Goal: Task Accomplishment & Management: Manage account settings

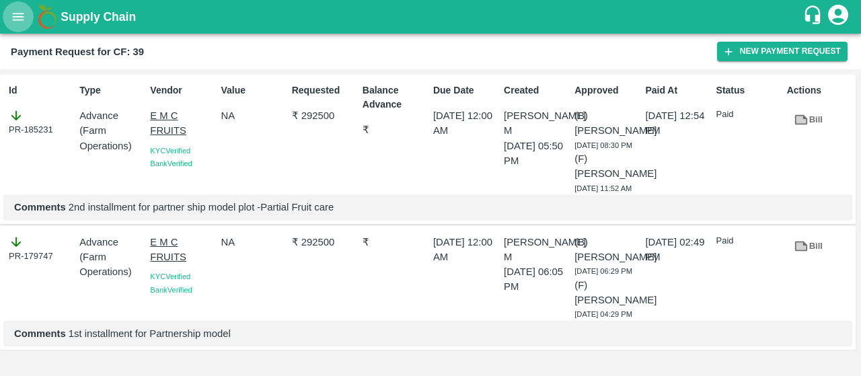
click at [22, 13] on icon "open drawer" at bounding box center [18, 16] width 11 height 7
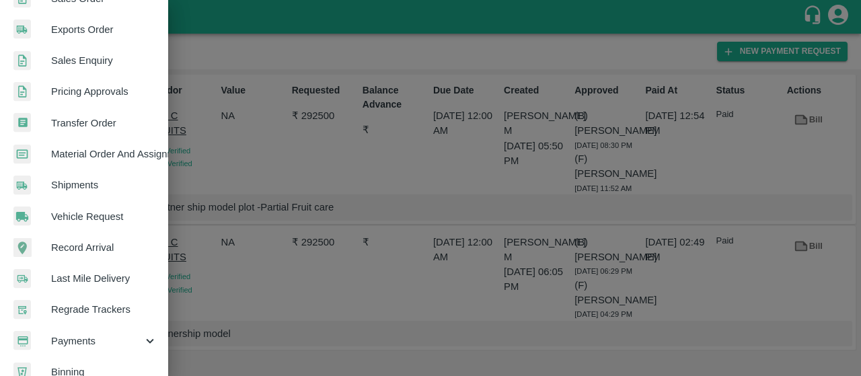
scroll to position [390, 0]
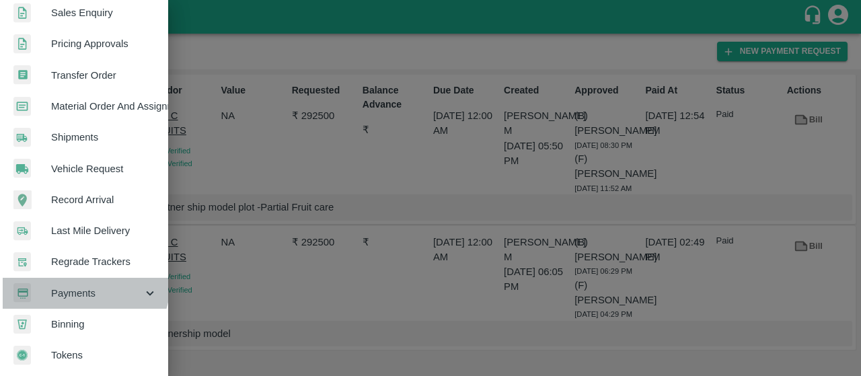
click at [82, 278] on div "Payments" at bounding box center [84, 293] width 168 height 31
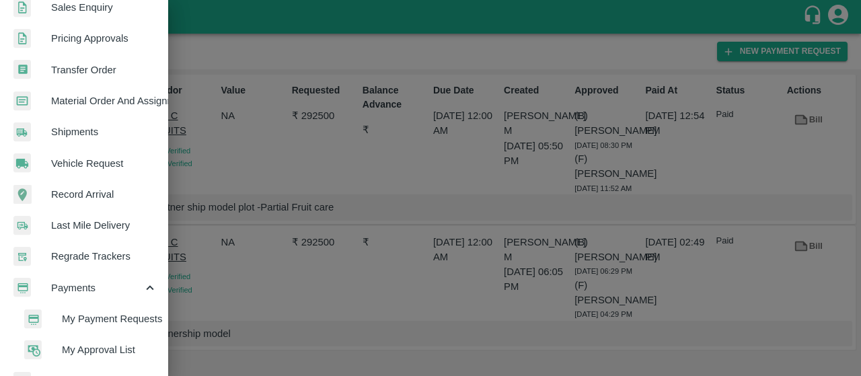
click at [75, 312] on span "My Payment Requests" at bounding box center [110, 319] width 96 height 15
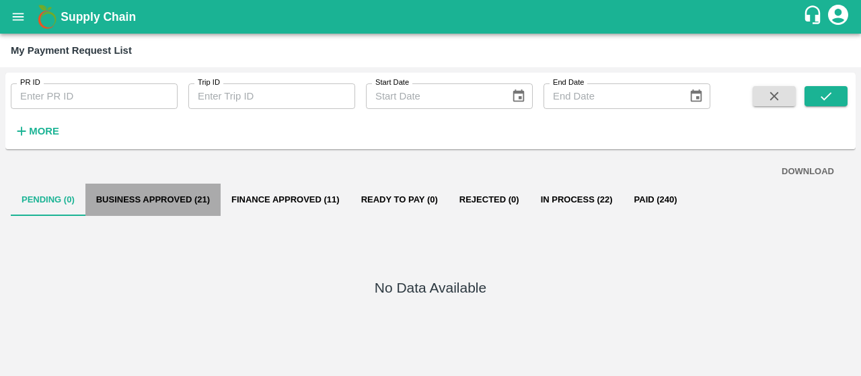
click at [186, 190] on button "Business Approved (21)" at bounding box center [152, 200] width 135 height 32
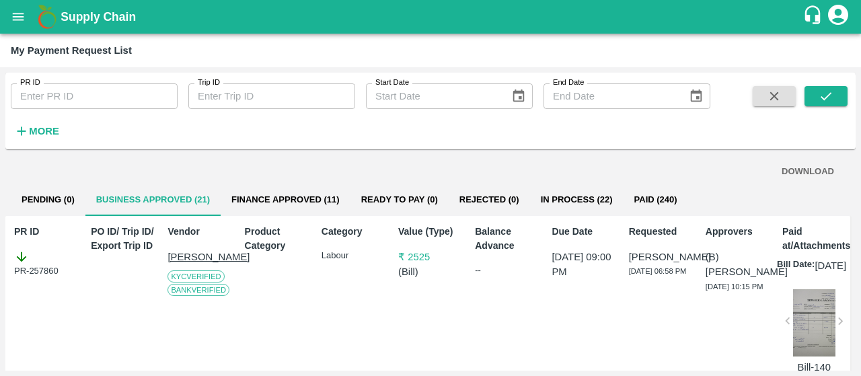
click at [295, 205] on button "Finance Approved (11)" at bounding box center [286, 200] width 130 height 32
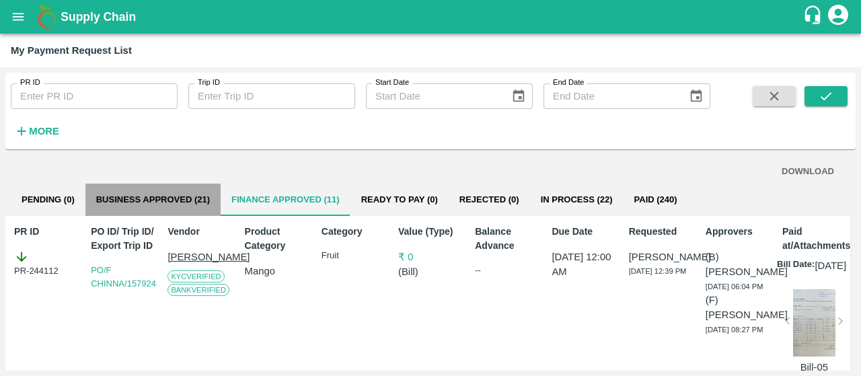
click at [171, 211] on button "Business Approved (21)" at bounding box center [152, 200] width 135 height 32
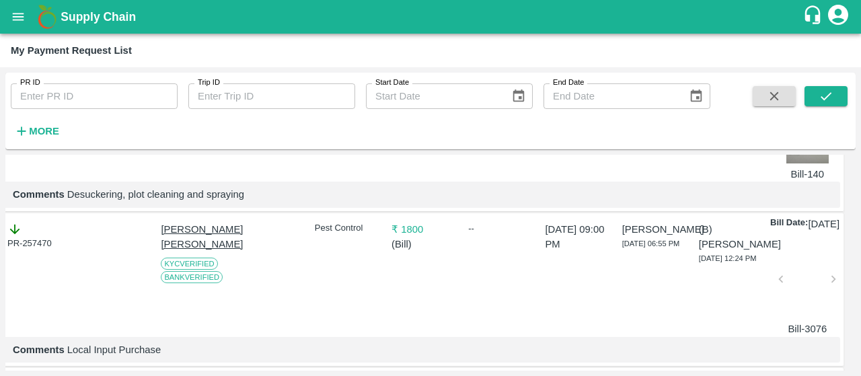
scroll to position [0, 7]
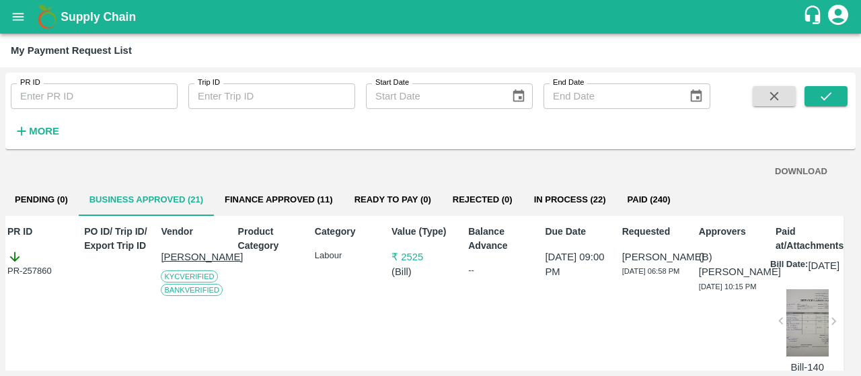
click at [34, 7] on img at bounding box center [47, 16] width 27 height 27
click at [30, 9] on button "open drawer" at bounding box center [18, 16] width 31 height 31
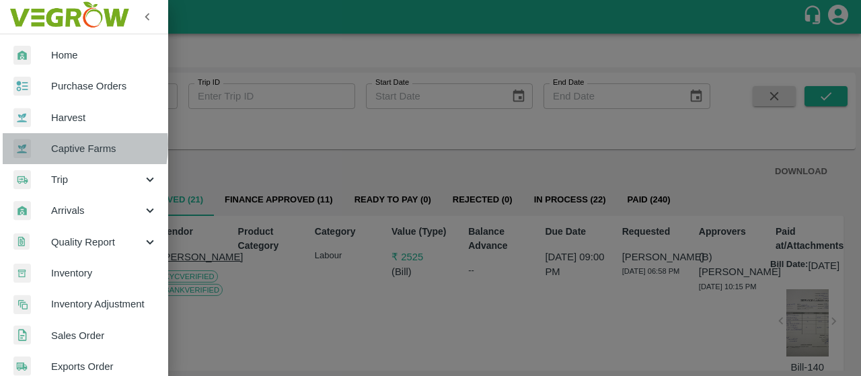
click at [54, 145] on span "Captive Farms" at bounding box center [104, 148] width 106 height 15
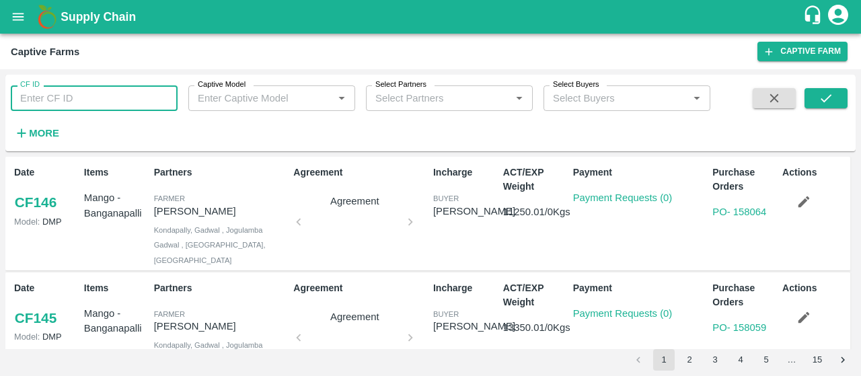
click at [74, 92] on input "CF ID" at bounding box center [94, 98] width 167 height 26
type input "124"
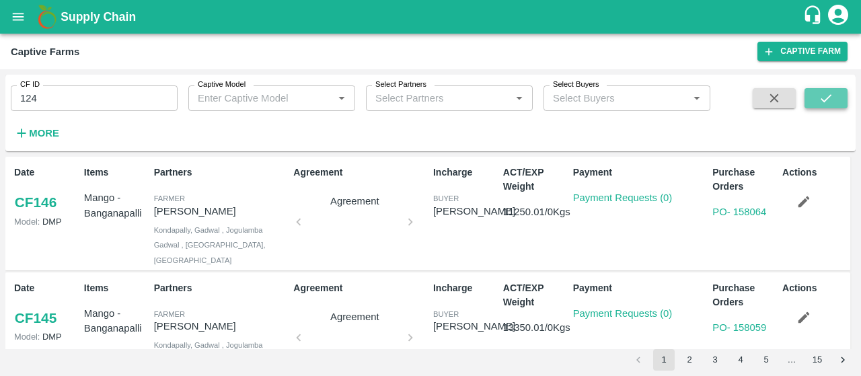
click at [810, 98] on button "submit" at bounding box center [826, 98] width 43 height 20
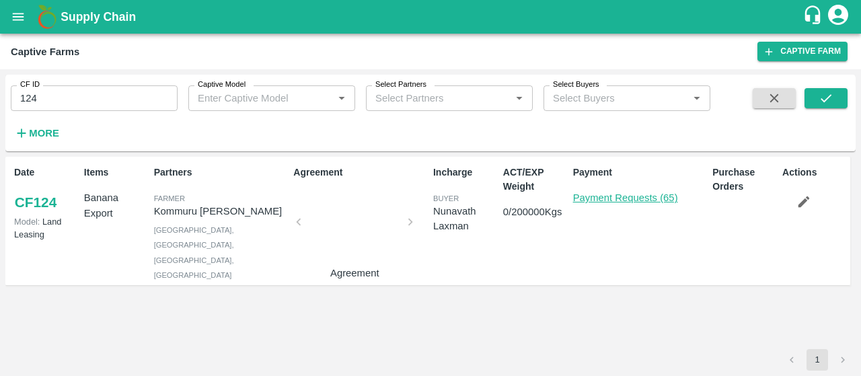
click at [617, 192] on link "Payment Requests (65)" at bounding box center [625, 197] width 105 height 11
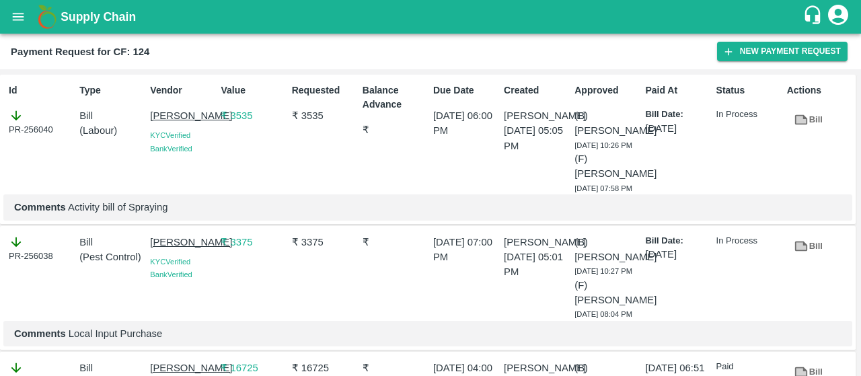
drag, startPoint x: 147, startPoint y: 109, endPoint x: 212, endPoint y: 134, distance: 69.2
click at [212, 134] on div "Vendor [PERSON_NAME] KYC Verified Bank Verified" at bounding box center [180, 136] width 71 height 116
copy p "MALYALA NAGABHUSH"
click at [736, 52] on button "New Payment Request" at bounding box center [782, 52] width 131 height 20
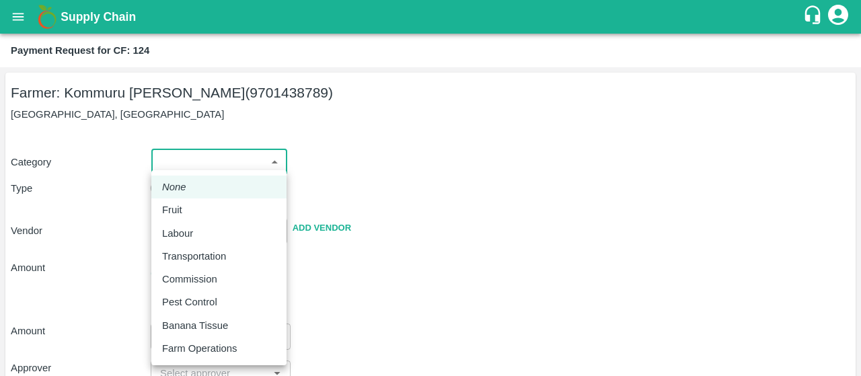
click at [183, 161] on body "Supply Chain Payment Request for CF: 124 Farmer: Kommuru Amarnath Reddy (970143…" at bounding box center [430, 188] width 861 height 376
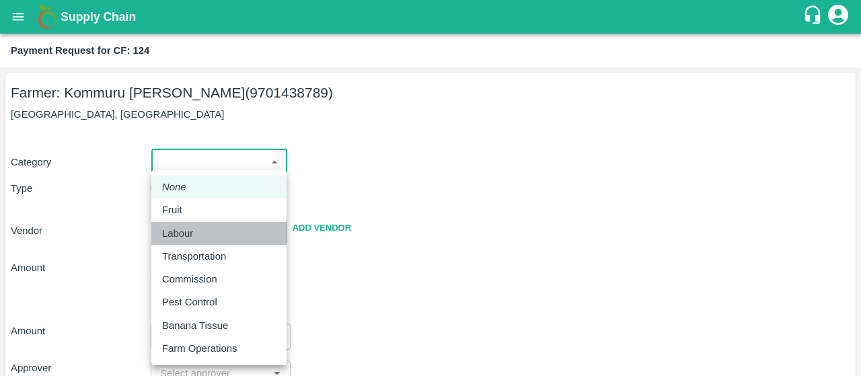
click at [165, 241] on li "Labour" at bounding box center [218, 233] width 135 height 23
type input "2"
radio input "false"
radio input "true"
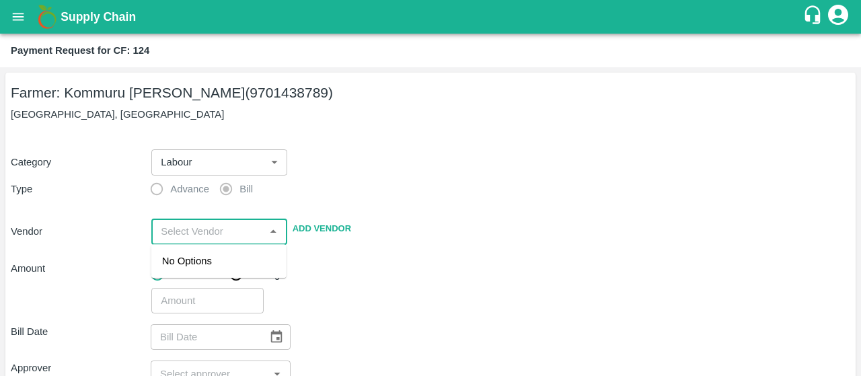
click at [187, 228] on input "input" at bounding box center [207, 231] width 105 height 17
paste input "MALYALA NAGABHUSH"
click at [186, 269] on div "MALYALA NAGABHUSHANA - 9912197696(Service Provider)" at bounding box center [219, 276] width 114 height 45
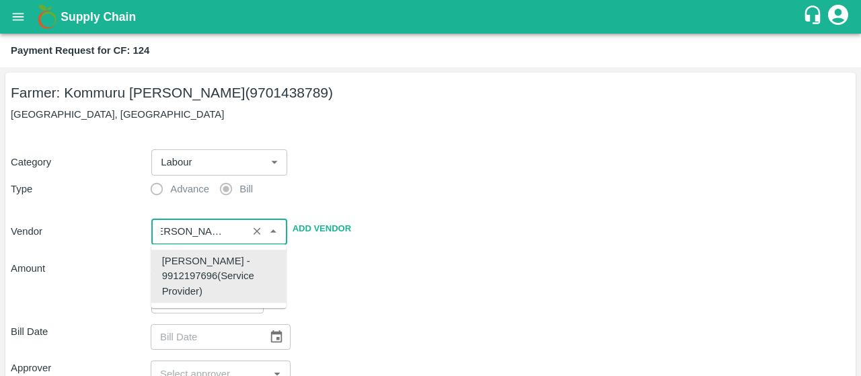
type input "MALYALA NAGABHUSHANA - 9912197696(Service Provider)"
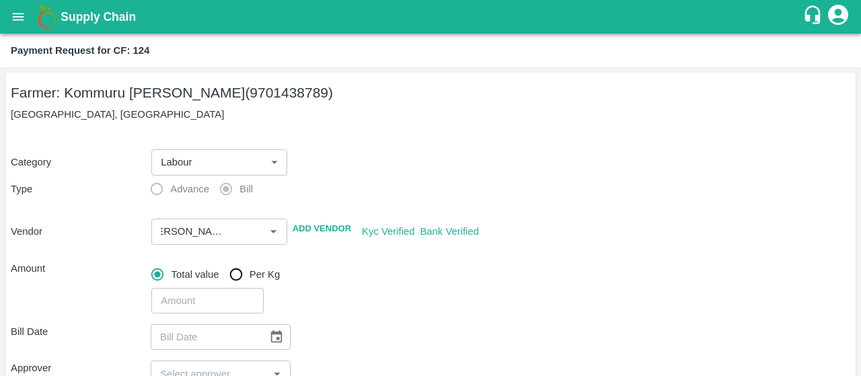
scroll to position [0, 0]
click at [390, 275] on div "Total value Per Kg" at bounding box center [500, 274] width 699 height 27
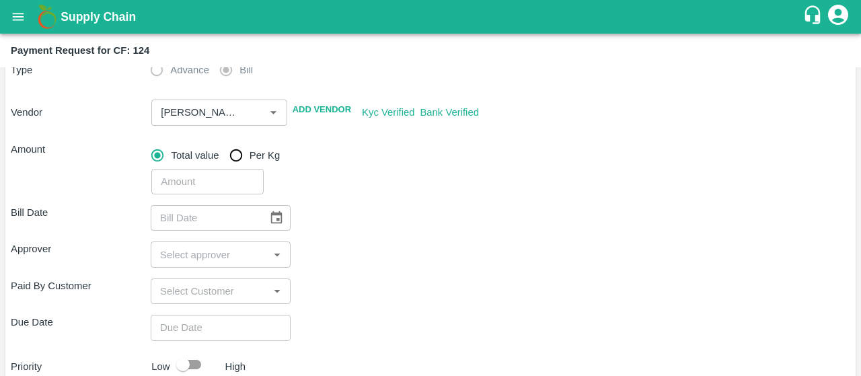
scroll to position [120, 0]
click at [163, 178] on input "number" at bounding box center [207, 181] width 112 height 26
type input "8250"
click at [353, 215] on div "Bill Date ​" at bounding box center [431, 218] width 840 height 26
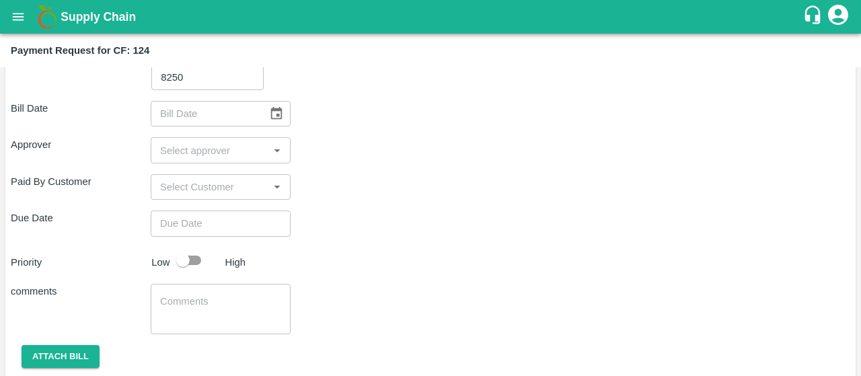
click at [281, 124] on button "Choose date" at bounding box center [277, 114] width 26 height 26
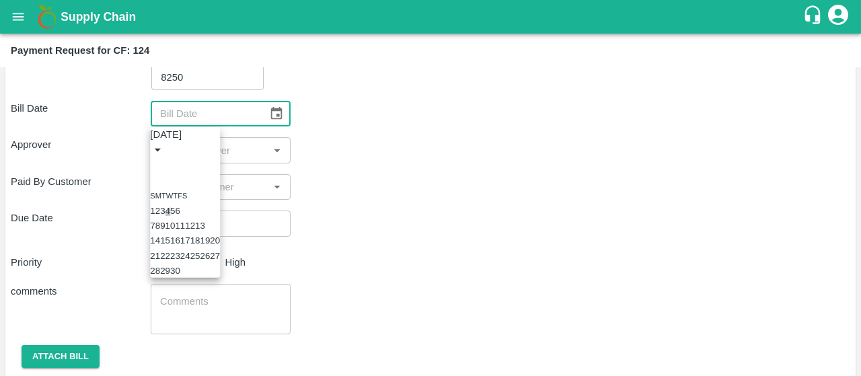
click at [170, 206] on button "4" at bounding box center [168, 211] width 5 height 10
type input "04/09/2025"
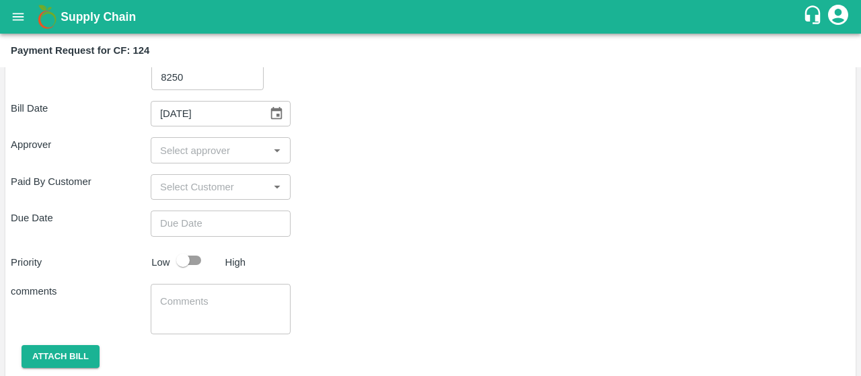
click at [179, 149] on input "input" at bounding box center [210, 149] width 110 height 17
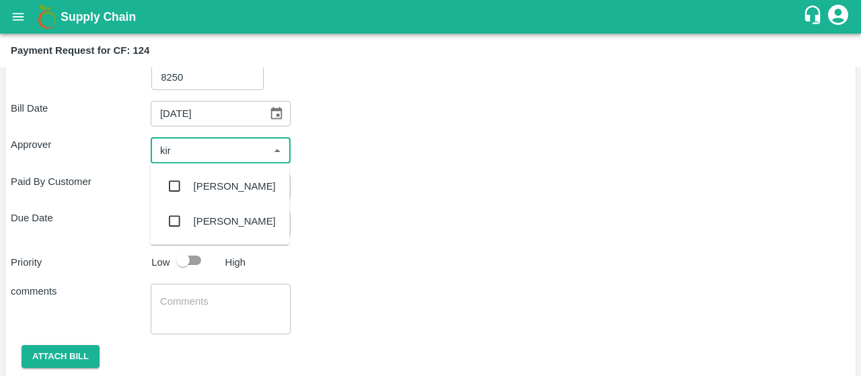
type input "kira"
click at [173, 184] on input "checkbox" at bounding box center [174, 186] width 27 height 27
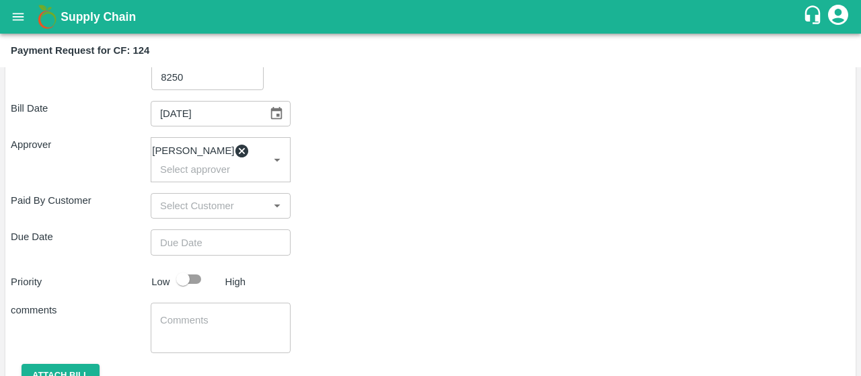
click at [402, 253] on div "Due Date ​" at bounding box center [431, 242] width 840 height 26
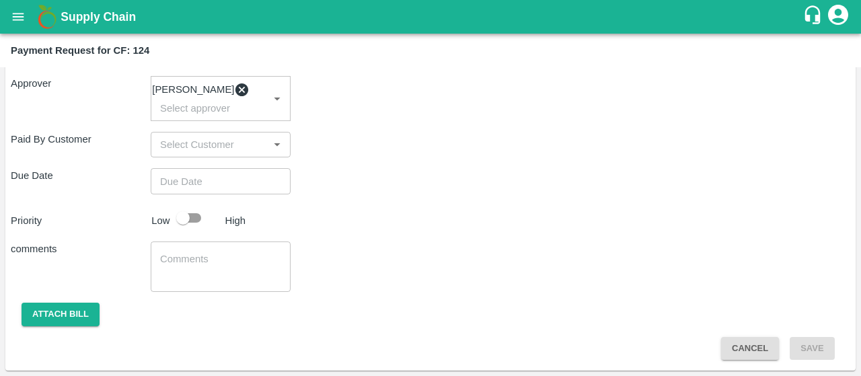
type input "DD/MM/YYYY hh:mm aa"
click at [258, 177] on input "DD/MM/YYYY hh:mm aa" at bounding box center [216, 181] width 131 height 26
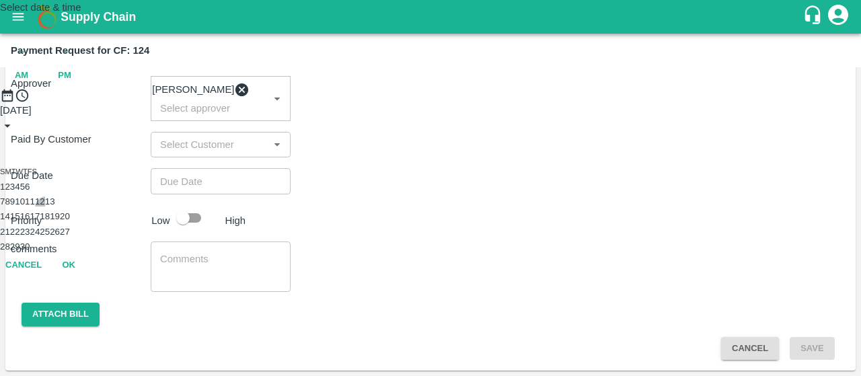
click at [45, 207] on button "12" at bounding box center [40, 201] width 10 height 10
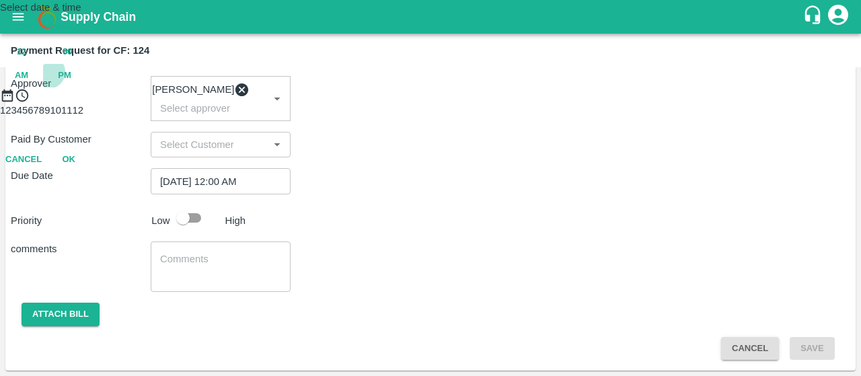
click at [71, 83] on span "PM" at bounding box center [64, 75] width 13 height 15
click at [395, 103] on div at bounding box center [430, 103] width 861 height 0
type input "[DATE] 07:00 PM"
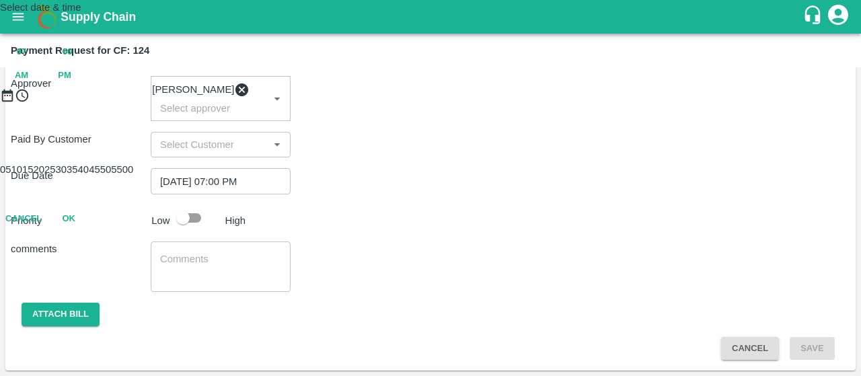
click at [90, 231] on button "OK" at bounding box center [68, 219] width 43 height 24
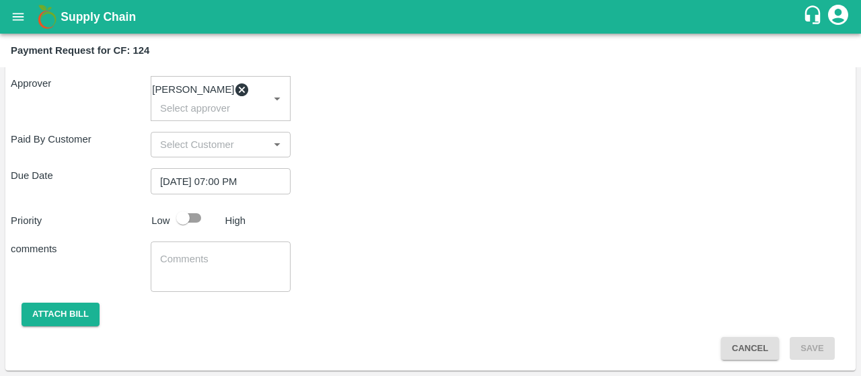
click at [90, 231] on button "OK" at bounding box center [68, 219] width 43 height 24
click at [183, 208] on input "checkbox" at bounding box center [183, 218] width 77 height 26
checkbox input "true"
click at [159, 263] on div "x ​" at bounding box center [221, 267] width 140 height 50
paste textarea "Fixed Labour salary for the month of August"
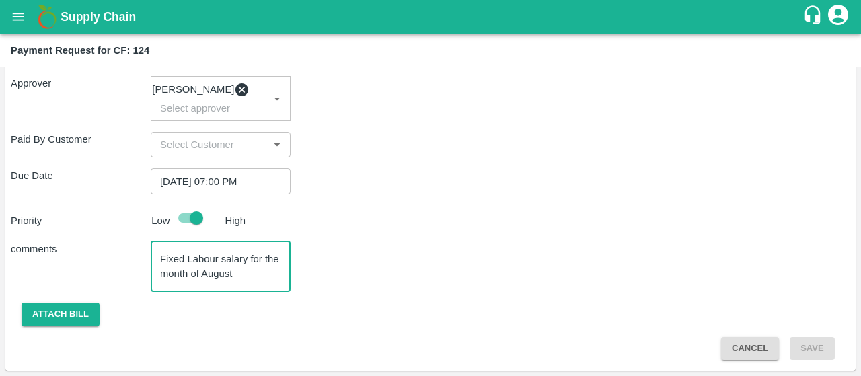
type textarea "Fixed Labour salary for the month of August"
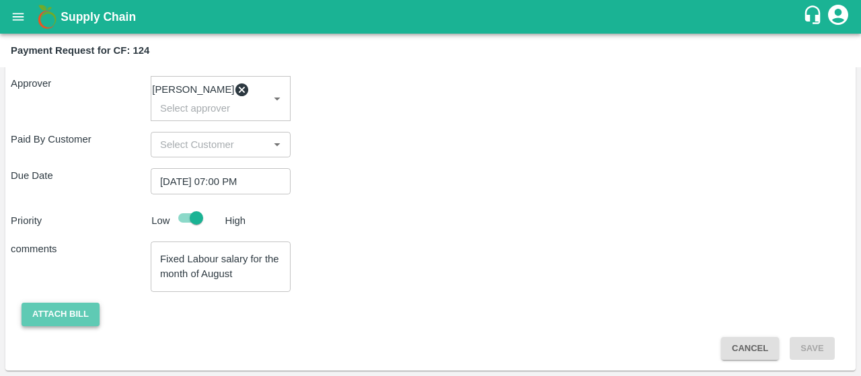
click at [58, 303] on button "Attach bill" at bounding box center [61, 315] width 78 height 24
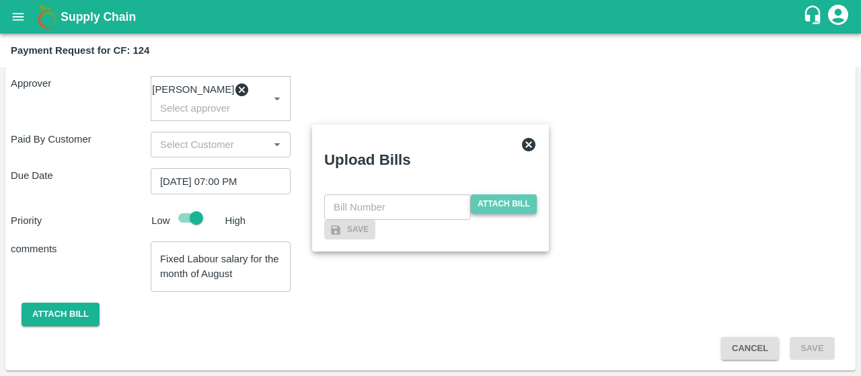
click at [478, 194] on span "Attach bill" at bounding box center [504, 204] width 66 height 20
click at [0, 0] on input "Attach bill" at bounding box center [0, 0] width 0 height 0
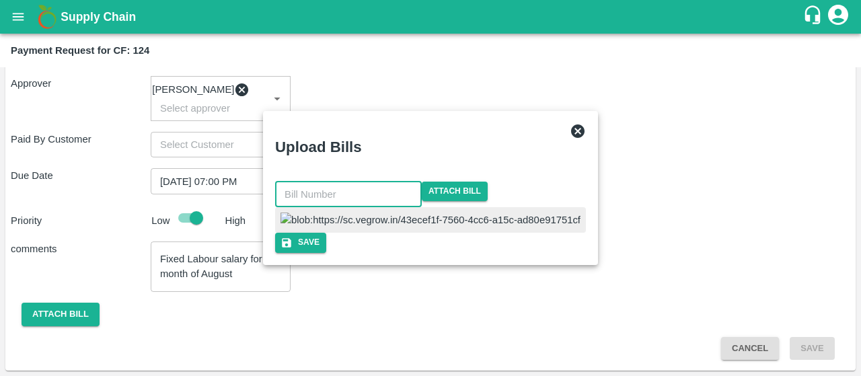
click at [402, 182] on input "text" at bounding box center [348, 195] width 147 height 26
type input "44"
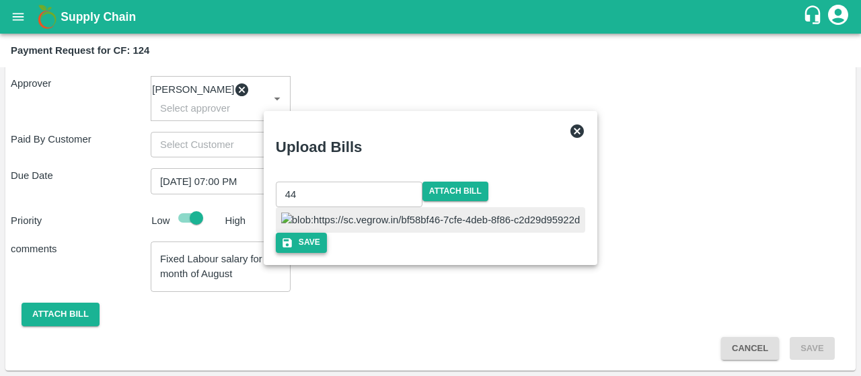
drag, startPoint x: 521, startPoint y: 316, endPoint x: 514, endPoint y: 321, distance: 8.6
click at [514, 253] on div "44 ​ Attach bill Save" at bounding box center [430, 217] width 309 height 71
click at [327, 252] on button "Save" at bounding box center [301, 243] width 51 height 20
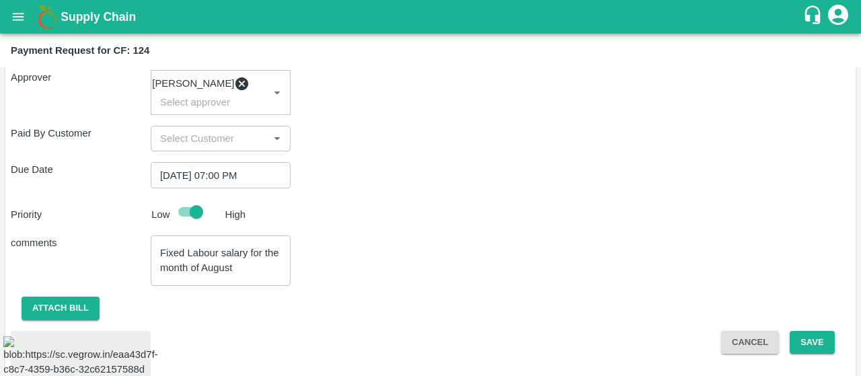
scroll to position [440, 0]
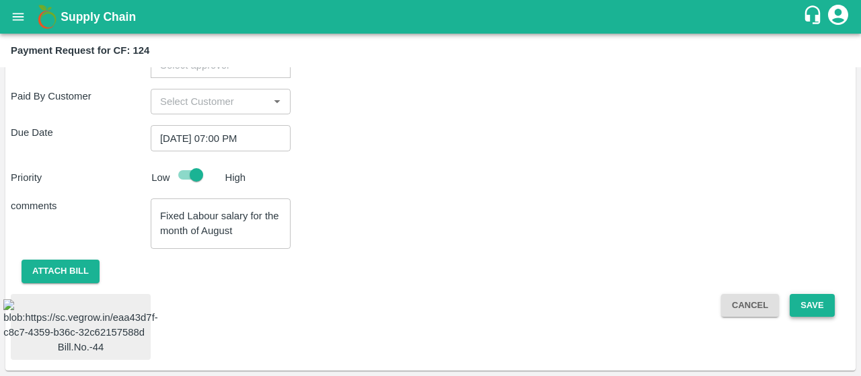
click at [800, 294] on button "Save" at bounding box center [812, 306] width 44 height 24
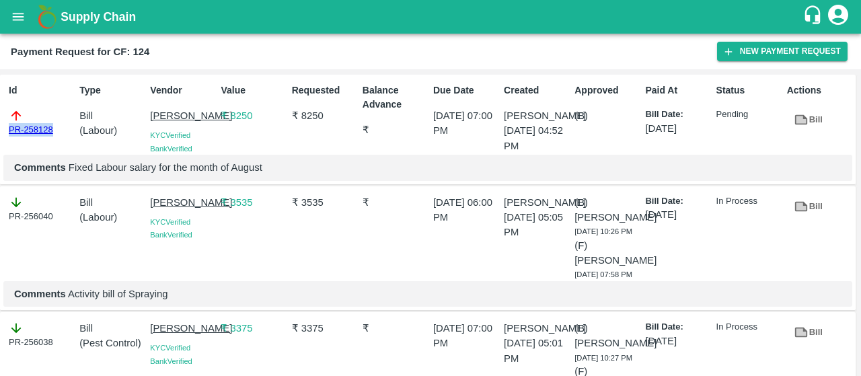
drag, startPoint x: 58, startPoint y: 130, endPoint x: 0, endPoint y: 131, distance: 57.9
click at [0, 131] on div "Id PR-258128 Type Bill ( Labour ) Vendor MALYALA NAGABHUSHANA KYC Verified Bank…" at bounding box center [428, 130] width 856 height 110
copy link "PR-258128"
click at [19, 21] on icon "open drawer" at bounding box center [18, 16] width 15 height 15
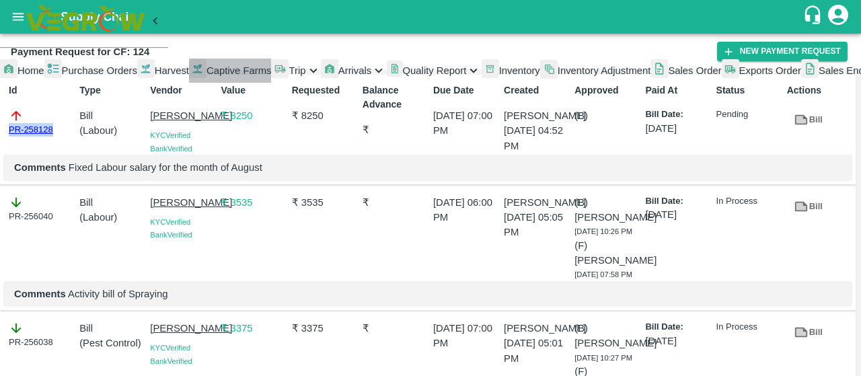
click at [189, 83] on link "Captive Farms" at bounding box center [230, 71] width 83 height 24
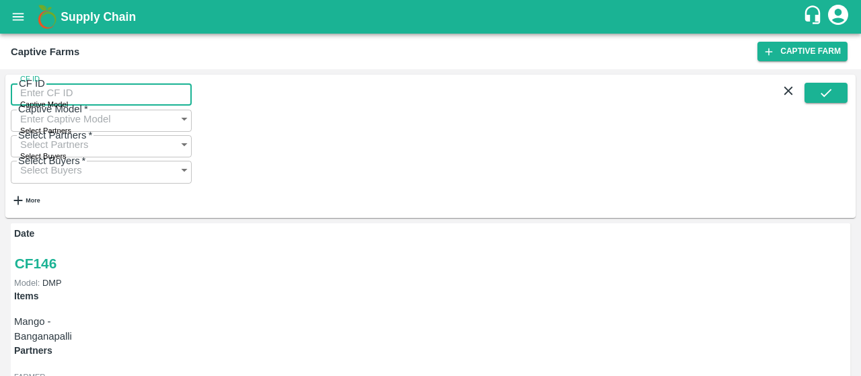
click at [157, 102] on input "CF ID" at bounding box center [101, 93] width 181 height 26
type input "125"
click at [818, 87] on div "CF ID 125 CF ID Captive Model Captive Model   * Select Partners Select Partners…" at bounding box center [430, 146] width 850 height 143
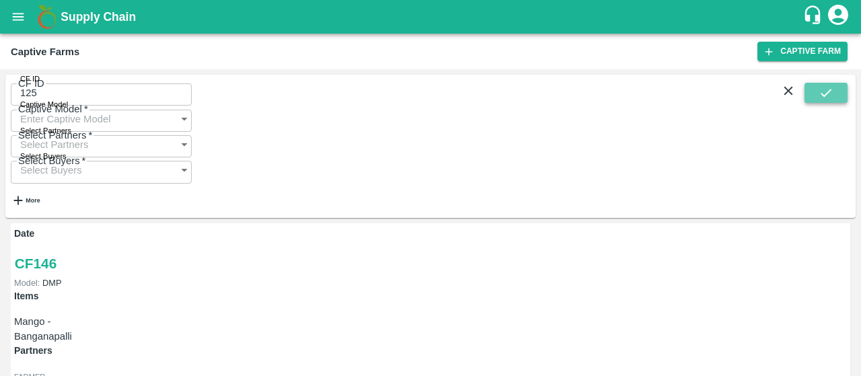
click at [815, 101] on button "submit" at bounding box center [826, 93] width 43 height 20
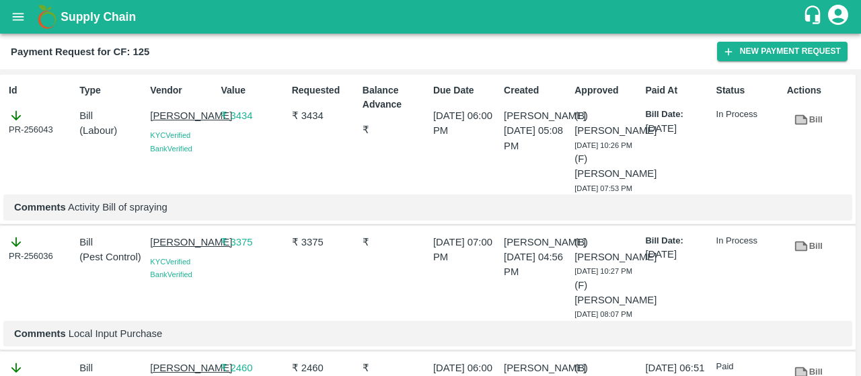
drag, startPoint x: 145, startPoint y: 114, endPoint x: 193, endPoint y: 131, distance: 50.9
click at [193, 131] on div "Vendor MALYALA NAGABHUSHANA KYC Verified Bank Verified" at bounding box center [180, 136] width 71 height 116
copy p "MALYALA NAGABH"
click at [731, 47] on icon "button" at bounding box center [729, 52] width 12 height 12
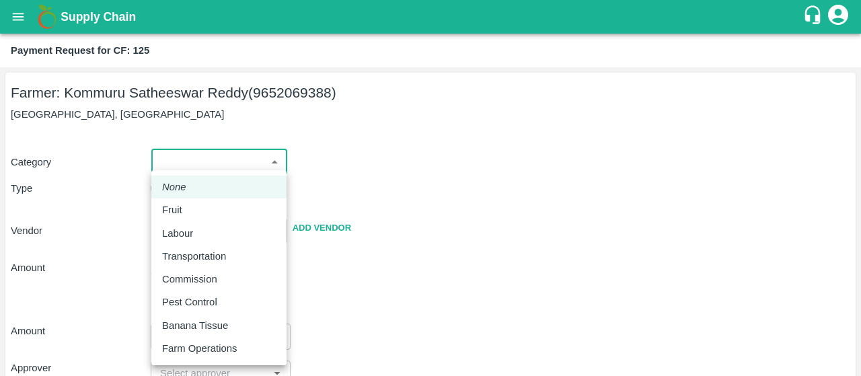
click at [168, 165] on body "Supply Chain Payment Request for CF: 125 Farmer: Kommuru Satheeswar Reddy (9652…" at bounding box center [430, 188] width 861 height 376
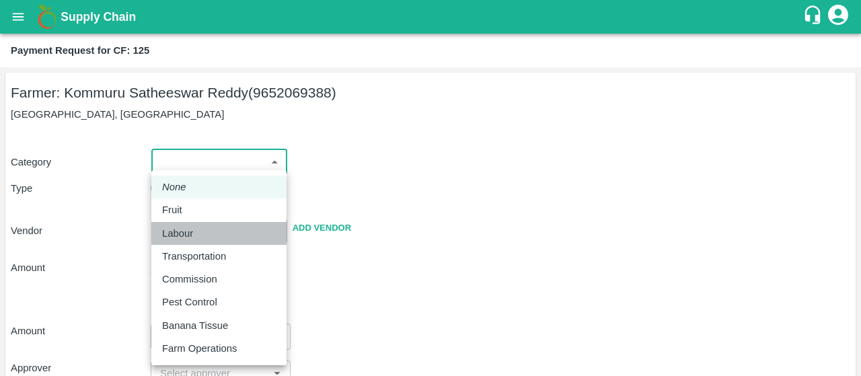
click at [217, 239] on div "Labour" at bounding box center [219, 233] width 114 height 15
type input "2"
radio input "false"
radio input "true"
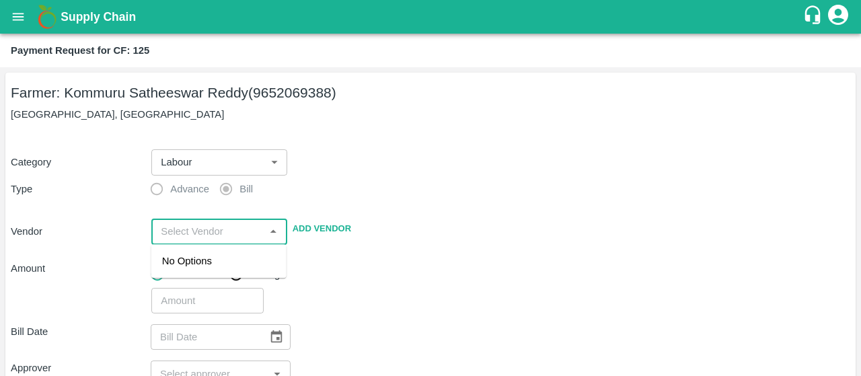
click at [195, 231] on input "input" at bounding box center [207, 231] width 105 height 17
paste input "MALYALA NAGABH"
click at [192, 286] on div "MALYALA NAGABHUSHANA - 9912197696(Service Provider)" at bounding box center [219, 276] width 114 height 45
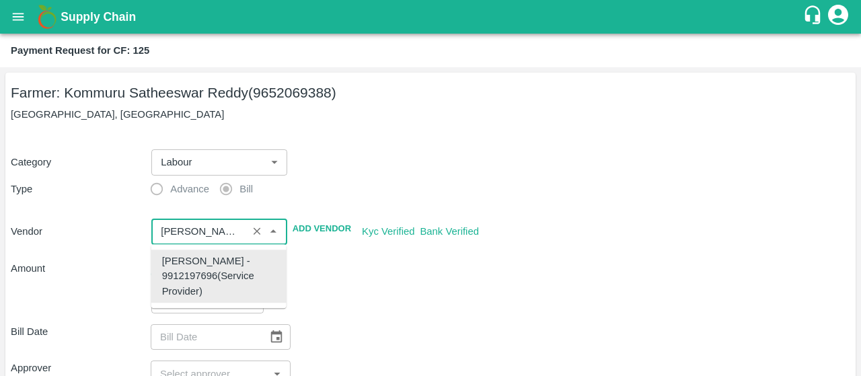
type input "MALYALA NAGABHUSHANA - 9912197696(Service Provider)"
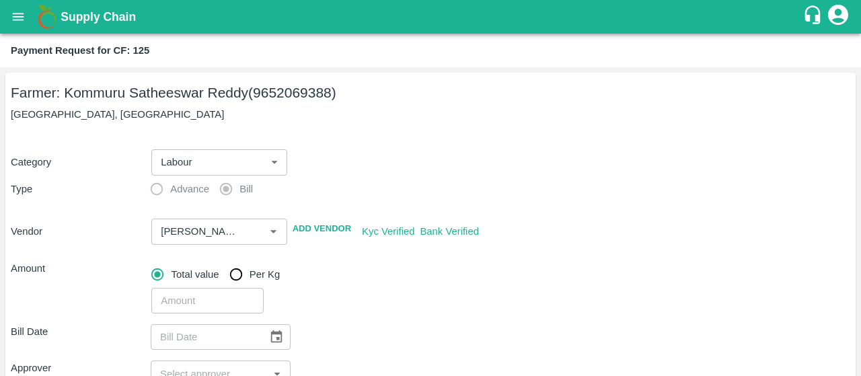
click at [344, 298] on div "​" at bounding box center [498, 298] width 704 height 31
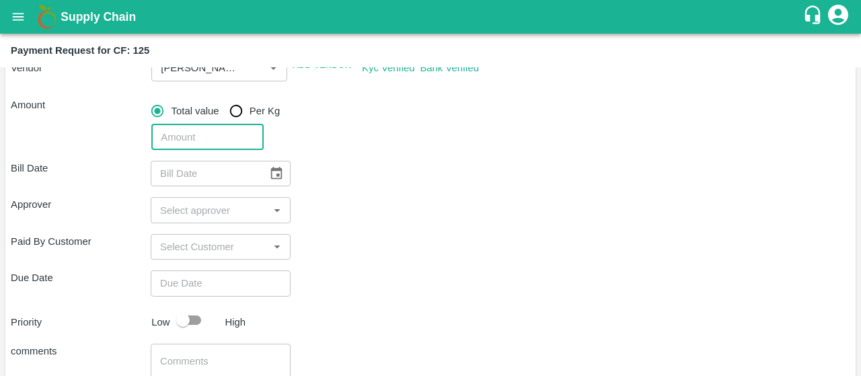
click at [167, 145] on input "number" at bounding box center [207, 137] width 112 height 26
type input "8250"
click at [276, 174] on icon "Choose date" at bounding box center [276, 173] width 11 height 13
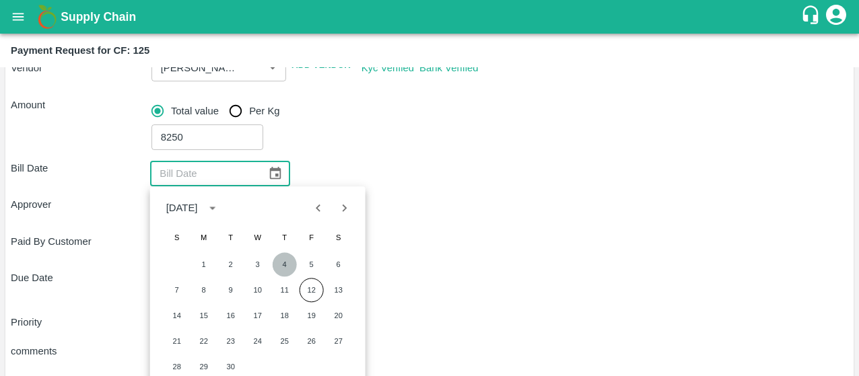
click at [275, 262] on button "4" at bounding box center [284, 264] width 24 height 24
type input "04/09/2025"
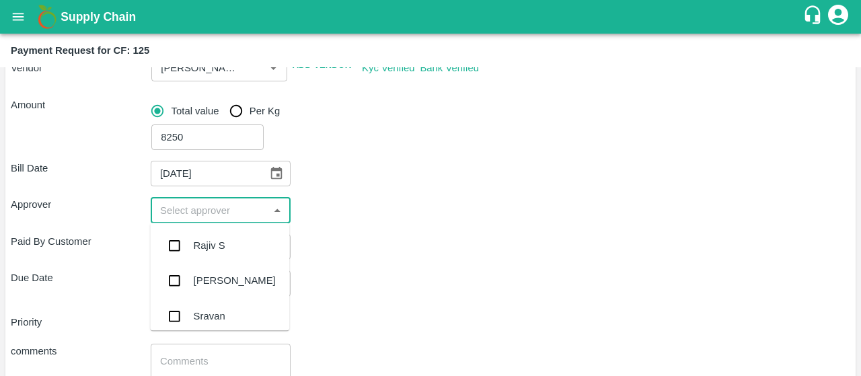
click at [181, 210] on input "input" at bounding box center [210, 209] width 110 height 17
type input "kiran"
click at [174, 239] on input "checkbox" at bounding box center [174, 245] width 27 height 27
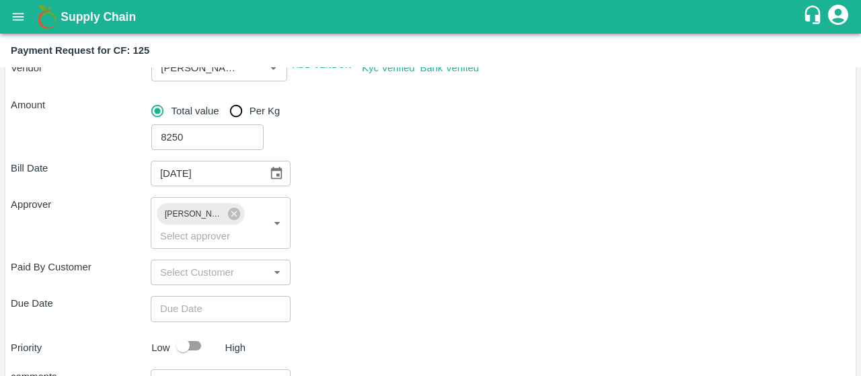
click at [316, 271] on div "Paid By Customer ​" at bounding box center [431, 273] width 840 height 26
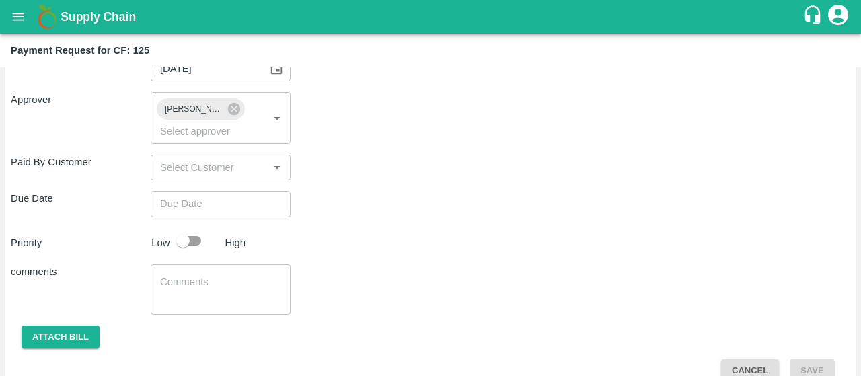
scroll to position [277, 0]
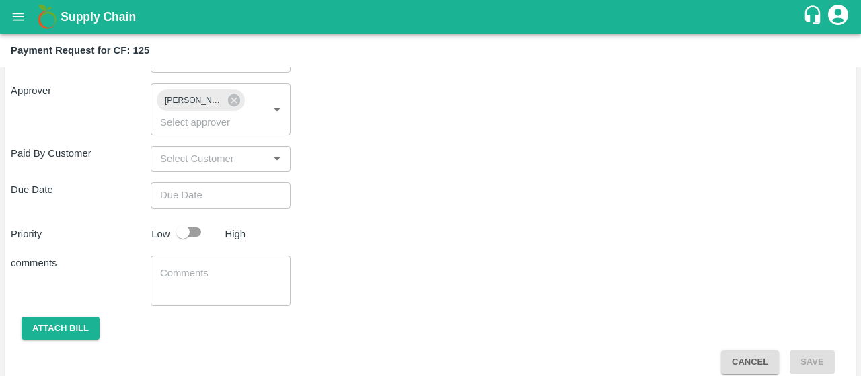
type input "DD/MM/YYYY hh:mm aa"
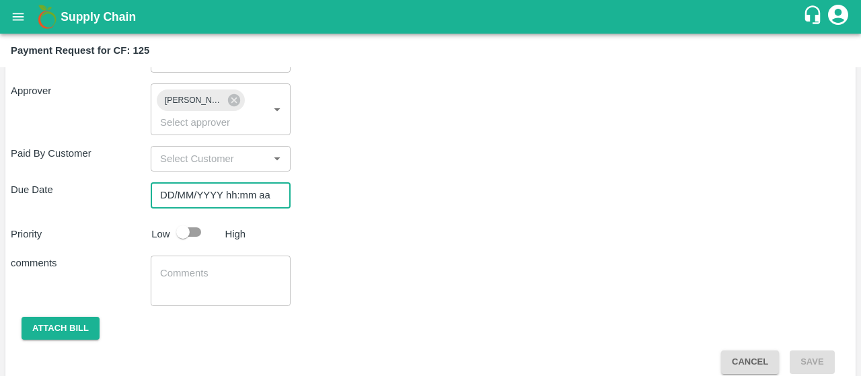
click at [233, 186] on input "DD/MM/YYYY hh:mm aa" at bounding box center [216, 195] width 131 height 26
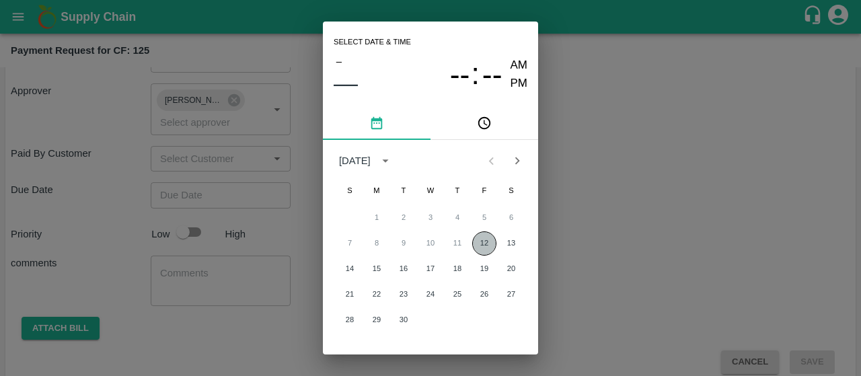
click at [482, 246] on button "12" at bounding box center [484, 243] width 24 height 24
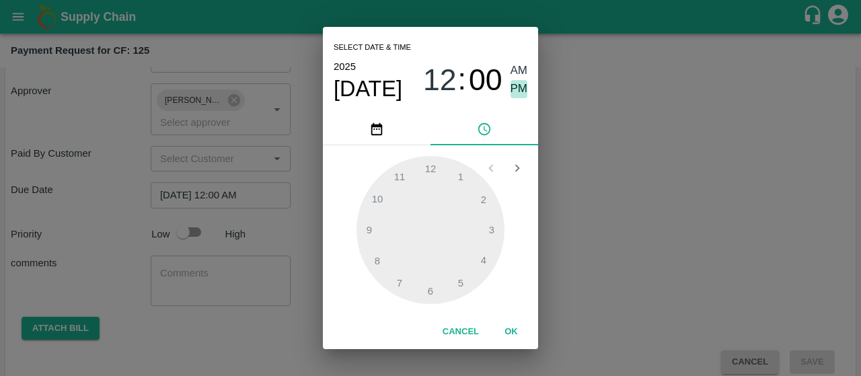
click at [514, 80] on span "PM" at bounding box center [519, 89] width 17 height 18
click at [380, 259] on div at bounding box center [431, 230] width 148 height 148
type input "[DATE] 08:00 PM"
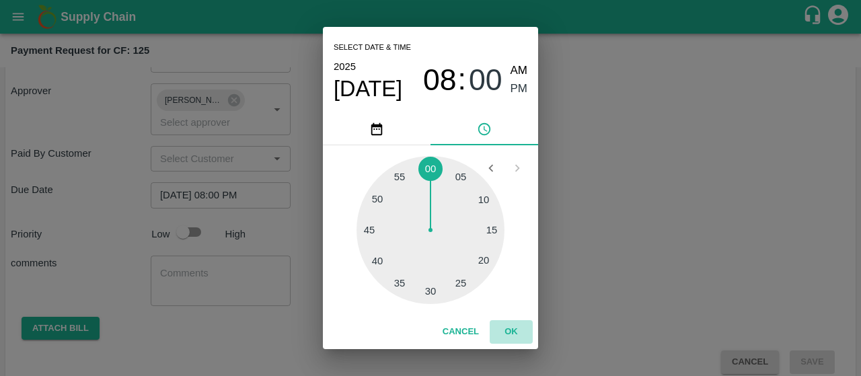
click at [509, 326] on button "OK" at bounding box center [511, 332] width 43 height 24
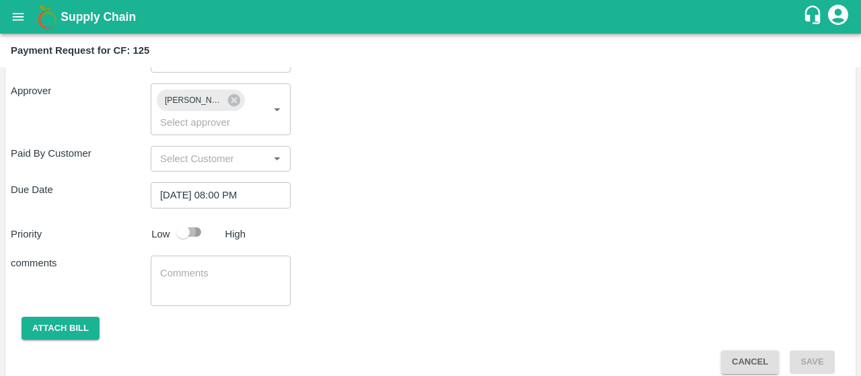
click at [182, 231] on input "checkbox" at bounding box center [183, 232] width 77 height 26
checkbox input "true"
click at [227, 270] on textarea at bounding box center [220, 280] width 121 height 28
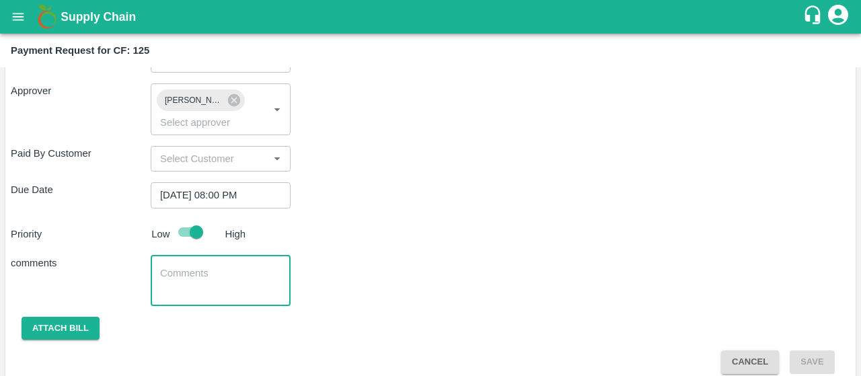
paste textarea "Fixed Labour salary for the month of August"
type textarea "Fixed Labour salary for the month of August"
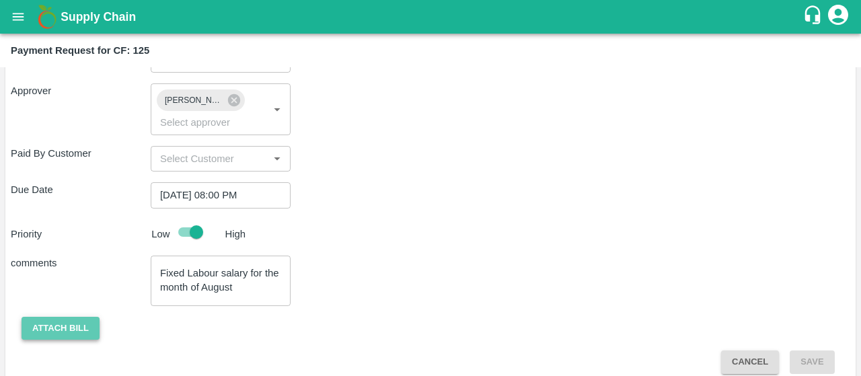
click at [62, 322] on button "Attach bill" at bounding box center [61, 329] width 78 height 24
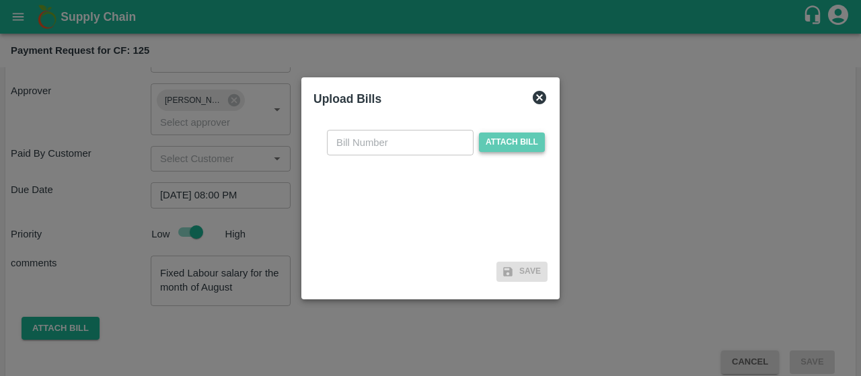
click at [518, 149] on span "Attach bill" at bounding box center [512, 143] width 66 height 20
click at [0, 0] on input "Attach bill" at bounding box center [0, 0] width 0 height 0
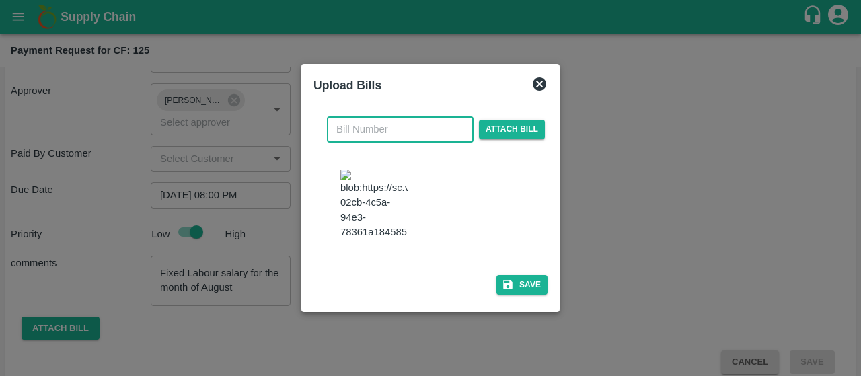
click at [384, 116] on input "text" at bounding box center [400, 129] width 147 height 26
type input "45"
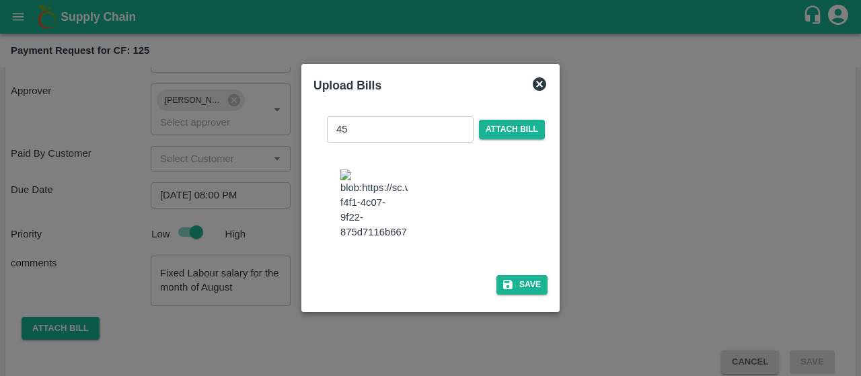
click at [481, 207] on div at bounding box center [436, 206] width 202 height 84
click at [363, 206] on img at bounding box center [373, 205] width 67 height 71
click at [510, 291] on icon "button" at bounding box center [508, 285] width 12 height 12
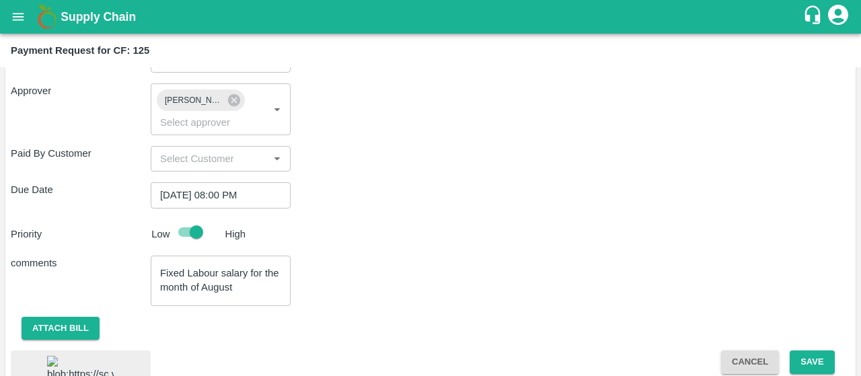
scroll to position [440, 0]
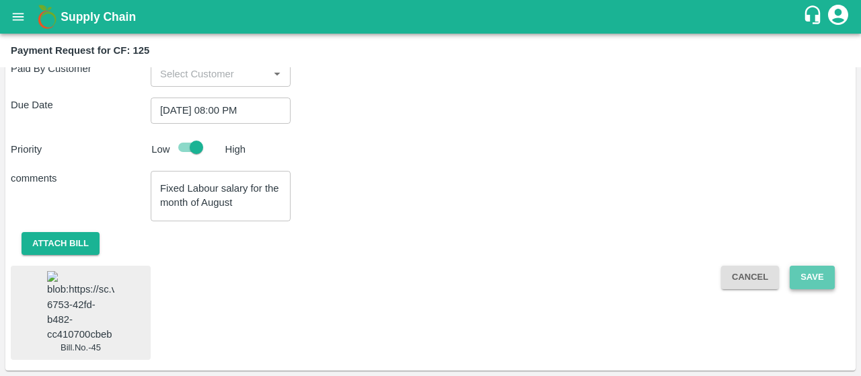
click at [815, 266] on button "Save" at bounding box center [812, 278] width 44 height 24
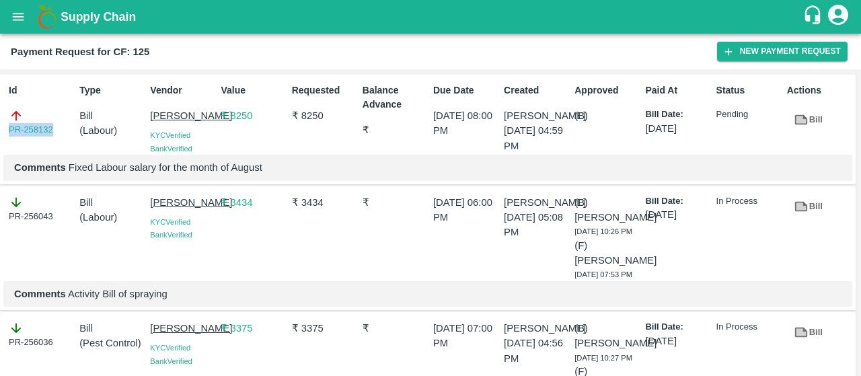
drag, startPoint x: 60, startPoint y: 128, endPoint x: 0, endPoint y: 128, distance: 59.9
click at [0, 128] on div "Id PR-258132 Type Bill ( Labour ) Vendor MALYALA NAGABHUSHANA KYC Verified Bank…" at bounding box center [428, 130] width 856 height 110
copy link "PR-258132"
click at [22, 14] on icon "open drawer" at bounding box center [18, 16] width 11 height 7
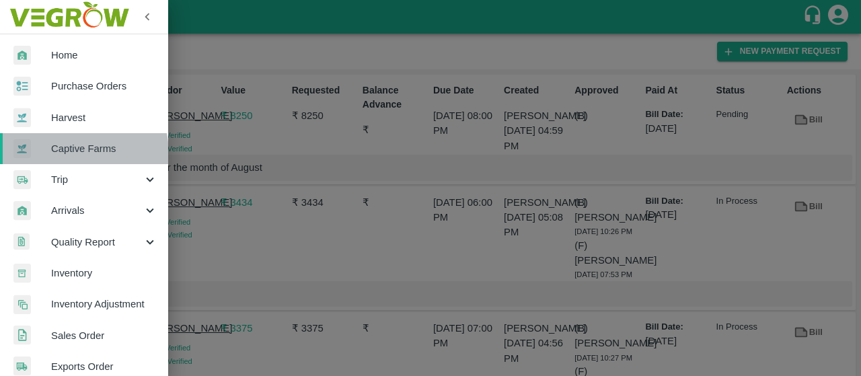
click at [70, 154] on span "Captive Farms" at bounding box center [104, 148] width 106 height 15
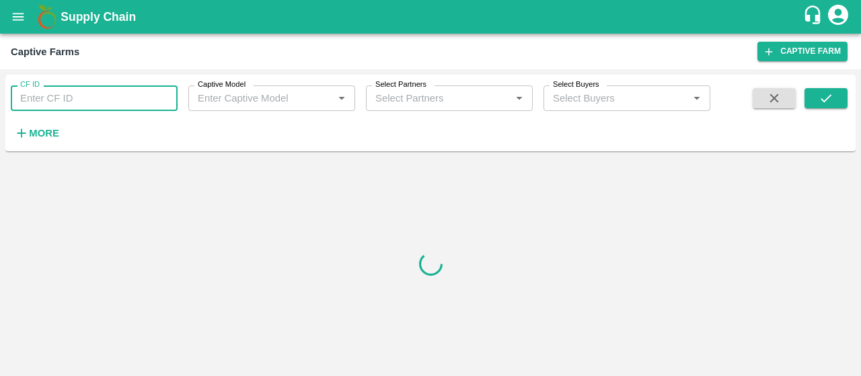
click at [92, 106] on input "CF ID" at bounding box center [94, 98] width 167 height 26
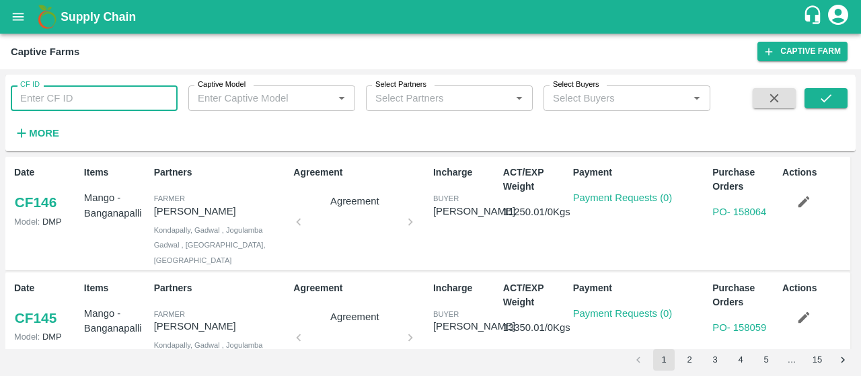
paste input "123"
type input "123"
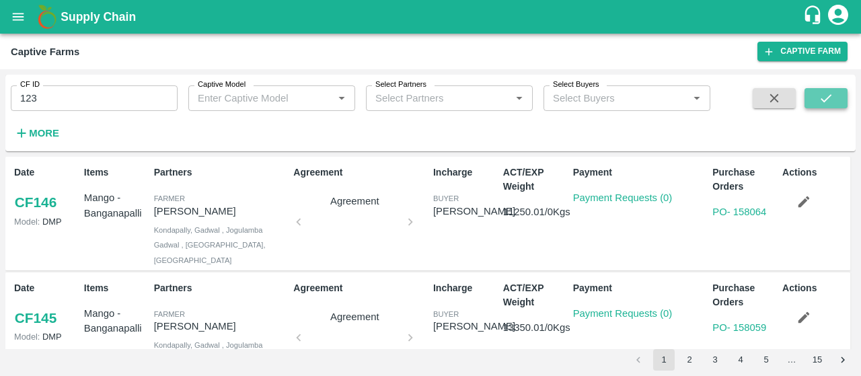
click at [825, 103] on icon "submit" at bounding box center [826, 98] width 15 height 15
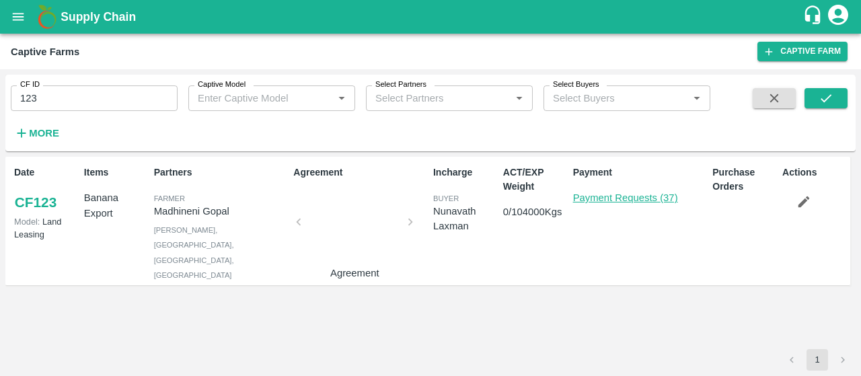
click at [662, 194] on link "Payment Requests (37)" at bounding box center [625, 197] width 105 height 11
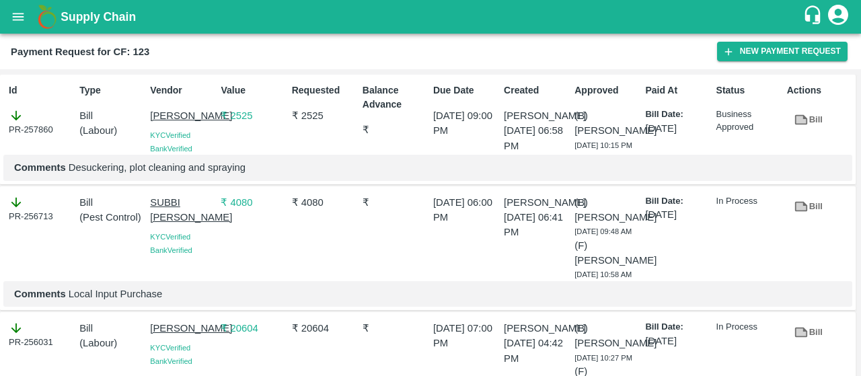
drag, startPoint x: 143, startPoint y: 111, endPoint x: 204, endPoint y: 135, distance: 65.0
click at [204, 135] on div "Id PR-257860 Type Bill ( Labour ) Vendor [PERSON_NAME] KYC Verified Bank Verifi…" at bounding box center [428, 130] width 856 height 110
click at [106, 155] on div "Type Bill ( Labour )" at bounding box center [109, 116] width 71 height 77
drag, startPoint x: 147, startPoint y: 112, endPoint x: 184, endPoint y: 129, distance: 41.3
click at [184, 129] on div "Vendor [PERSON_NAME] KYC Verified Bank Verified" at bounding box center [180, 116] width 71 height 77
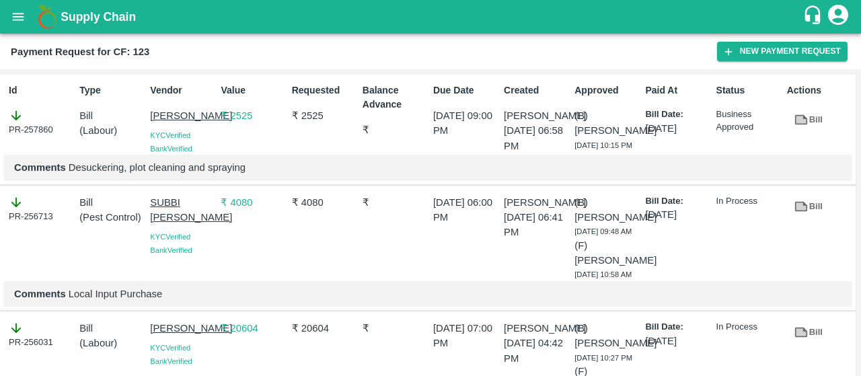
copy p "Battini Gangire"
click at [770, 52] on button "New Payment Request" at bounding box center [782, 52] width 131 height 20
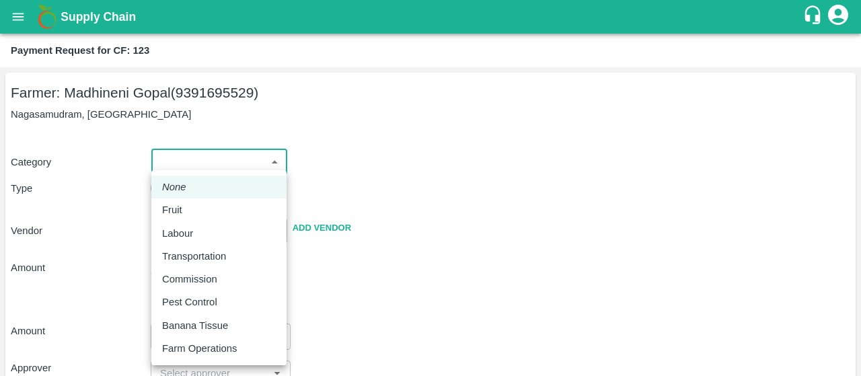
click at [196, 154] on body "Supply Chain Payment Request for CF: 123 Farmer: Madhineni Gopal (9391695529) N…" at bounding box center [430, 188] width 861 height 376
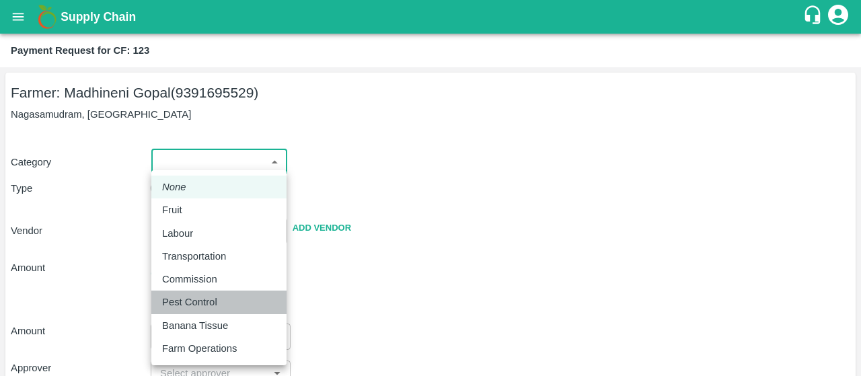
click at [179, 305] on p "Pest Control" at bounding box center [189, 302] width 55 height 15
type input "21"
radio input "false"
radio input "true"
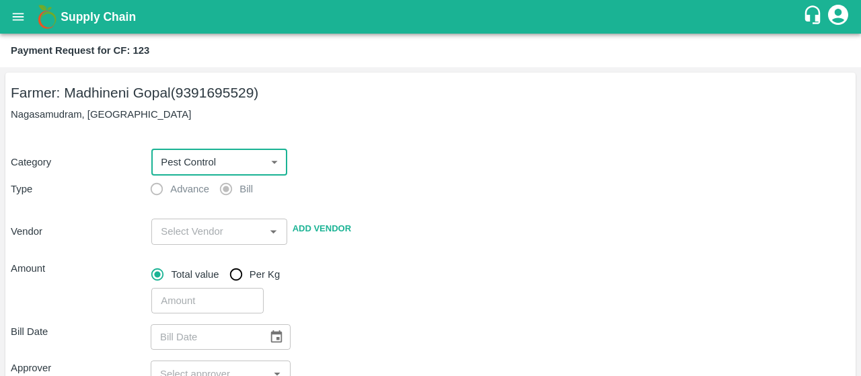
click at [182, 221] on div "​" at bounding box center [218, 232] width 135 height 26
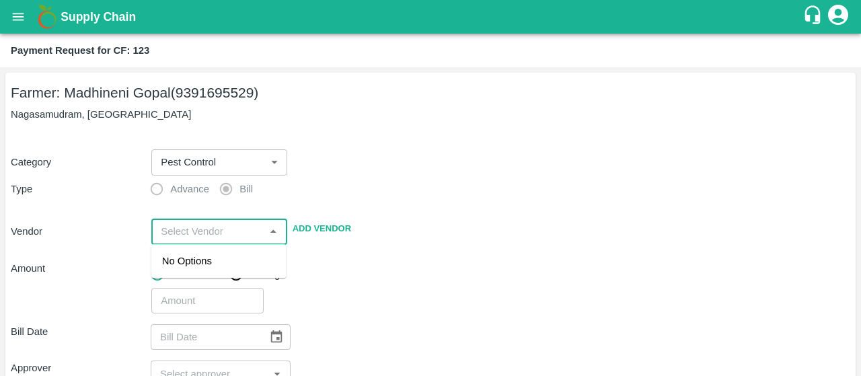
paste input "Battini Gangire"
click at [176, 258] on div "Battini Gangireddy - 7893713437(Supplier)" at bounding box center [219, 269] width 114 height 30
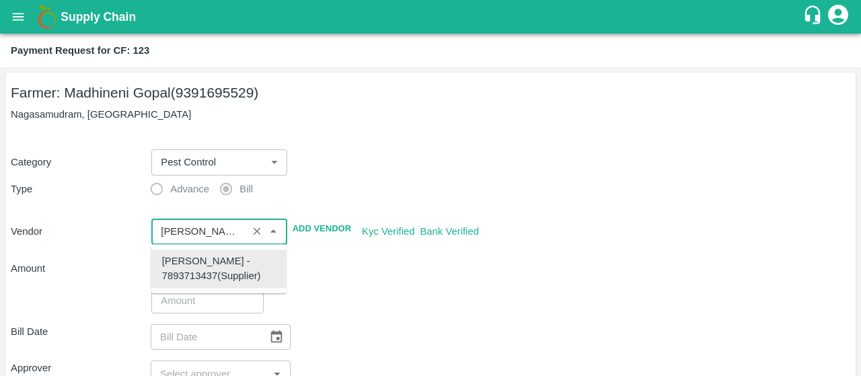
type input "Battini Gangireddy - 7893713437(Supplier)"
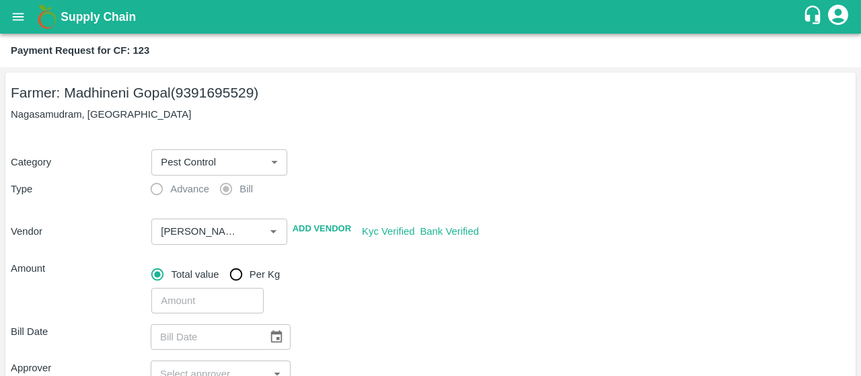
click at [353, 263] on div "Total value Per Kg" at bounding box center [500, 274] width 699 height 27
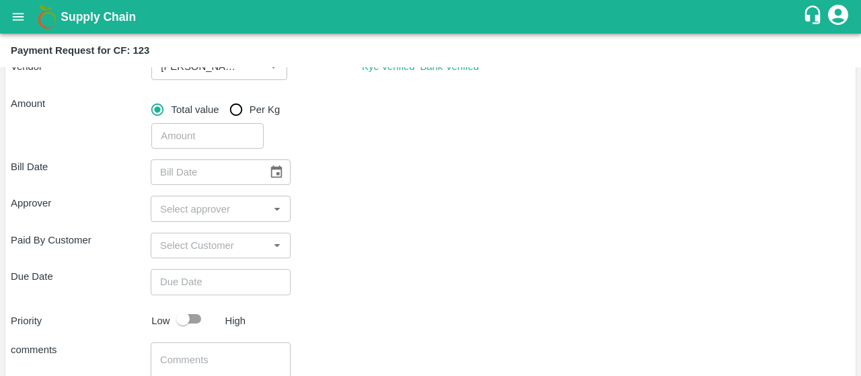
scroll to position [166, 0]
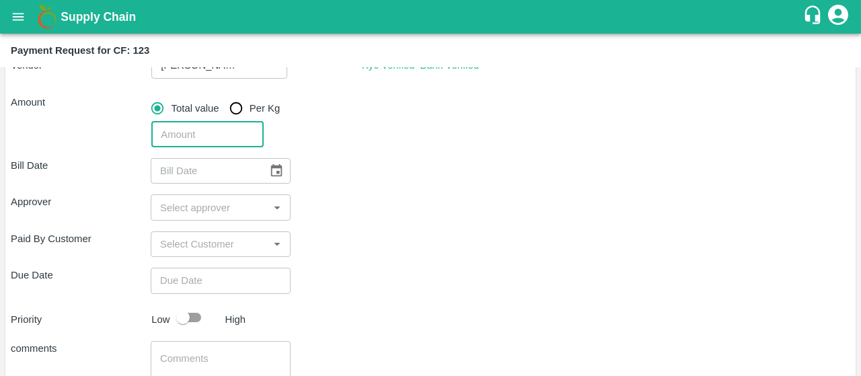
click at [190, 126] on input "number" at bounding box center [207, 135] width 112 height 26
type input "18180"
click at [386, 181] on div "Bill Date ​" at bounding box center [431, 171] width 840 height 26
click at [273, 178] on icon "Choose date" at bounding box center [276, 170] width 15 height 15
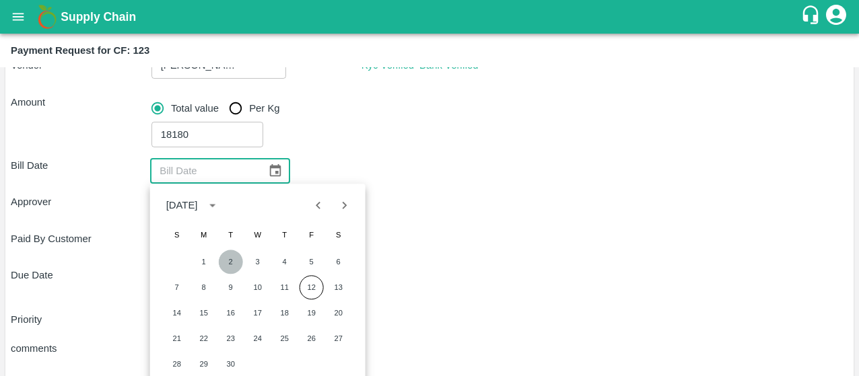
click at [223, 271] on button "2" at bounding box center [231, 262] width 24 height 24
type input "02/09/2025"
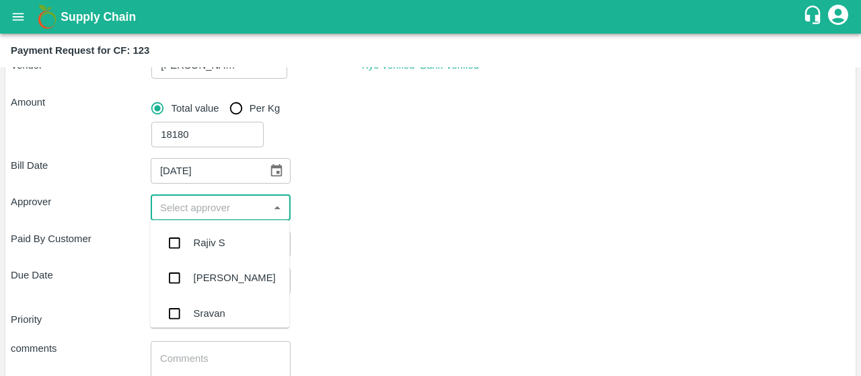
click at [192, 212] on input "input" at bounding box center [210, 206] width 110 height 17
type input "kira"
click at [180, 235] on input "checkbox" at bounding box center [174, 242] width 27 height 27
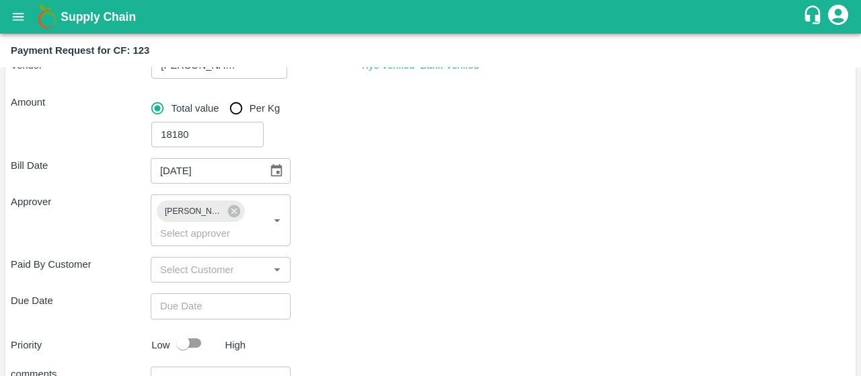
click at [428, 279] on div "Paid By Customer ​" at bounding box center [431, 270] width 840 height 26
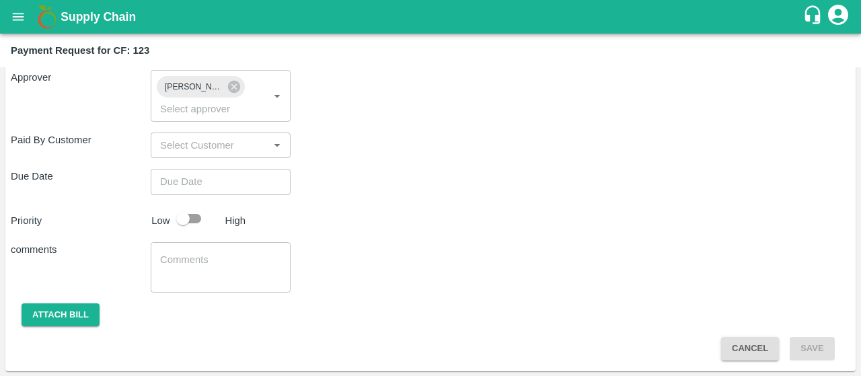
type input "DD/MM/YYYY hh:mm aa"
click at [237, 185] on input "DD/MM/YYYY hh:mm aa" at bounding box center [216, 182] width 131 height 26
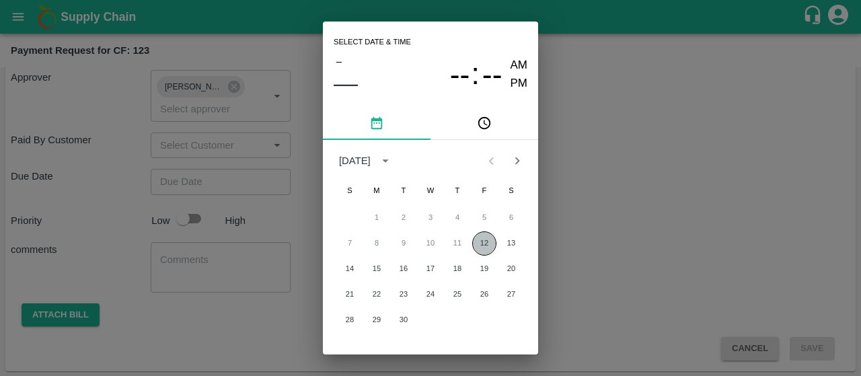
click at [479, 238] on button "12" at bounding box center [484, 243] width 24 height 24
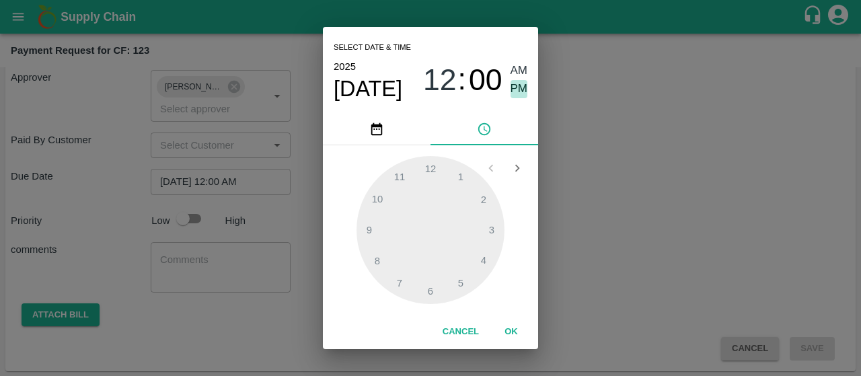
click at [511, 91] on span "PM" at bounding box center [519, 89] width 17 height 18
click at [369, 239] on div at bounding box center [431, 230] width 148 height 148
type input "12/09/2025 09:00 PM"
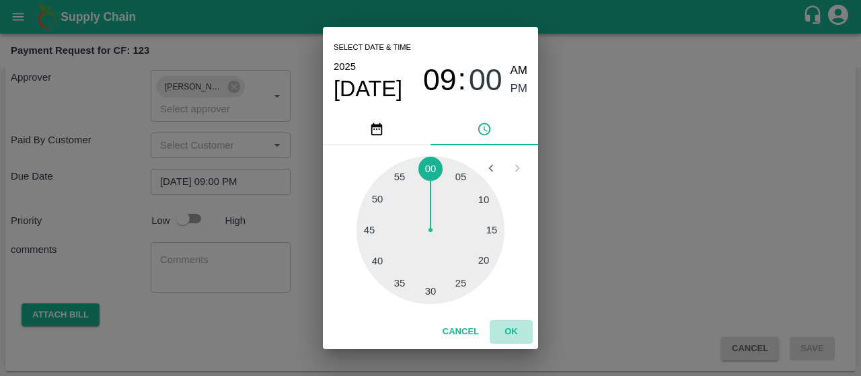
click at [509, 328] on button "OK" at bounding box center [511, 332] width 43 height 24
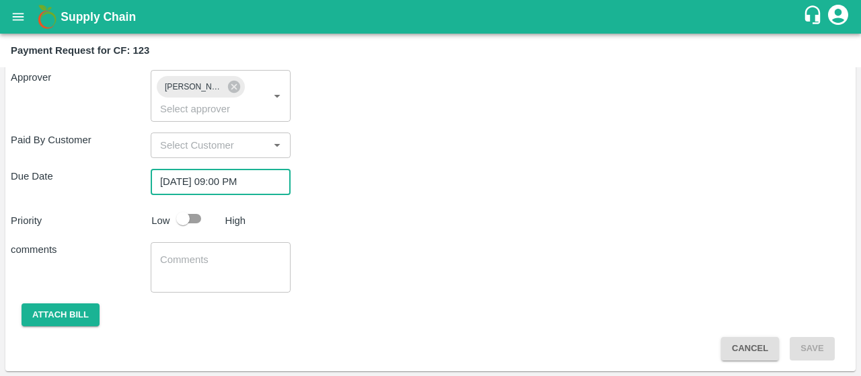
click at [196, 219] on input "checkbox" at bounding box center [183, 219] width 77 height 26
checkbox input "true"
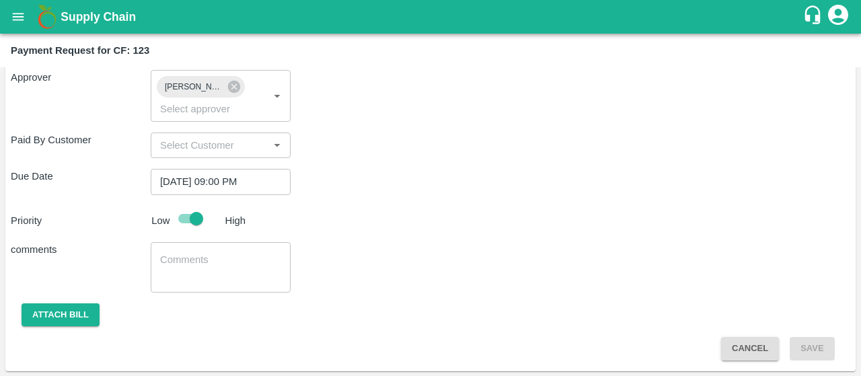
click at [176, 250] on div "x ​" at bounding box center [221, 267] width 140 height 50
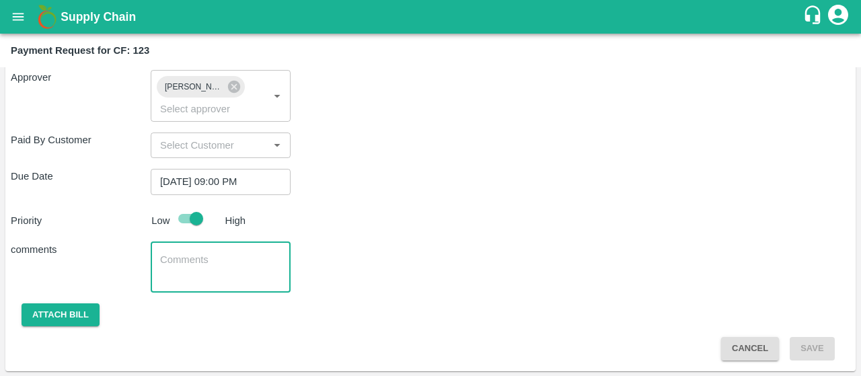
paste textarea "Daily labour for the month of August"
click at [186, 257] on textarea "Daily labour for the month of August" at bounding box center [220, 267] width 121 height 28
type textarea "Fixed labour bill for the month of August"
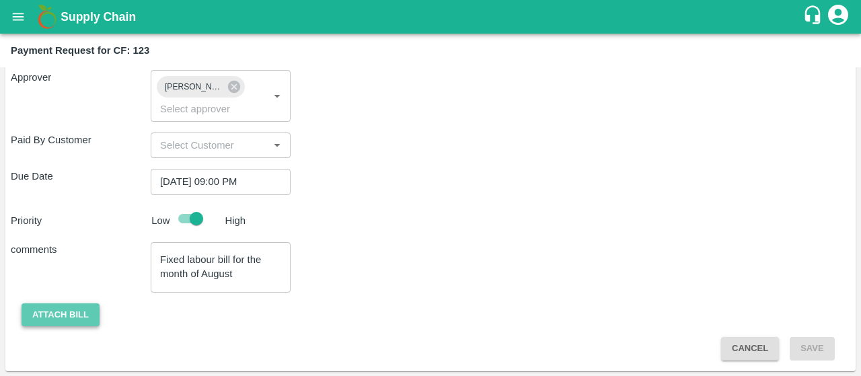
click at [51, 312] on button "Attach bill" at bounding box center [61, 315] width 78 height 24
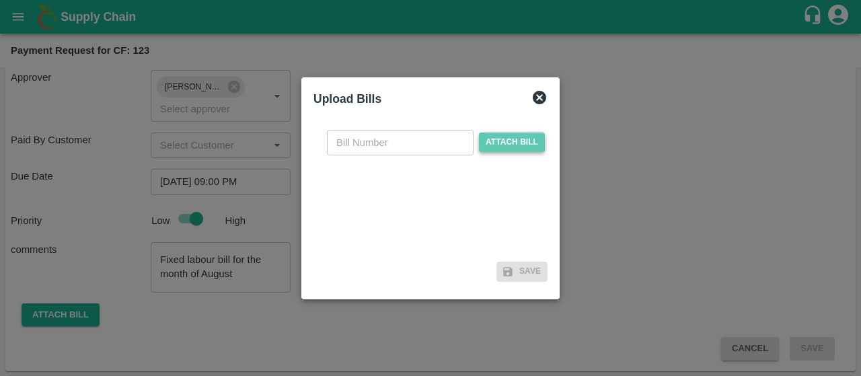
click at [486, 147] on span "Attach bill" at bounding box center [512, 143] width 66 height 20
click at [0, 0] on input "Attach bill" at bounding box center [0, 0] width 0 height 0
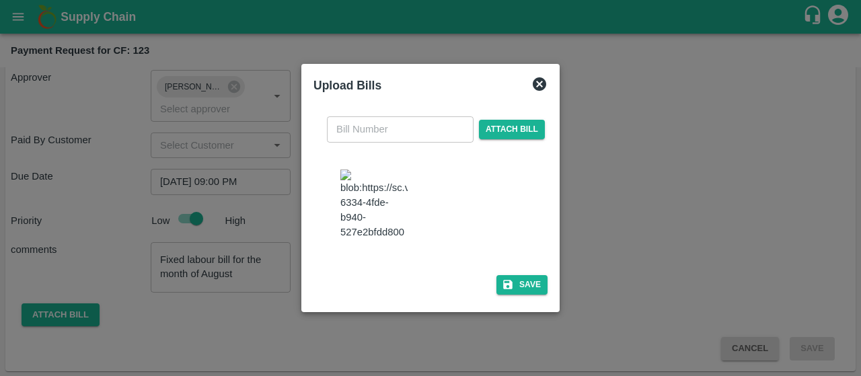
click at [400, 116] on input "text" at bounding box center [400, 129] width 147 height 26
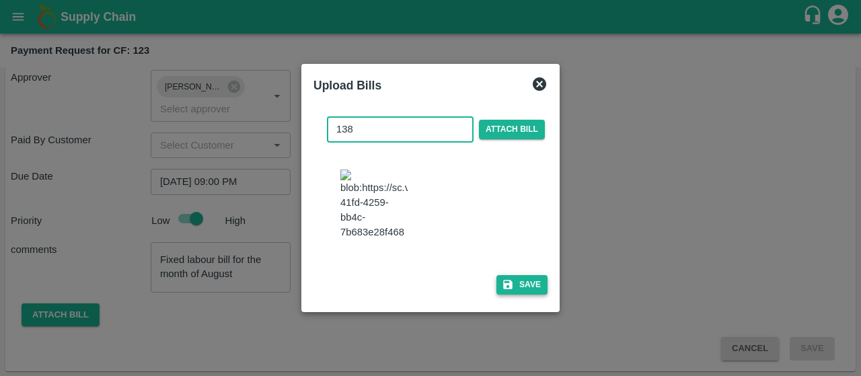
type input "138"
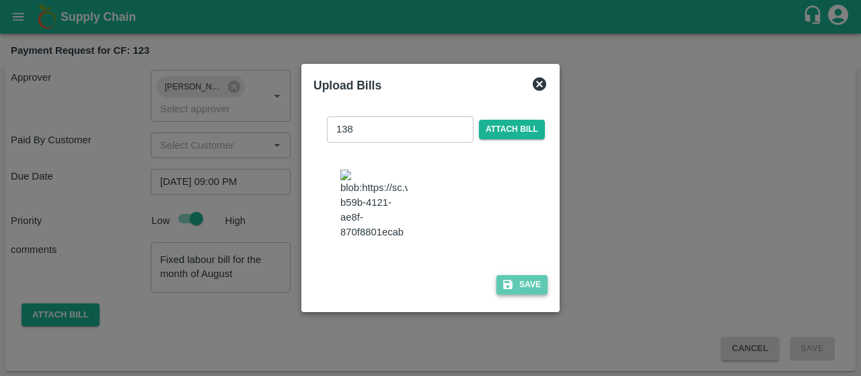
click at [511, 291] on icon "button" at bounding box center [508, 285] width 12 height 12
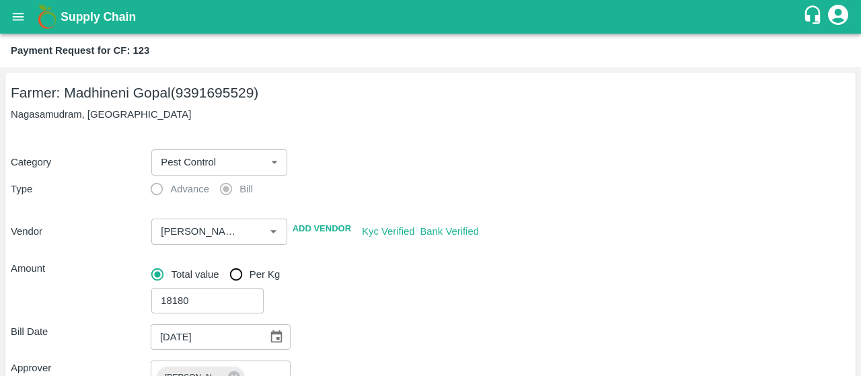
scroll to position [381, 0]
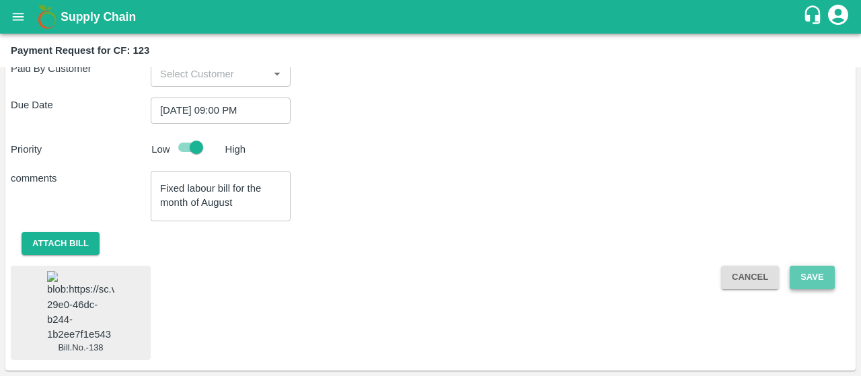
click at [819, 266] on button "Save" at bounding box center [812, 278] width 44 height 24
click at [798, 266] on button "Save" at bounding box center [812, 278] width 44 height 24
click at [797, 266] on button "Save" at bounding box center [812, 278] width 44 height 24
click at [793, 266] on button "Save" at bounding box center [812, 278] width 44 height 24
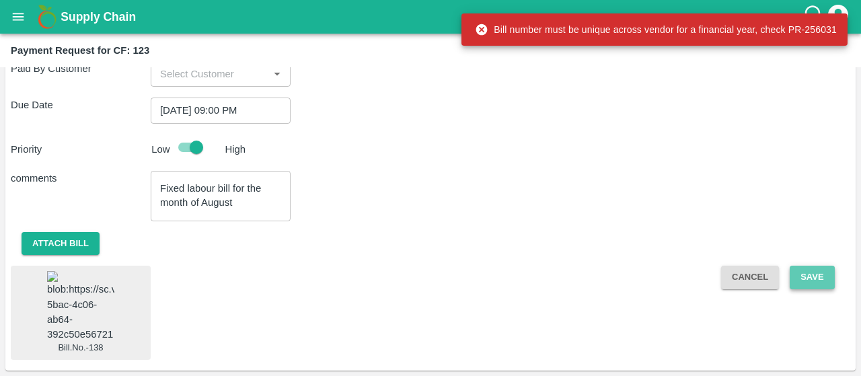
click at [812, 266] on button "Save" at bounding box center [812, 278] width 44 height 24
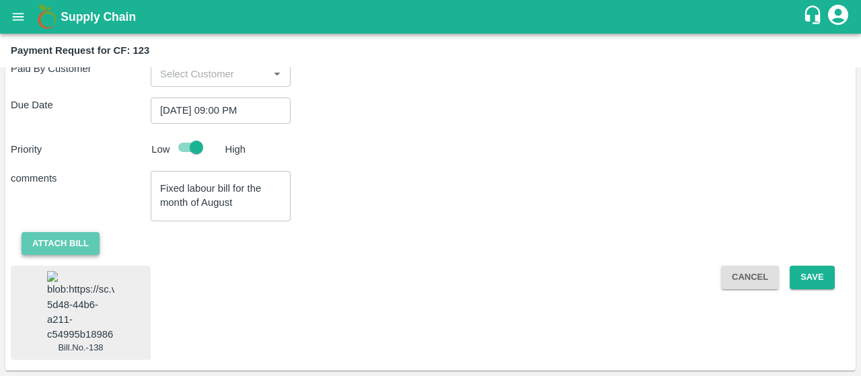
click at [71, 232] on button "Attach bill" at bounding box center [61, 244] width 78 height 24
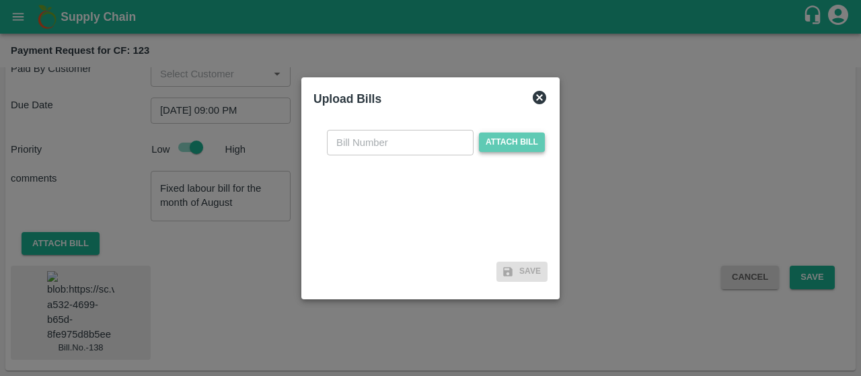
click at [506, 137] on span "Attach bill" at bounding box center [512, 143] width 66 height 20
click at [0, 0] on input "Attach bill" at bounding box center [0, 0] width 0 height 0
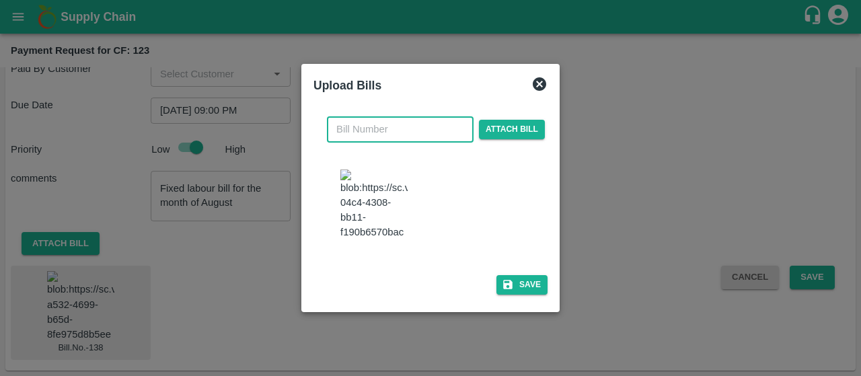
click at [394, 119] on input "text" at bounding box center [400, 129] width 147 height 26
type input "139"
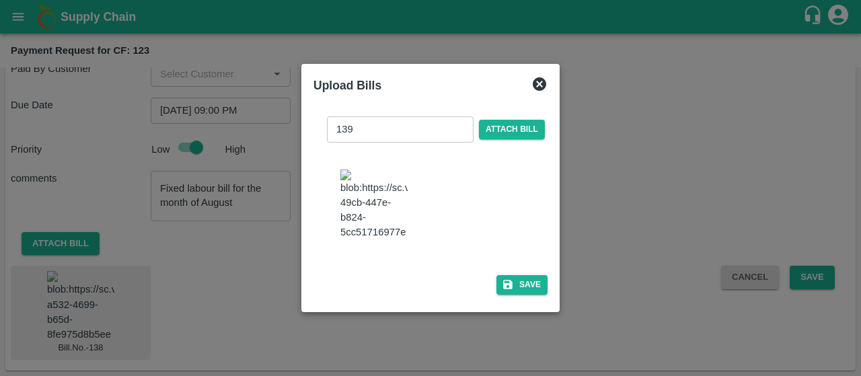
click at [486, 229] on div at bounding box center [436, 206] width 202 height 84
click at [511, 285] on button "Save" at bounding box center [522, 285] width 51 height 20
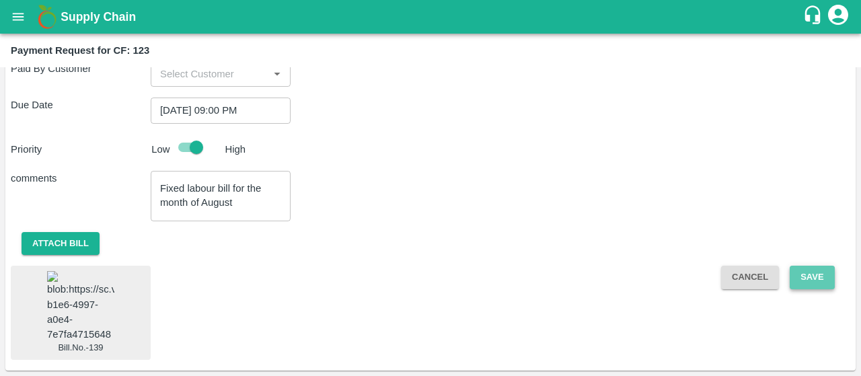
click at [821, 266] on button "Save" at bounding box center [812, 278] width 44 height 24
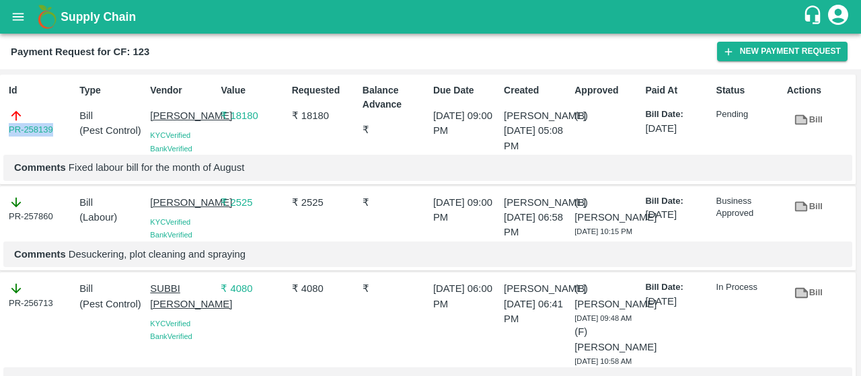
drag, startPoint x: 62, startPoint y: 131, endPoint x: 0, endPoint y: 120, distance: 62.7
click at [0, 120] on div "Id PR-258139 Type Bill ( Pest Control ) Vendor Battini Gangireddy KYC Verified …" at bounding box center [428, 130] width 856 height 110
copy link "PR-258139"
click at [738, 54] on button "New Payment Request" at bounding box center [782, 52] width 131 height 20
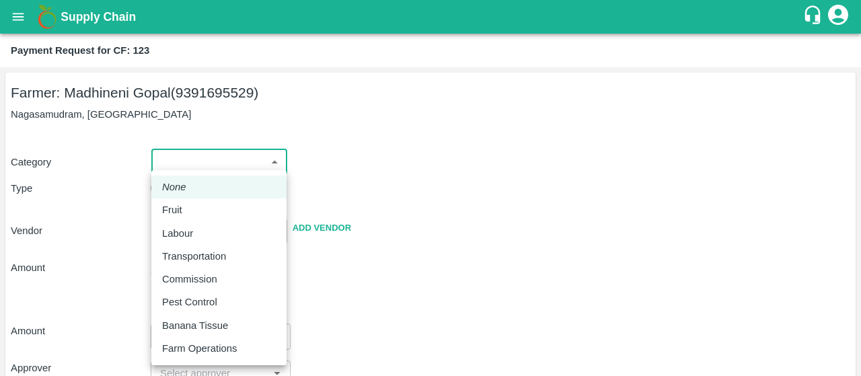
click at [207, 169] on body "Supply Chain Payment Request for CF: 123 Farmer: Madhineni Gopal (9391695529) N…" at bounding box center [430, 188] width 861 height 376
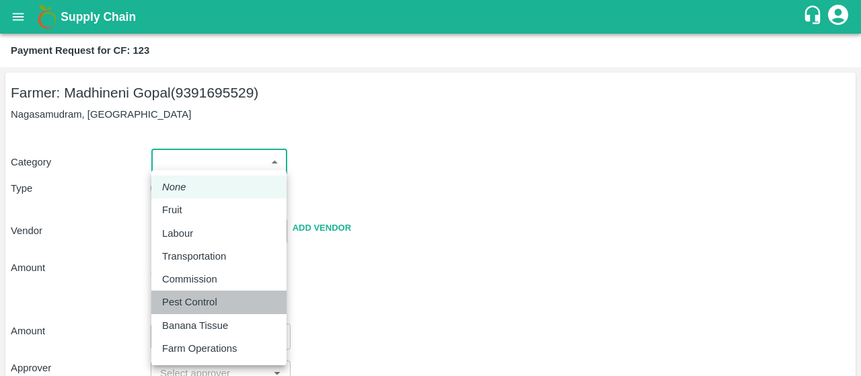
click at [180, 304] on p "Pest Control" at bounding box center [189, 302] width 55 height 15
type input "21"
radio input "false"
radio input "true"
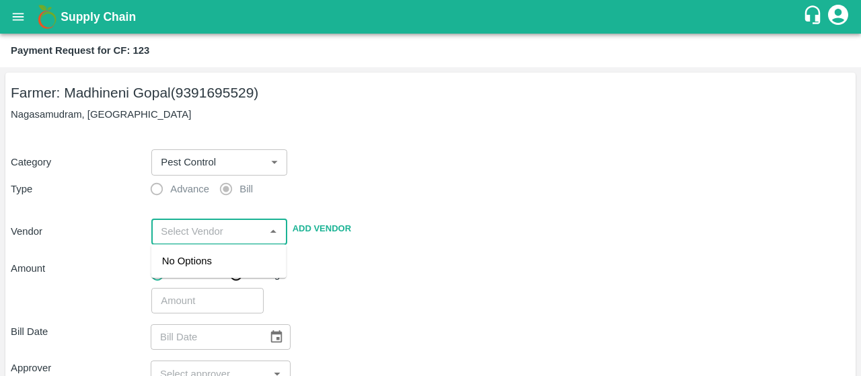
click at [182, 238] on input "input" at bounding box center [207, 231] width 105 height 17
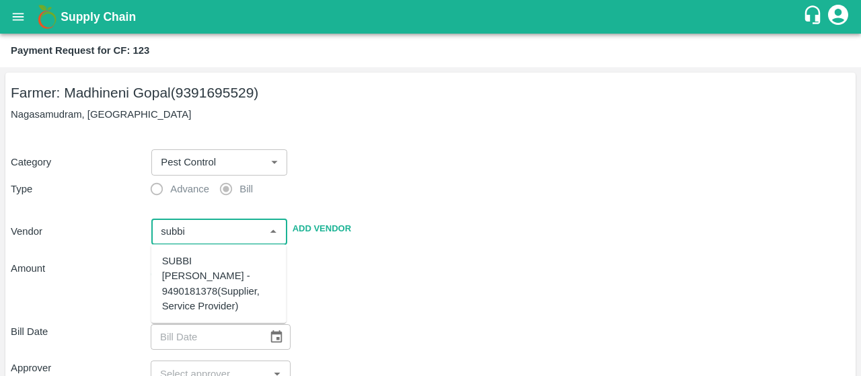
click at [178, 278] on div "SUBBI REDDY CHAGAM - 9490181378(Supplier, Service Provider)" at bounding box center [219, 284] width 114 height 60
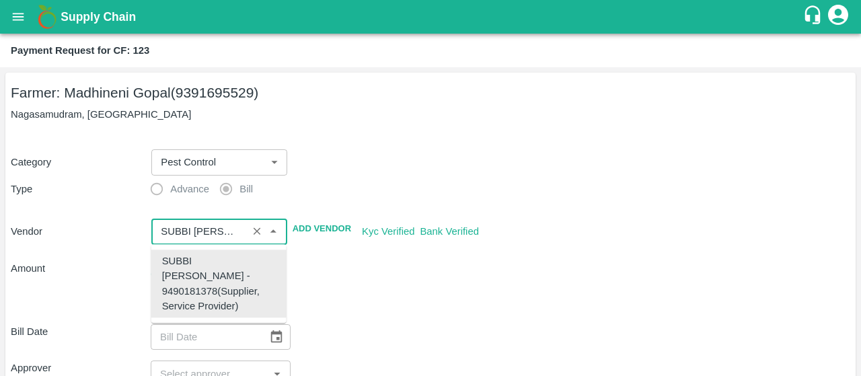
type input "SUBBI REDDY CHAGAM - 9490181378(Supplier, Service Provider)"
click at [371, 294] on div "​" at bounding box center [498, 298] width 704 height 31
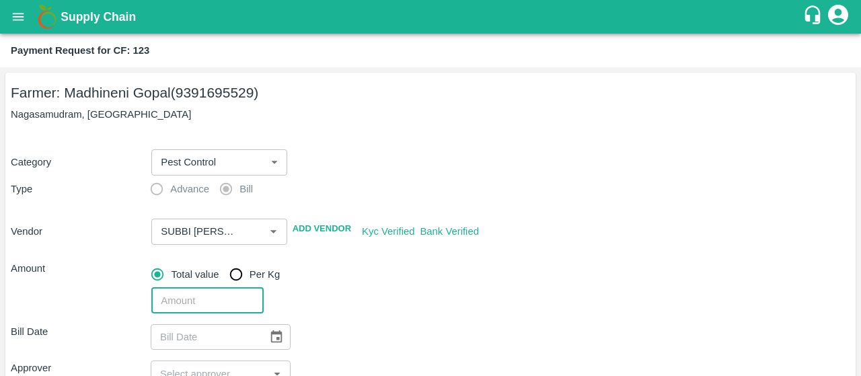
click at [215, 296] on input "number" at bounding box center [207, 301] width 112 height 26
type input "2020"
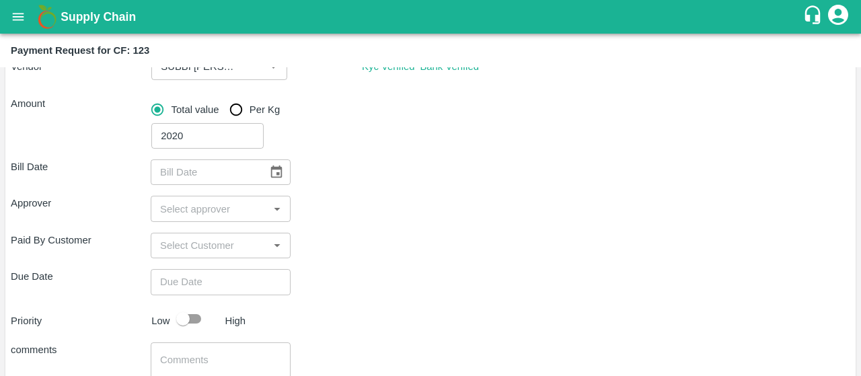
scroll to position [166, 0]
click at [277, 172] on icon "Choose date" at bounding box center [276, 171] width 11 height 13
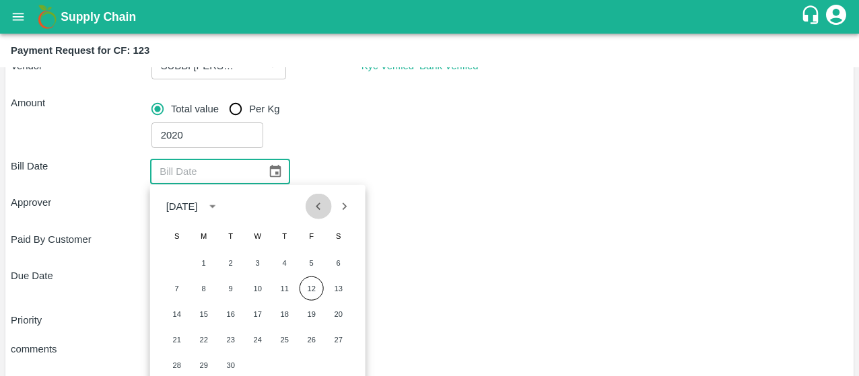
click at [316, 211] on icon "Previous month" at bounding box center [318, 206] width 15 height 15
click at [229, 363] on button "26" at bounding box center [231, 365] width 24 height 24
type input "26/08/2025"
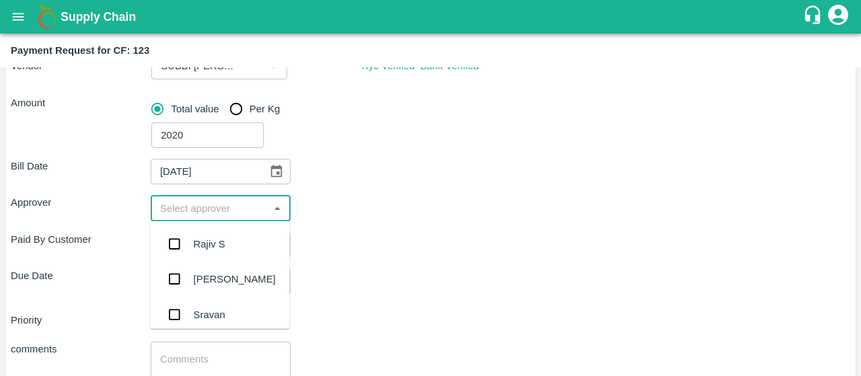
click at [205, 207] on input "input" at bounding box center [210, 207] width 110 height 17
type input "kiran"
click at [170, 244] on input "checkbox" at bounding box center [174, 244] width 27 height 27
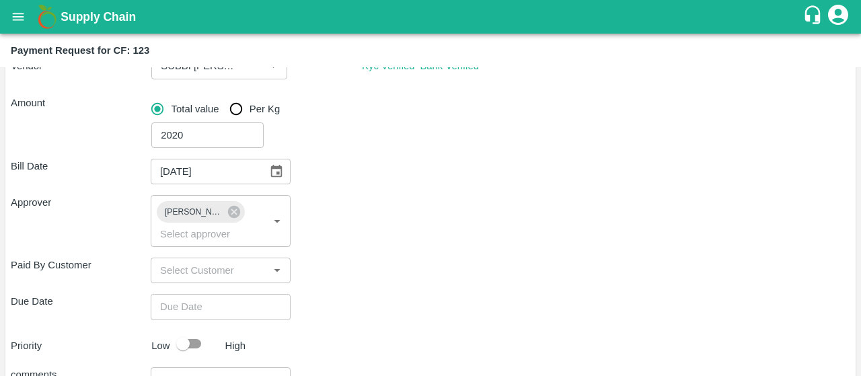
click at [361, 293] on div "Bill Date 26/08/2025 ​ Approver Kiran Naik ​ Paid By Customer ​ Due Date ​ Prio…" at bounding box center [431, 317] width 840 height 338
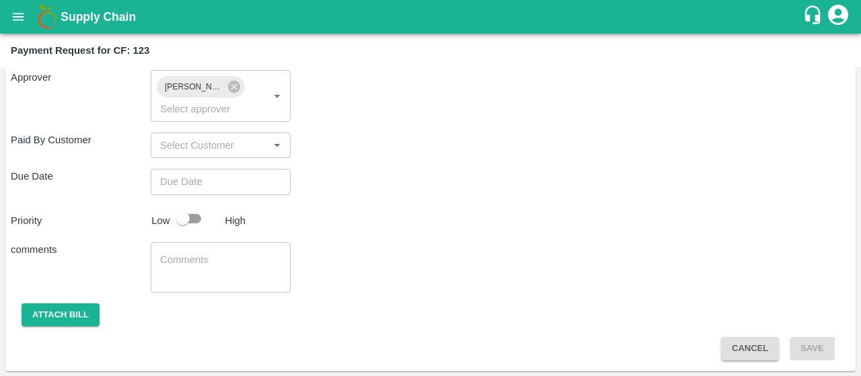
type input "DD/MM/YYYY hh:mm aa"
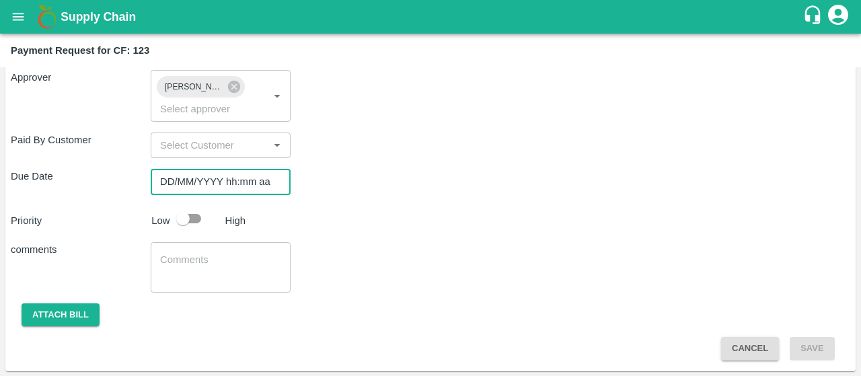
click at [229, 186] on input "DD/MM/YYYY hh:mm aa" at bounding box center [216, 182] width 131 height 26
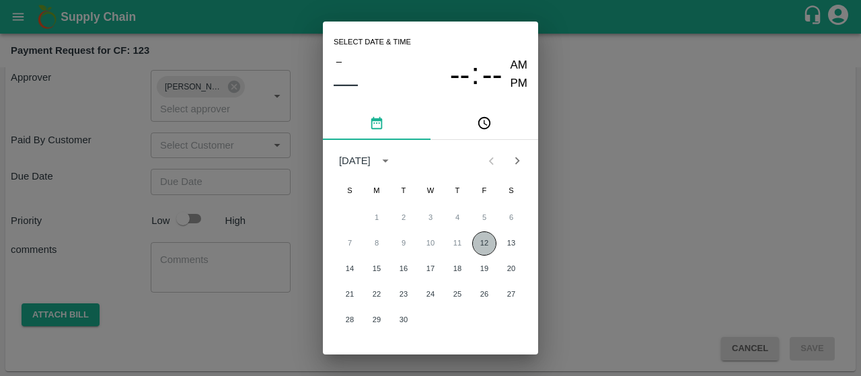
click at [482, 243] on button "12" at bounding box center [484, 243] width 24 height 24
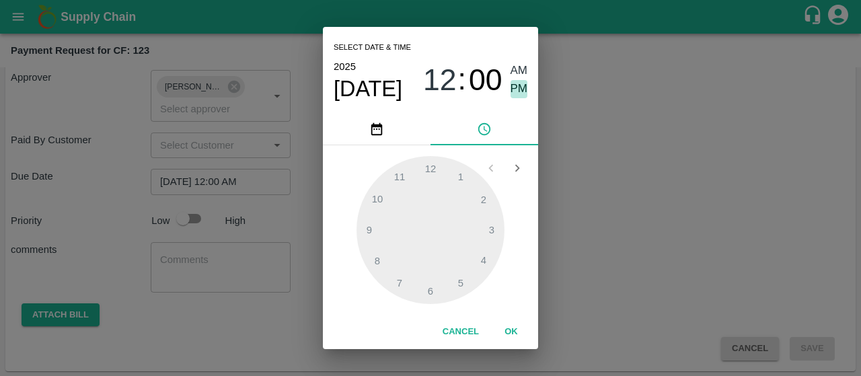
click at [513, 80] on span "PM" at bounding box center [519, 89] width 17 height 18
click at [390, 278] on div at bounding box center [431, 230] width 148 height 148
type input "12/09/2025 07:00 PM"
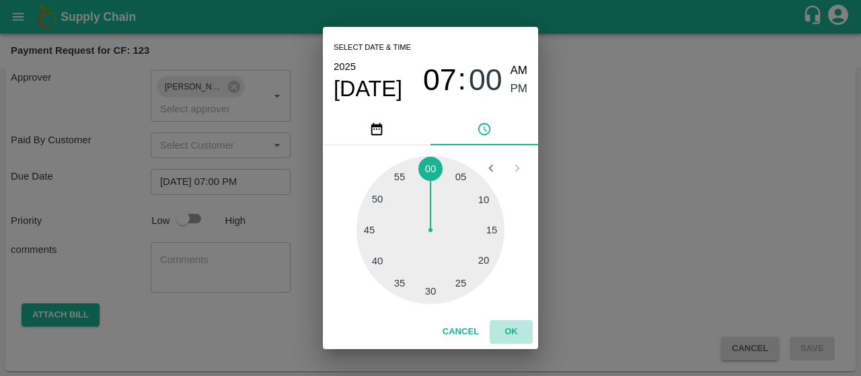
click at [515, 338] on button "OK" at bounding box center [511, 332] width 43 height 24
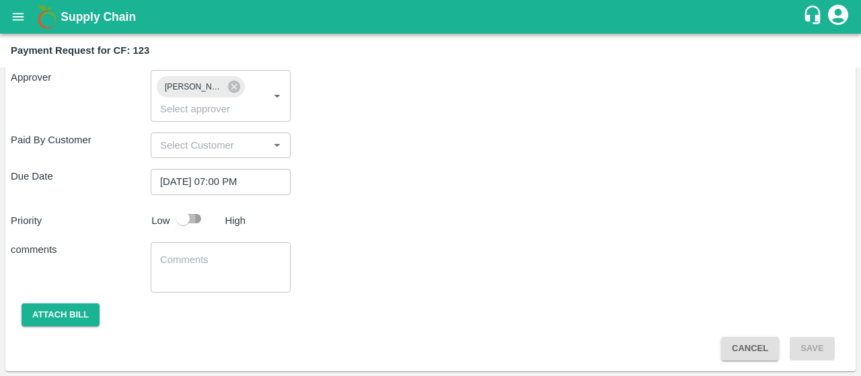
click at [192, 212] on input "checkbox" at bounding box center [183, 219] width 77 height 26
checkbox input "true"
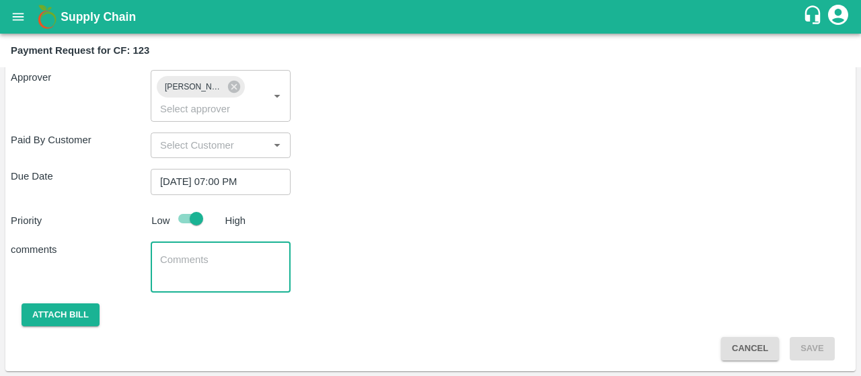
click at [245, 273] on textarea at bounding box center [220, 267] width 121 height 28
type textarea "Local Input Purchase"
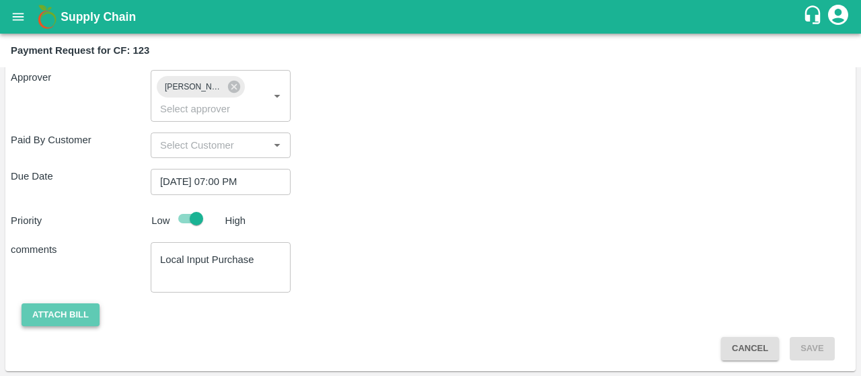
click at [69, 315] on button "Attach bill" at bounding box center [61, 315] width 78 height 24
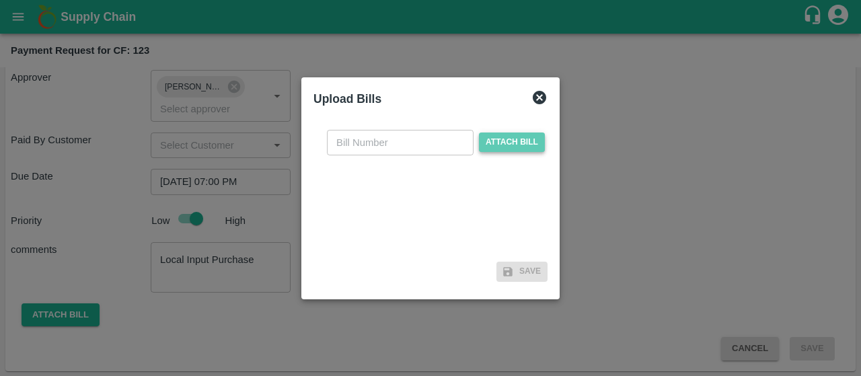
click at [503, 146] on span "Attach bill" at bounding box center [512, 143] width 66 height 20
click at [0, 0] on input "Attach bill" at bounding box center [0, 0] width 0 height 0
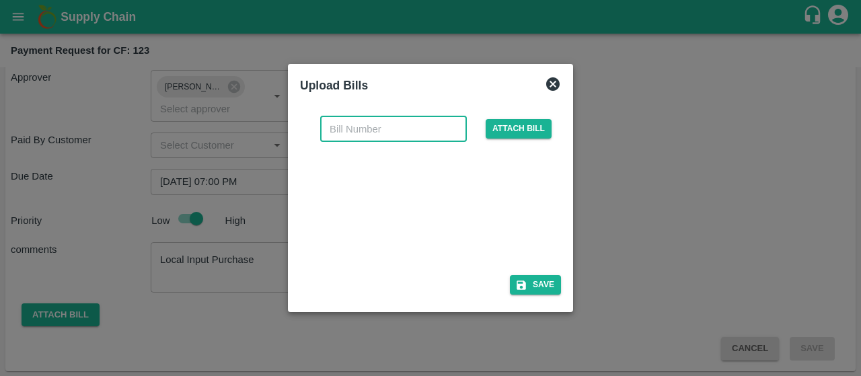
click at [431, 130] on input "text" at bounding box center [393, 129] width 147 height 26
type input "New-I00931"
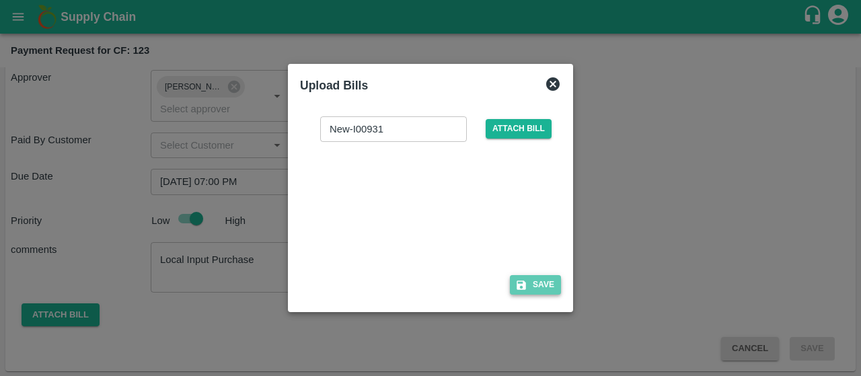
click at [511, 285] on button "Save" at bounding box center [535, 285] width 51 height 20
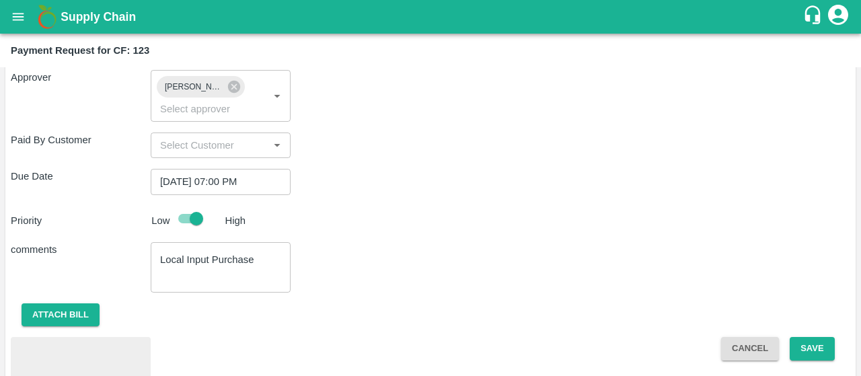
scroll to position [362, 0]
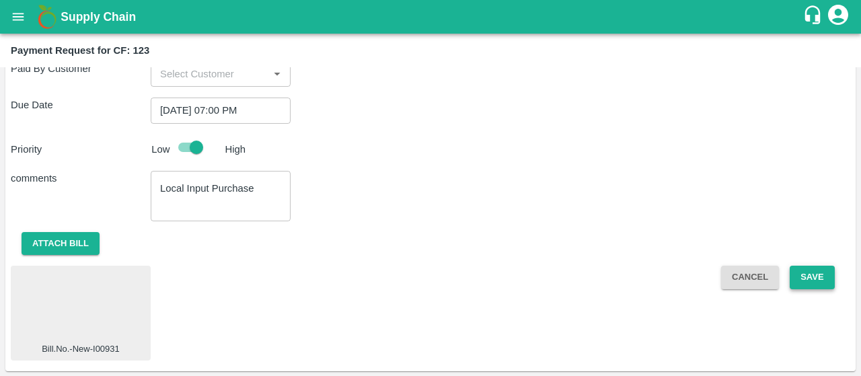
click at [800, 278] on button "Save" at bounding box center [812, 278] width 44 height 24
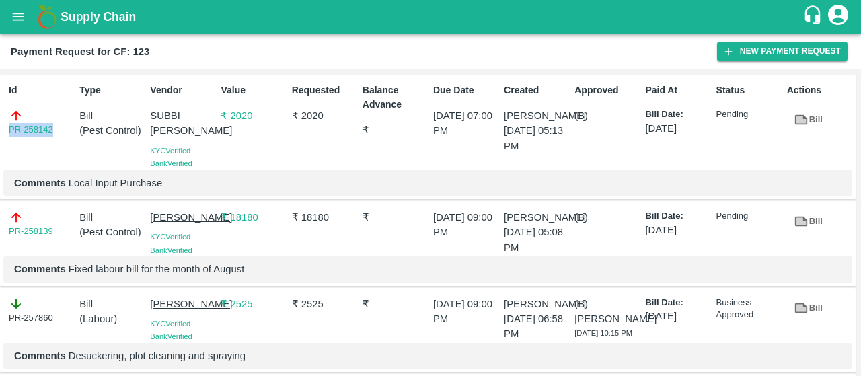
drag, startPoint x: 54, startPoint y: 127, endPoint x: 3, endPoint y: 131, distance: 50.6
click at [3, 131] on div "Id PR-258142" at bounding box center [38, 124] width 71 height 92
copy link "PR-258142"
click at [731, 46] on icon "button" at bounding box center [729, 52] width 12 height 12
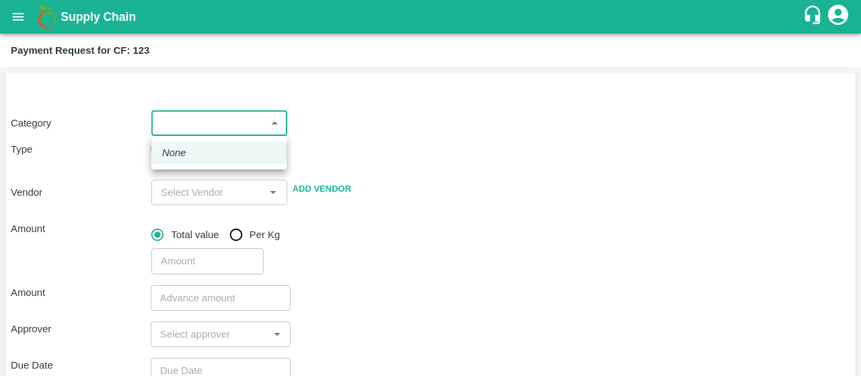
click at [238, 122] on body "Supply Chain Payment Request for CF: 123 Category ​ ​ Type Advance Bill Vendor …" at bounding box center [430, 188] width 861 height 376
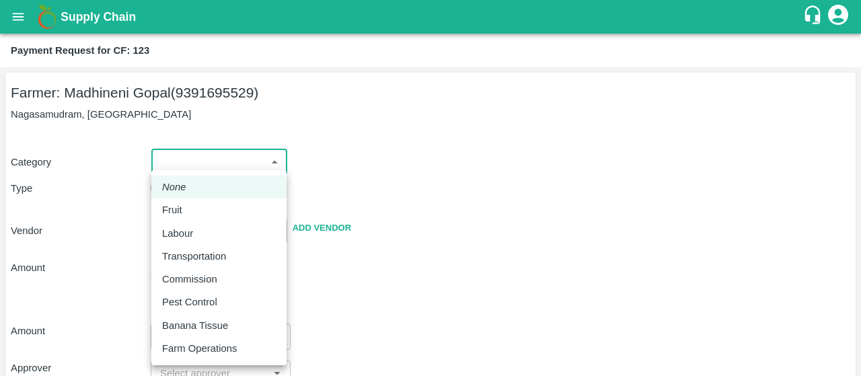
click at [344, 134] on div at bounding box center [430, 188] width 861 height 376
click at [266, 160] on body "Supply Chain Payment Request for CF: 123 Farmer: Madhineni Gopal (9391695529) N…" at bounding box center [430, 188] width 861 height 376
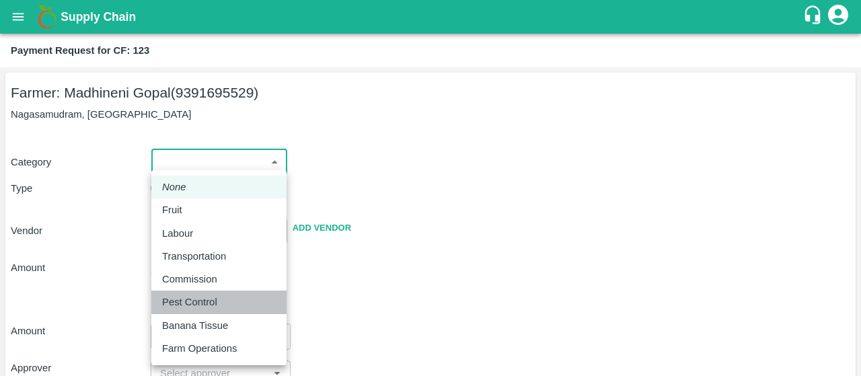
click at [190, 299] on p "Pest Control" at bounding box center [189, 302] width 55 height 15
type input "21"
radio input "false"
radio input "true"
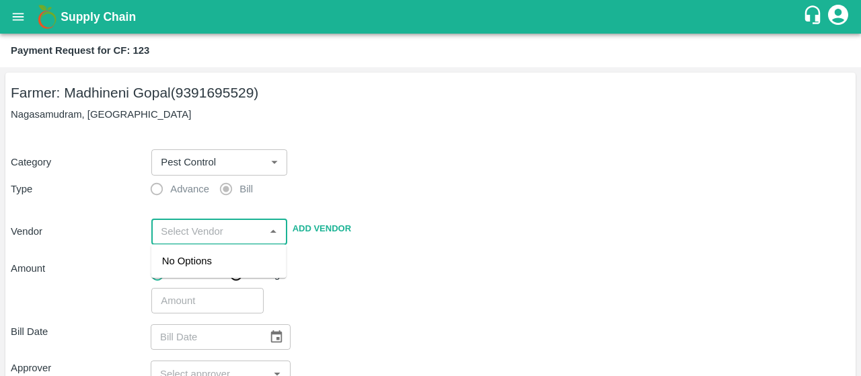
click at [222, 233] on input "input" at bounding box center [207, 231] width 105 height 17
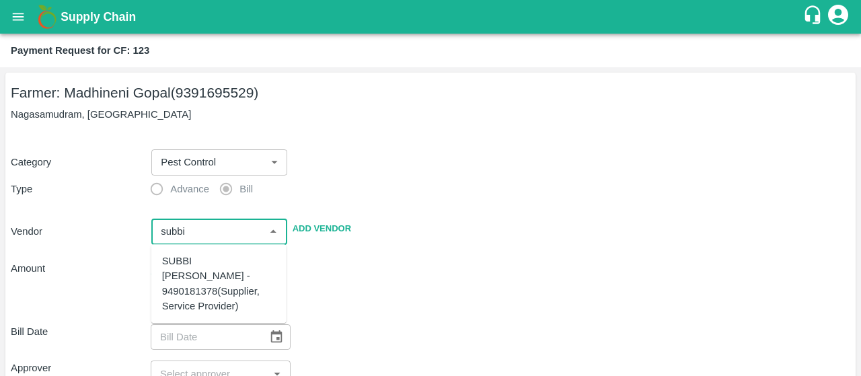
click at [204, 275] on div "SUBBI REDDY CHAGAM - 9490181378(Supplier, Service Provider)" at bounding box center [219, 284] width 114 height 60
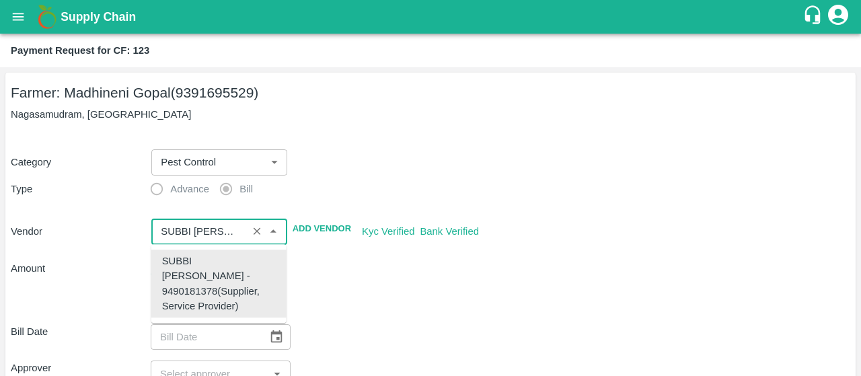
type input "SUBBI REDDY CHAGAM - 9490181378(Supplier, Service Provider)"
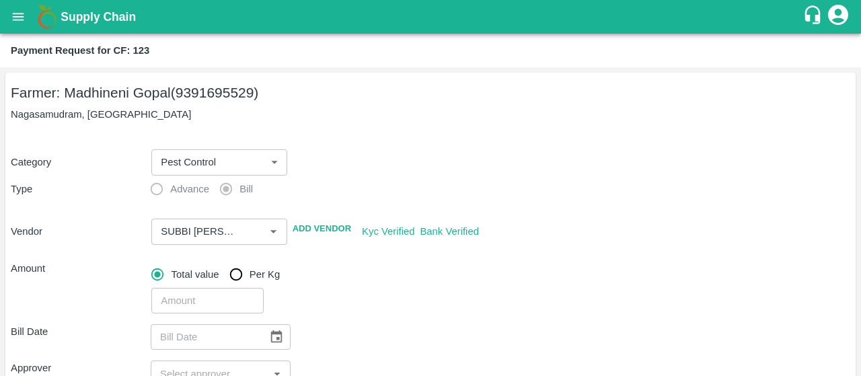
click at [370, 267] on div "Total value Per Kg" at bounding box center [500, 274] width 699 height 27
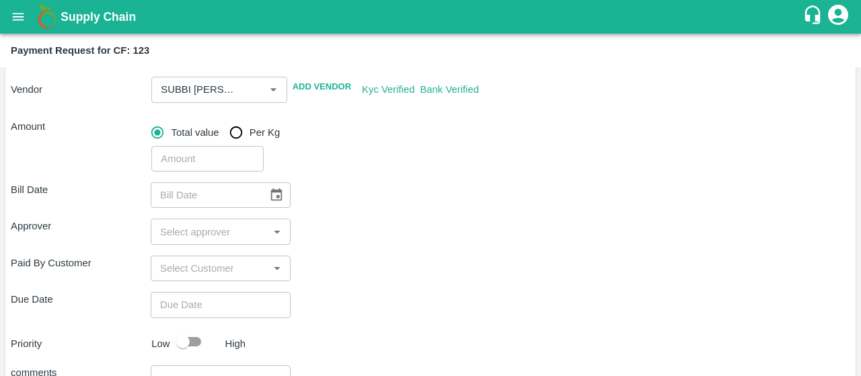
scroll to position [143, 0]
click at [198, 165] on input "number" at bounding box center [207, 158] width 112 height 26
type input "12800"
click at [373, 229] on div "Approver ​" at bounding box center [431, 231] width 840 height 26
click at [272, 189] on icon "Choose date" at bounding box center [276, 194] width 11 height 13
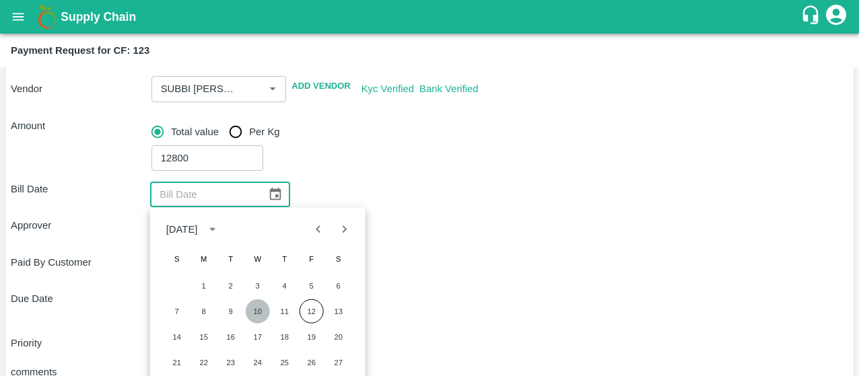
click at [252, 303] on button "10" at bounding box center [258, 311] width 24 height 24
type input "10/09/2025"
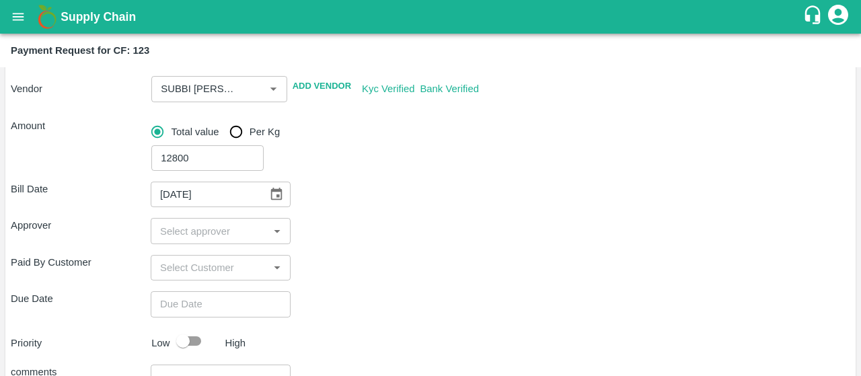
click at [198, 241] on div "​" at bounding box center [221, 231] width 140 height 26
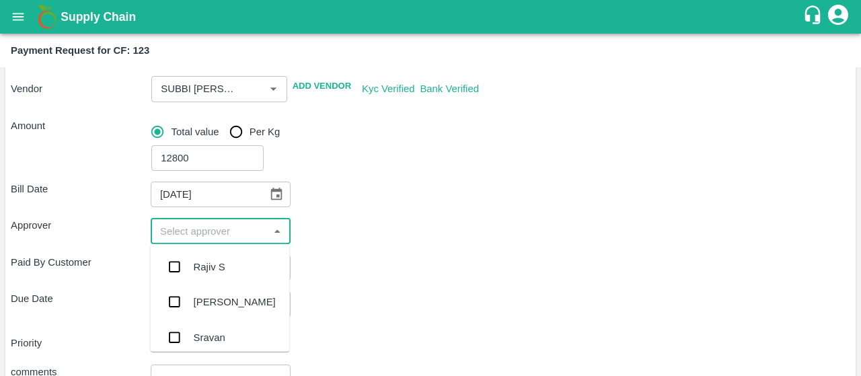
type input "l"
type input "kiran"
click at [175, 271] on input "checkbox" at bounding box center [174, 267] width 27 height 27
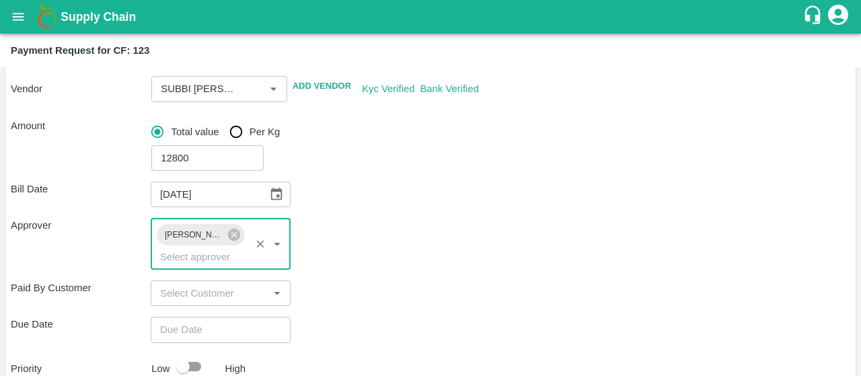
scroll to position [291, 0]
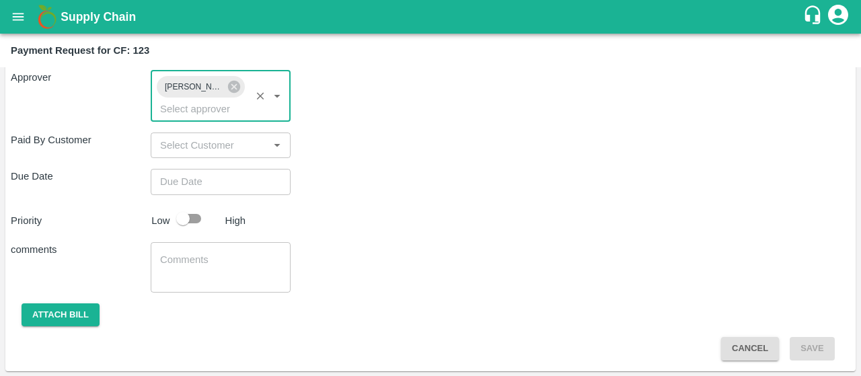
type input "DD/MM/YYYY hh:mm aa"
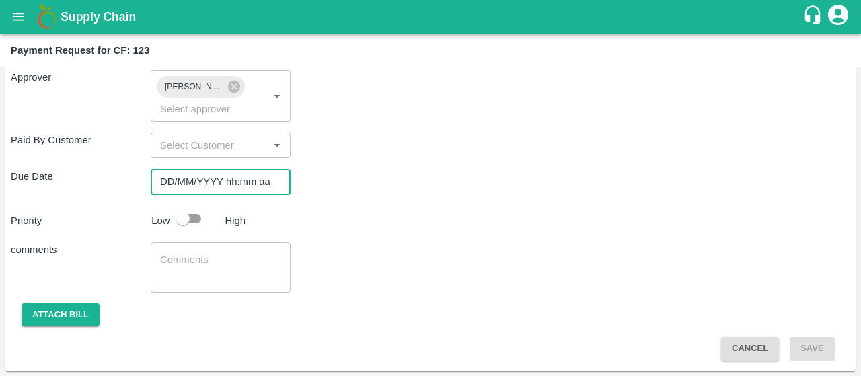
click at [250, 193] on input "DD/MM/YYYY hh:mm aa" at bounding box center [216, 182] width 131 height 26
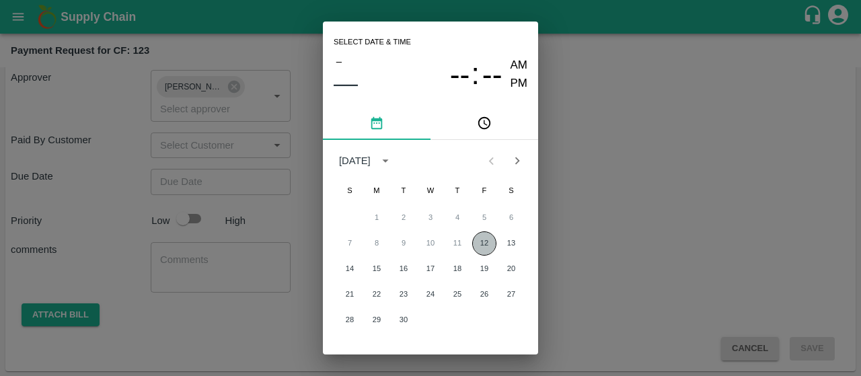
click at [488, 246] on button "12" at bounding box center [484, 243] width 24 height 24
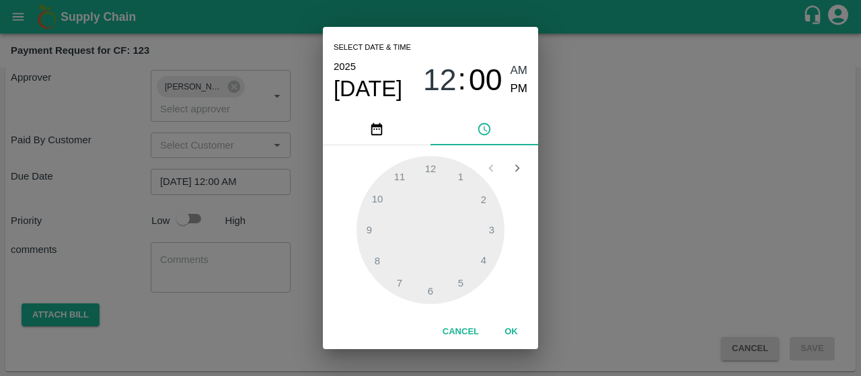
click at [509, 87] on div "12 : 00 AM PM" at bounding box center [475, 80] width 104 height 36
click at [518, 87] on span "PM" at bounding box center [519, 89] width 17 height 18
click at [373, 221] on div at bounding box center [431, 230] width 148 height 148
type input "12/09/2025 09:00 PM"
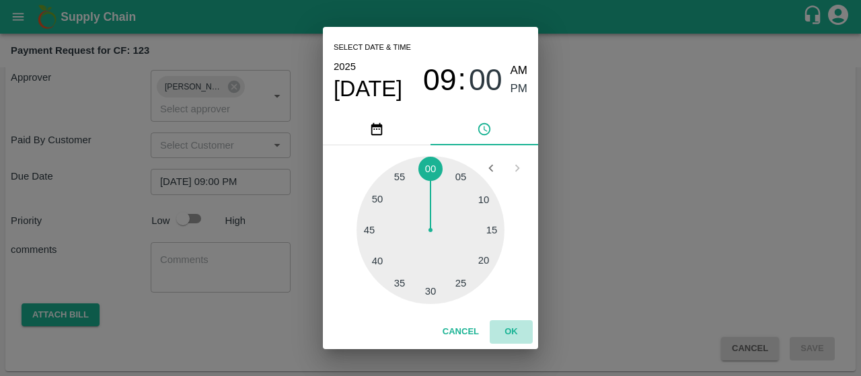
click at [513, 326] on button "OK" at bounding box center [511, 332] width 43 height 24
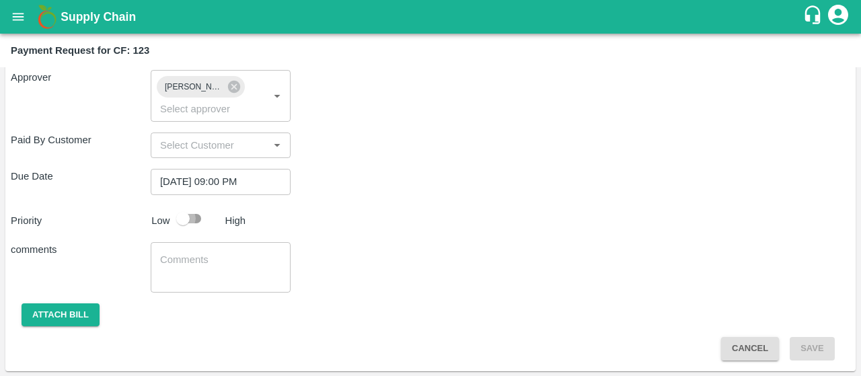
click at [190, 213] on input "checkbox" at bounding box center [183, 219] width 77 height 26
checkbox input "true"
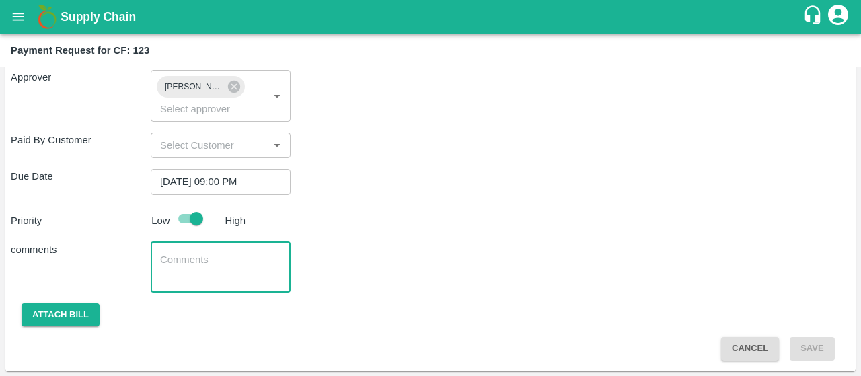
click at [174, 275] on textarea at bounding box center [220, 267] width 121 height 28
type textarea "Local Input Purchase"
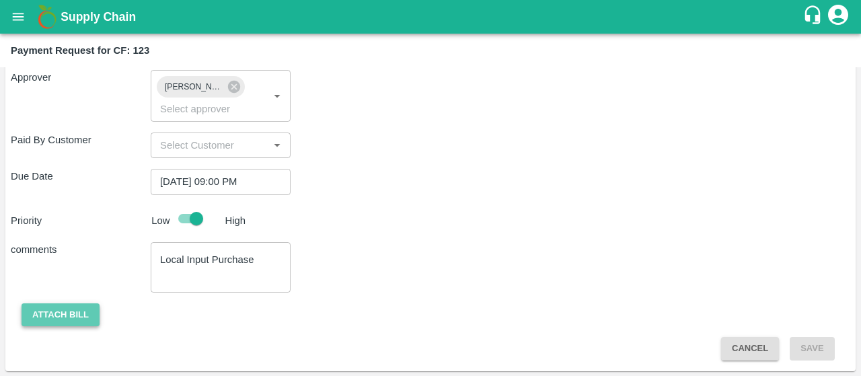
click at [54, 317] on button "Attach bill" at bounding box center [61, 315] width 78 height 24
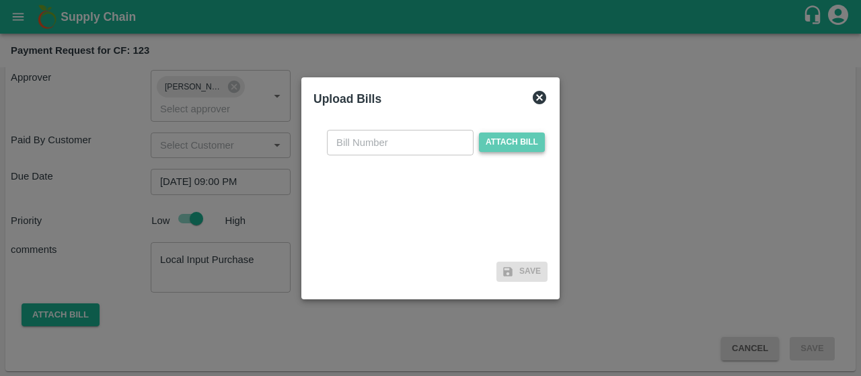
click at [501, 149] on span "Attach bill" at bounding box center [512, 143] width 66 height 20
click at [0, 0] on input "Attach bill" at bounding box center [0, 0] width 0 height 0
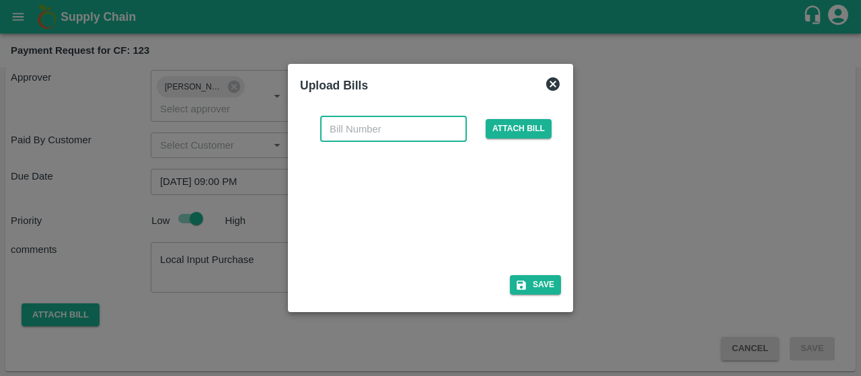
click at [388, 122] on input "text" at bounding box center [393, 129] width 147 height 26
type input "53"
click at [453, 86] on div "Upload Bills" at bounding box center [414, 82] width 250 height 35
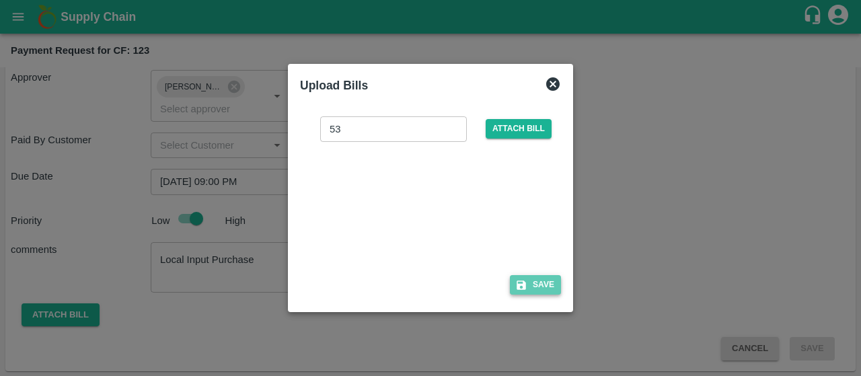
click at [551, 285] on button "Save" at bounding box center [535, 285] width 51 height 20
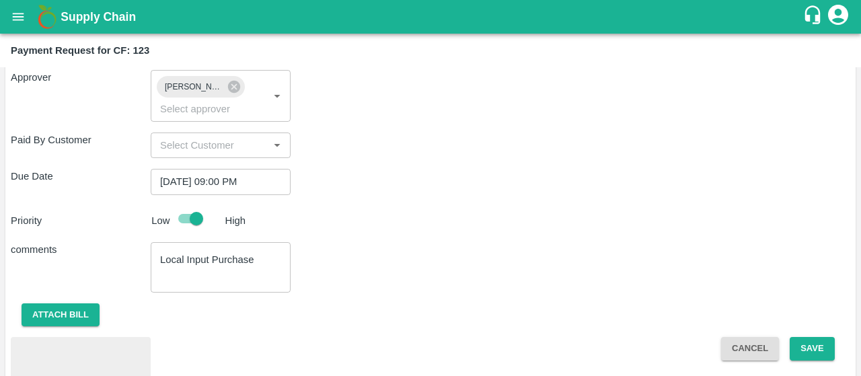
scroll to position [362, 0]
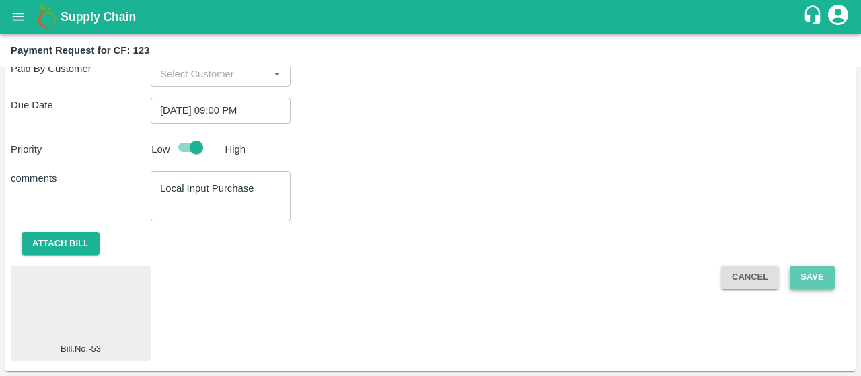
click at [793, 277] on button "Save" at bounding box center [812, 278] width 44 height 24
click at [797, 279] on button "Save" at bounding box center [812, 278] width 44 height 24
click at [801, 281] on button "Save" at bounding box center [812, 278] width 44 height 24
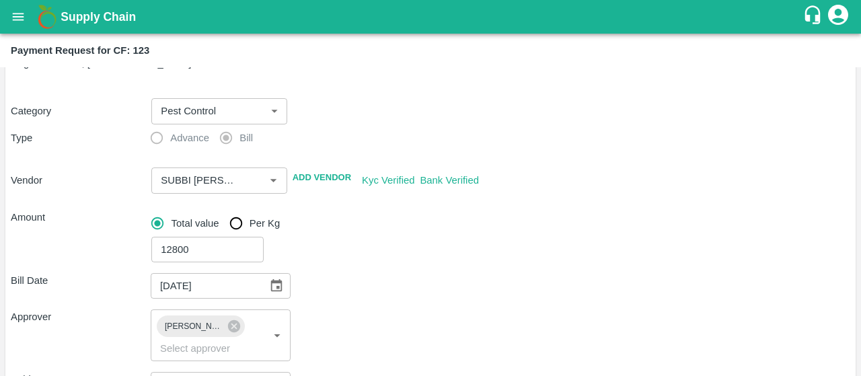
scroll to position [0, 0]
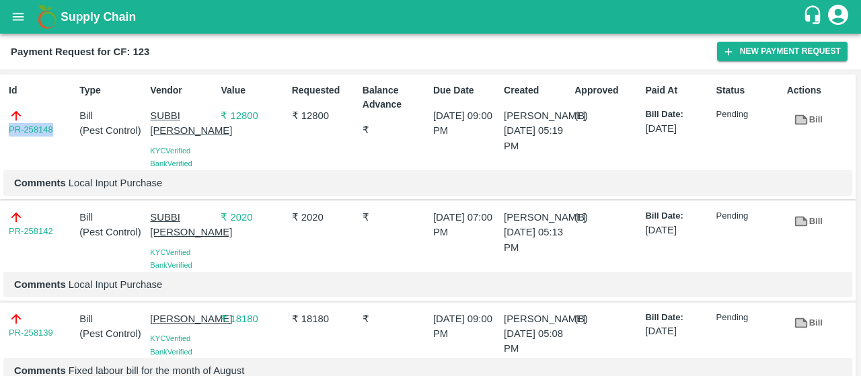
drag, startPoint x: 57, startPoint y: 130, endPoint x: 0, endPoint y: 131, distance: 57.2
click at [0, 131] on div "Id PR-258148 Type Bill ( Pest Control ) Vendor SUBBI REDDY CHAGAM KYC Verified …" at bounding box center [428, 137] width 856 height 125
copy link "PR-258148"
click at [727, 55] on icon "button" at bounding box center [729, 52] width 12 height 12
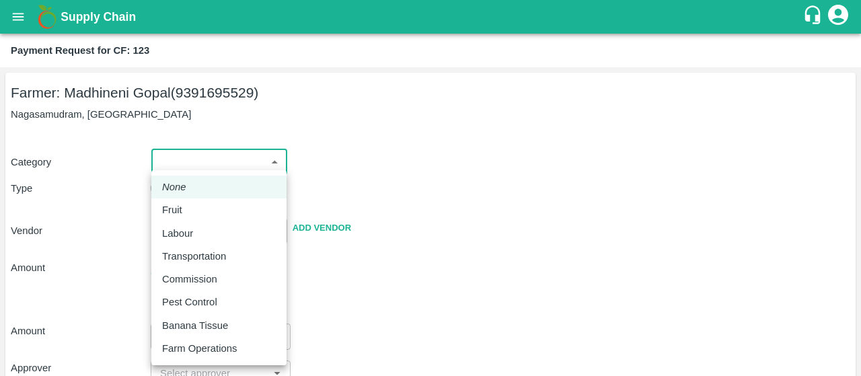
click at [211, 154] on body "Supply Chain Payment Request for CF: 123 Farmer: Madhineni Gopal (9391695529) N…" at bounding box center [430, 188] width 861 height 376
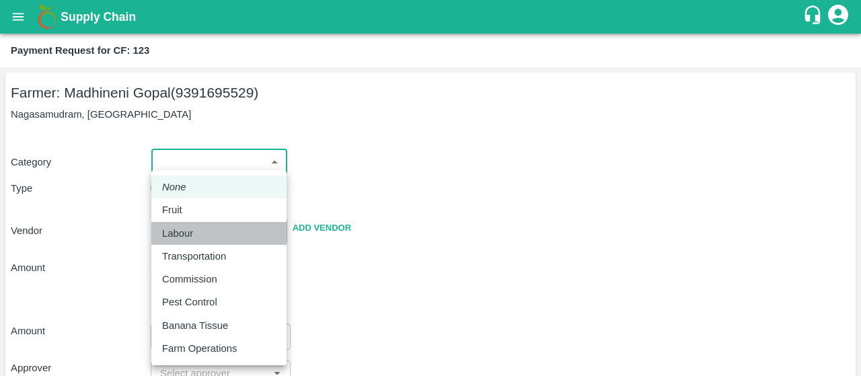
click at [219, 231] on div "Labour" at bounding box center [219, 233] width 114 height 15
type input "2"
radio input "false"
radio input "true"
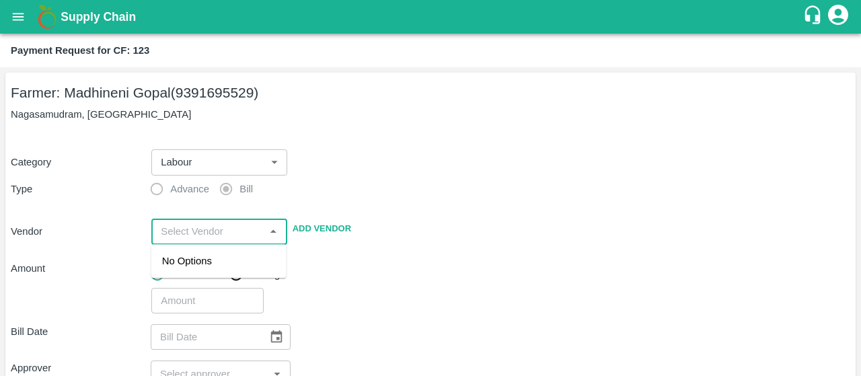
click at [213, 238] on input "input" at bounding box center [207, 231] width 105 height 17
click at [198, 258] on div "Battini Gangireddy - 7893713437(Supplier)" at bounding box center [219, 269] width 114 height 30
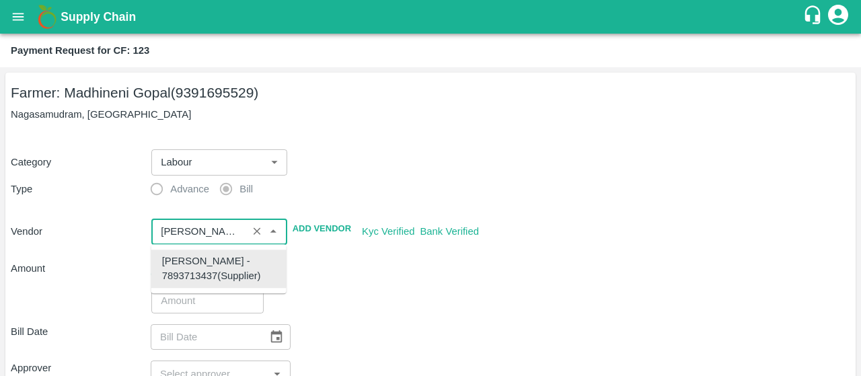
type input "Battini Gangireddy - 7893713437(Supplier)"
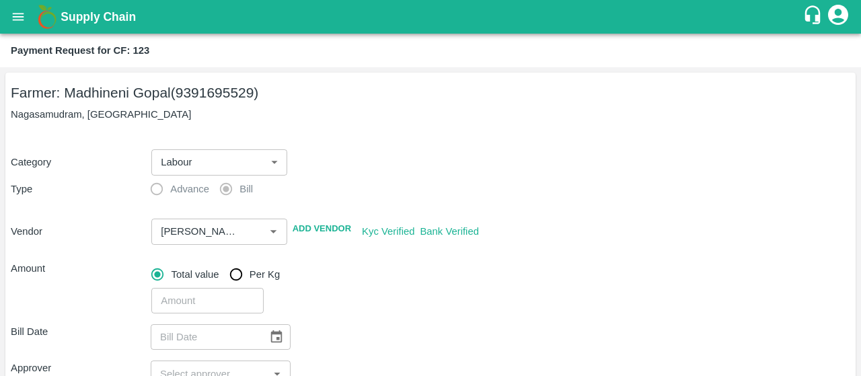
click at [328, 281] on div "Total value Per Kg" at bounding box center [500, 274] width 699 height 27
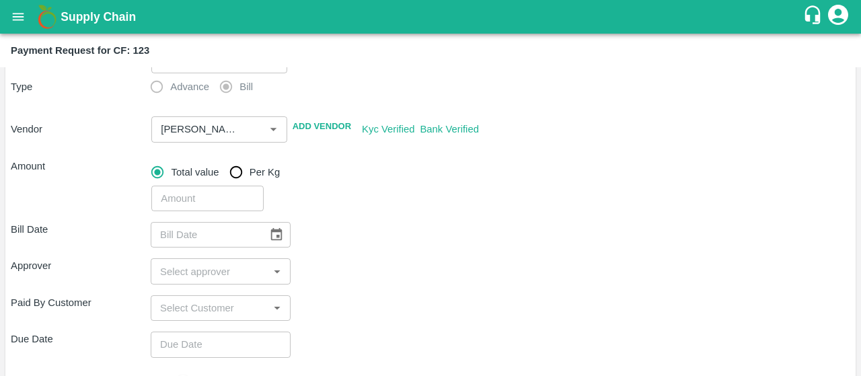
scroll to position [103, 0]
click at [197, 191] on input "number" at bounding box center [207, 198] width 112 height 26
type input "2525"
click at [335, 217] on div "Bill Date ​ Approver ​ Paid By Customer ​ Due Date ​ Priority Low High comments…" at bounding box center [431, 367] width 840 height 312
click at [278, 231] on icon "Choose date" at bounding box center [276, 234] width 15 height 15
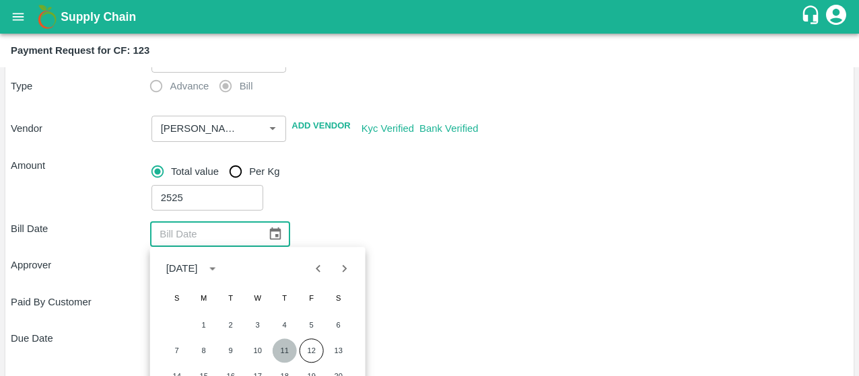
click at [279, 345] on button "11" at bounding box center [284, 350] width 24 height 24
type input "11/09/2025"
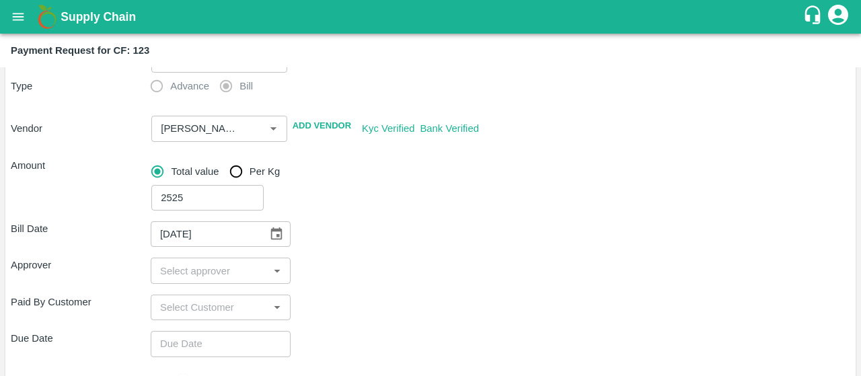
click at [342, 295] on div "Paid By Customer ​" at bounding box center [431, 308] width 840 height 26
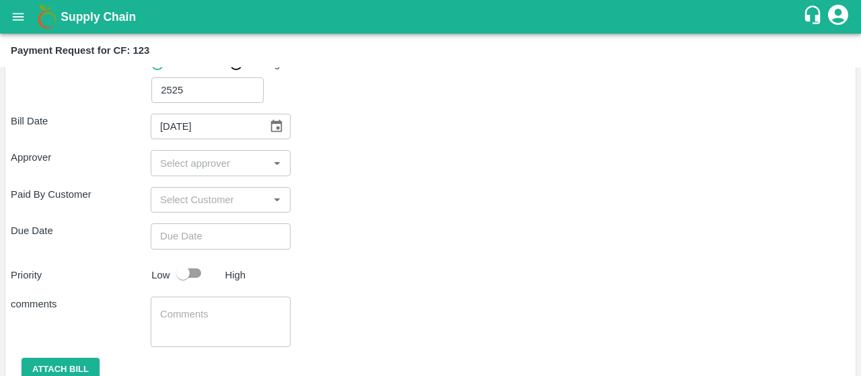
scroll to position [211, 0]
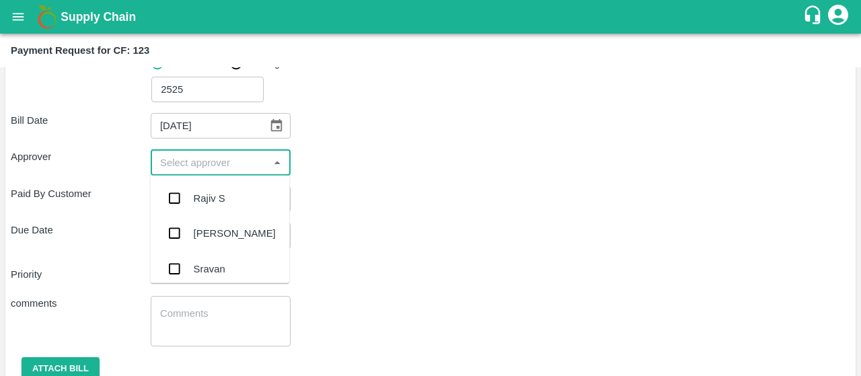
click at [235, 167] on input "input" at bounding box center [210, 161] width 110 height 17
type input "kiran"
click at [171, 201] on input "checkbox" at bounding box center [174, 198] width 27 height 27
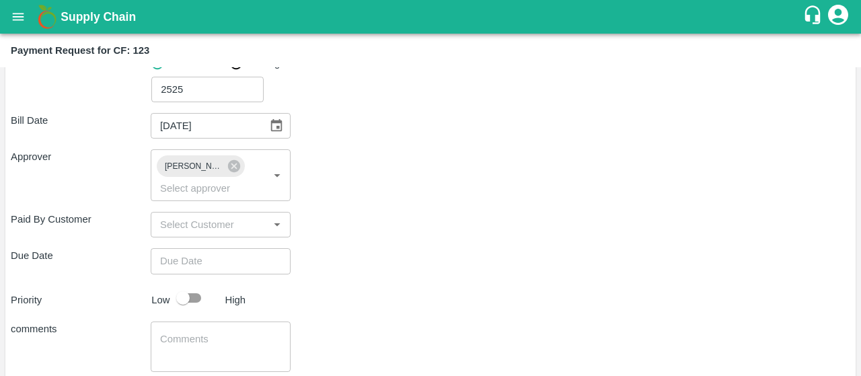
click at [361, 224] on div "Paid By Customer ​" at bounding box center [431, 225] width 840 height 26
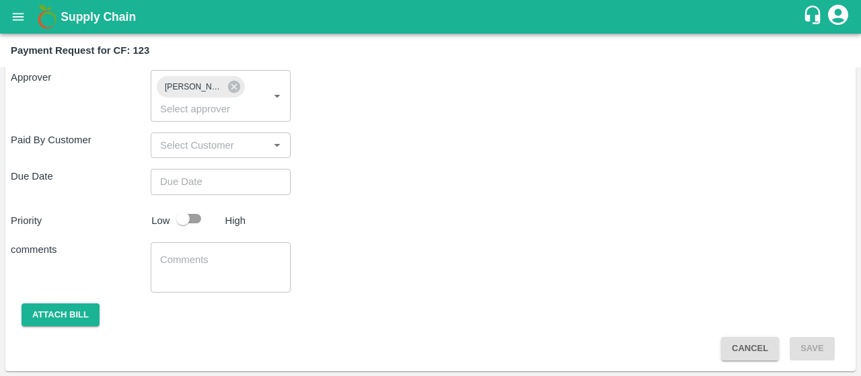
type input "DD/MM/YYYY hh:mm aa"
click at [239, 182] on input "DD/MM/YYYY hh:mm aa" at bounding box center [216, 182] width 131 height 26
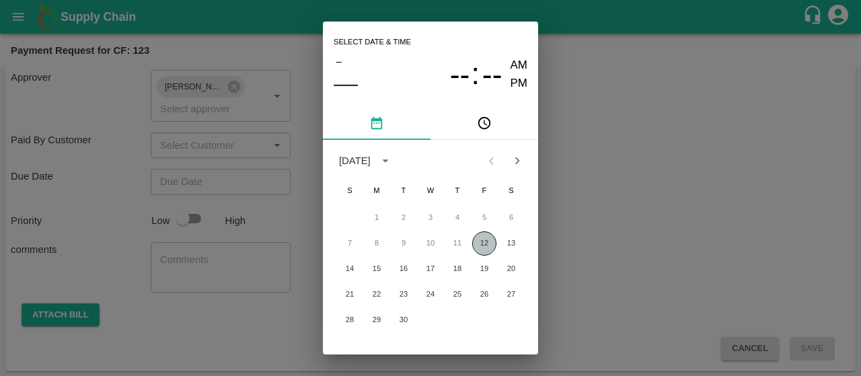
click at [474, 238] on button "12" at bounding box center [484, 243] width 24 height 24
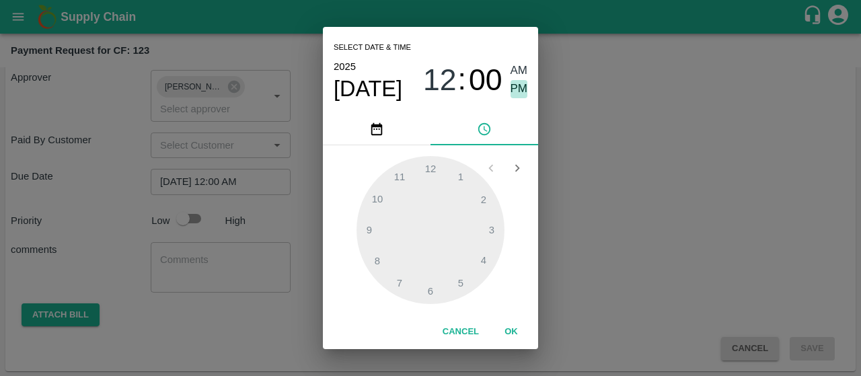
click at [521, 83] on span "PM" at bounding box center [519, 89] width 17 height 18
click at [381, 256] on div at bounding box center [431, 230] width 148 height 148
type input "12/09/2025 08:00 PM"
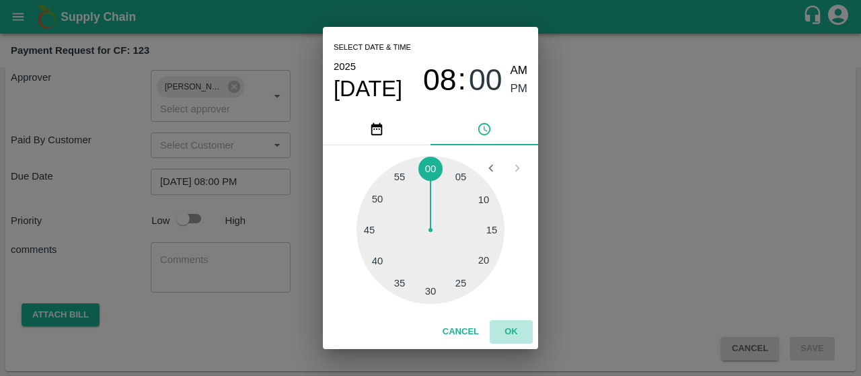
click at [515, 333] on button "OK" at bounding box center [511, 332] width 43 height 24
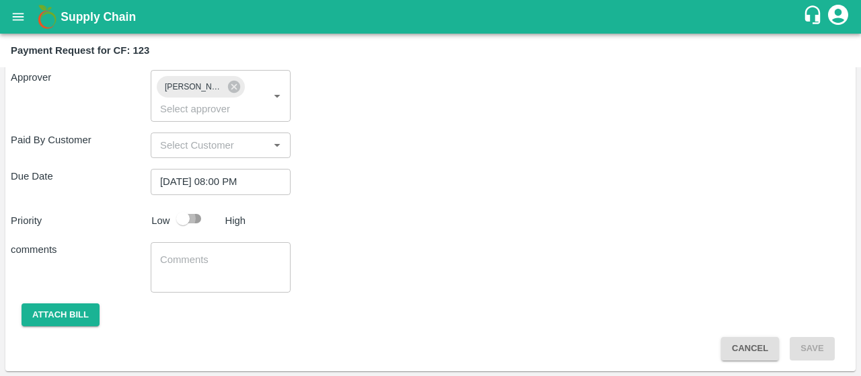
click at [187, 219] on input "checkbox" at bounding box center [183, 219] width 77 height 26
checkbox input "true"
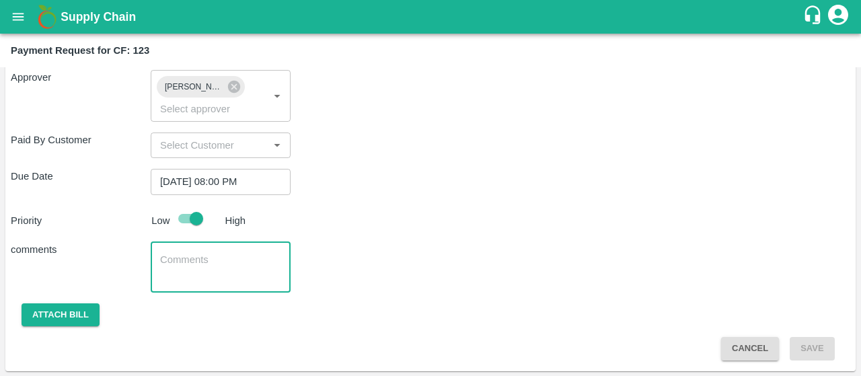
click at [226, 264] on textarea at bounding box center [220, 267] width 121 height 28
paste textarea "Activity bill of Desuckering, plot cleaning after weeding and spraying"
type textarea "Activity bill of Desuckering, plot cleaning after weeding and spraying"
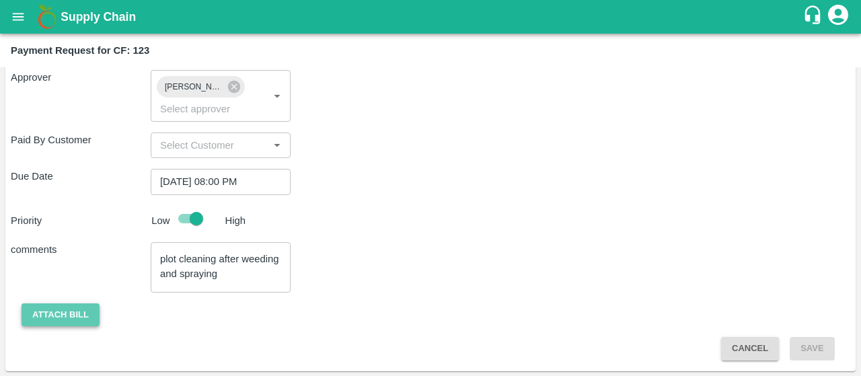
click at [70, 318] on button "Attach bill" at bounding box center [61, 315] width 78 height 24
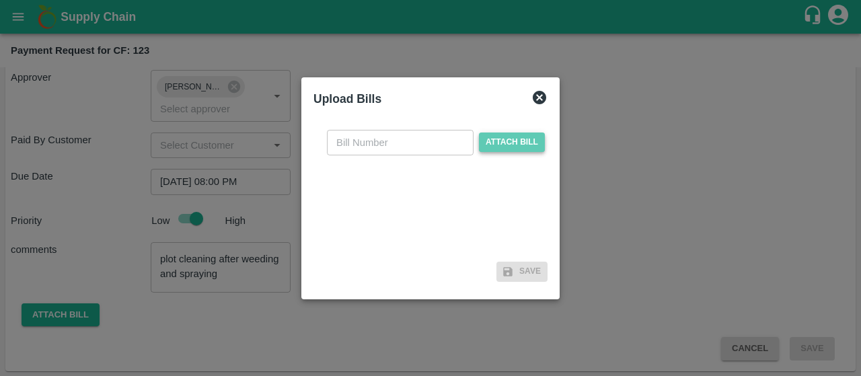
click at [519, 138] on span "Attach bill" at bounding box center [512, 143] width 66 height 20
click at [0, 0] on input "Attach bill" at bounding box center [0, 0] width 0 height 0
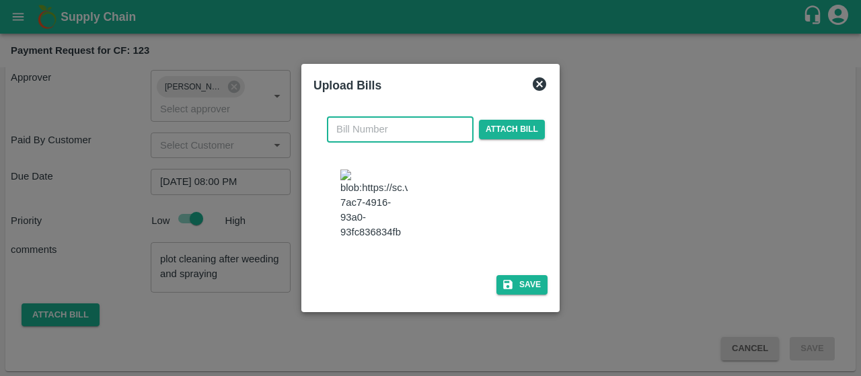
click at [381, 132] on input "text" at bounding box center [400, 129] width 147 height 26
type input "140"
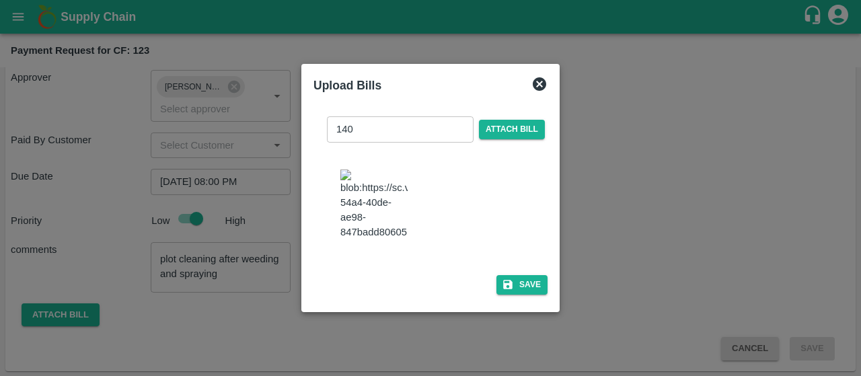
click at [366, 201] on img at bounding box center [373, 205] width 67 height 71
click at [527, 287] on button "Save" at bounding box center [522, 285] width 51 height 20
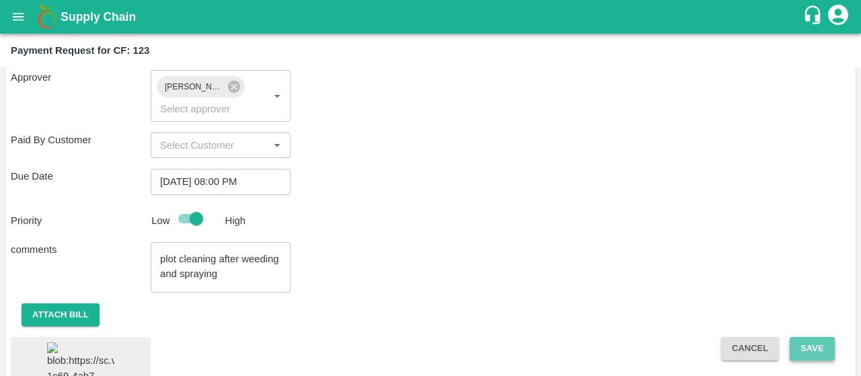
click at [800, 351] on button "Save" at bounding box center [812, 349] width 44 height 24
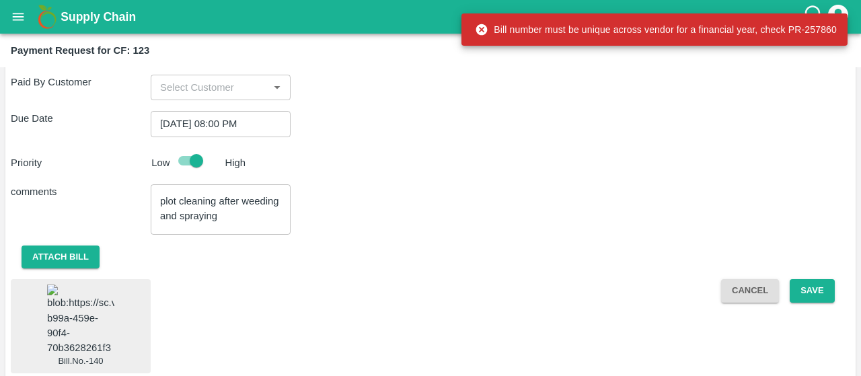
scroll to position [381, 0]
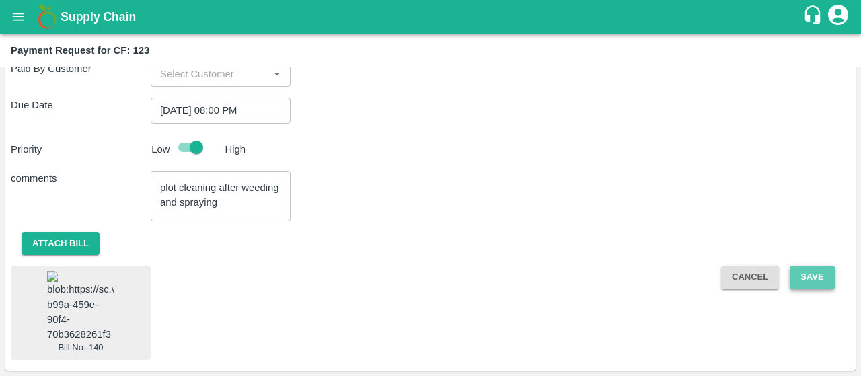
click at [804, 266] on button "Save" at bounding box center [812, 278] width 44 height 24
click at [26, 13] on button "open drawer" at bounding box center [18, 16] width 31 height 31
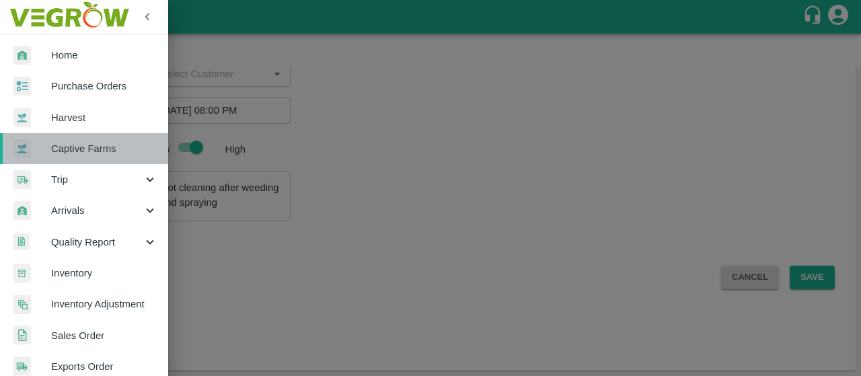
click at [88, 159] on link "Captive Farms" at bounding box center [84, 148] width 168 height 31
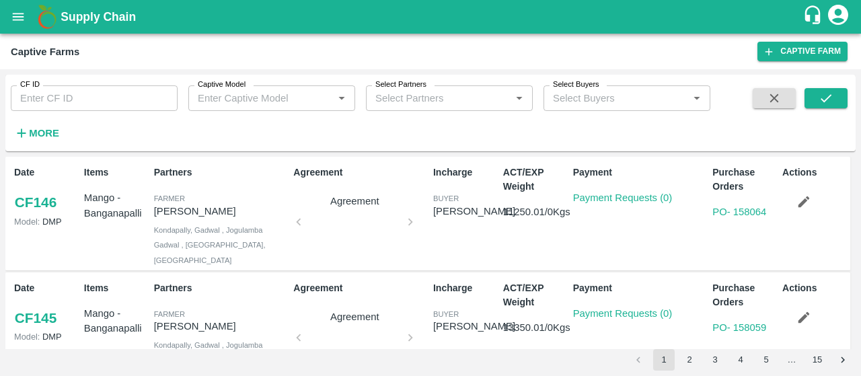
click at [97, 84] on div "CF ID CF ID" at bounding box center [89, 93] width 178 height 36
click at [81, 95] on input "CF ID" at bounding box center [94, 98] width 167 height 26
type input "123"
click at [839, 102] on button "submit" at bounding box center [826, 98] width 43 height 20
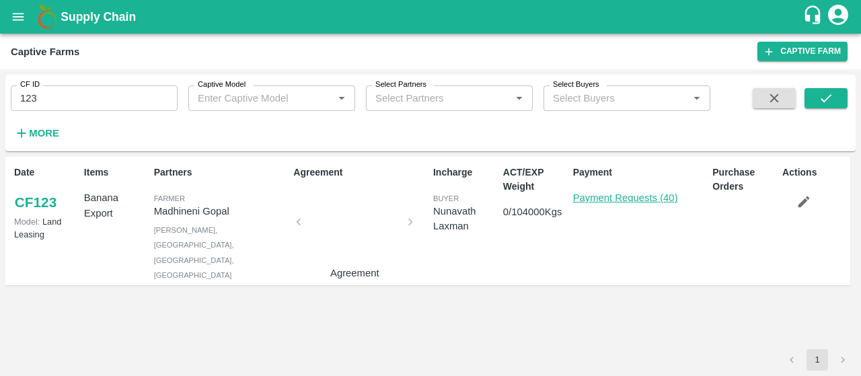
click at [581, 201] on link "Payment Requests (40)" at bounding box center [625, 197] width 105 height 11
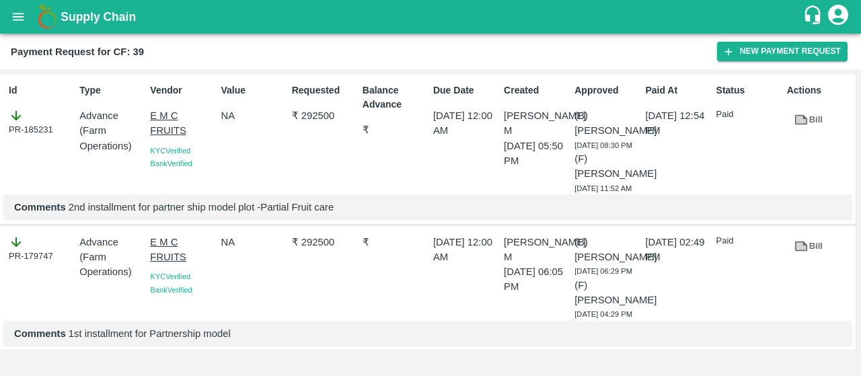
click at [15, 11] on icon "open drawer" at bounding box center [18, 16] width 15 height 15
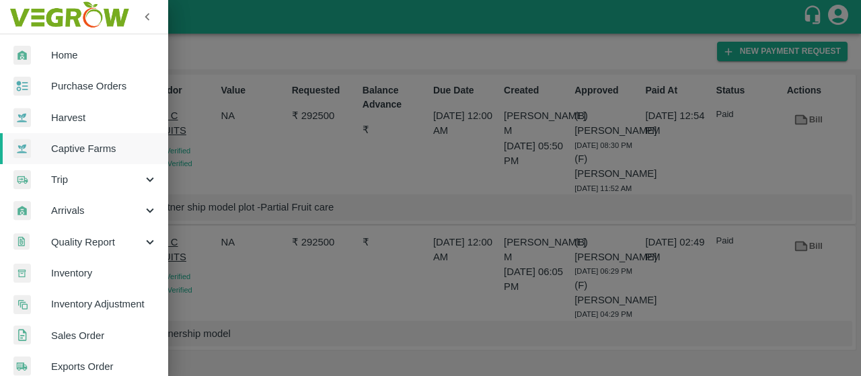
scroll to position [390, 0]
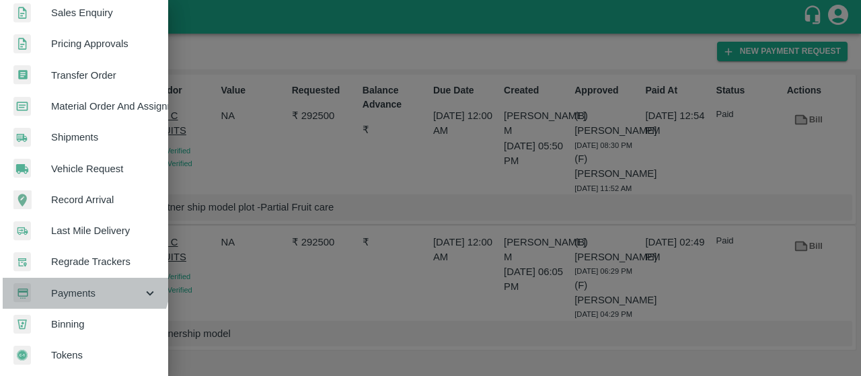
click at [76, 278] on div "Payments" at bounding box center [84, 293] width 168 height 31
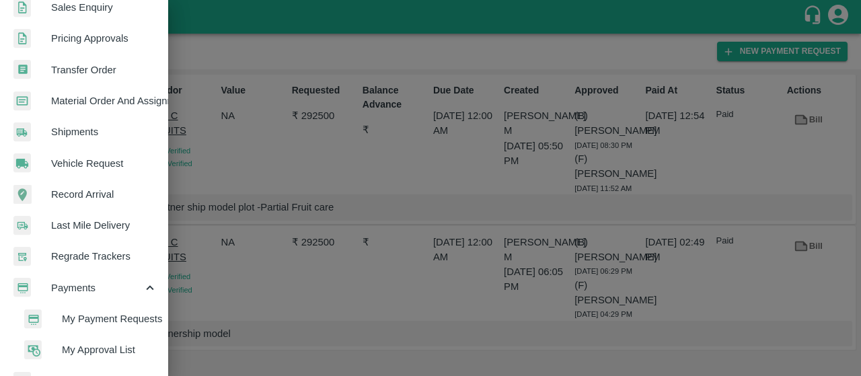
click at [81, 316] on span "My Payment Requests" at bounding box center [110, 319] width 96 height 15
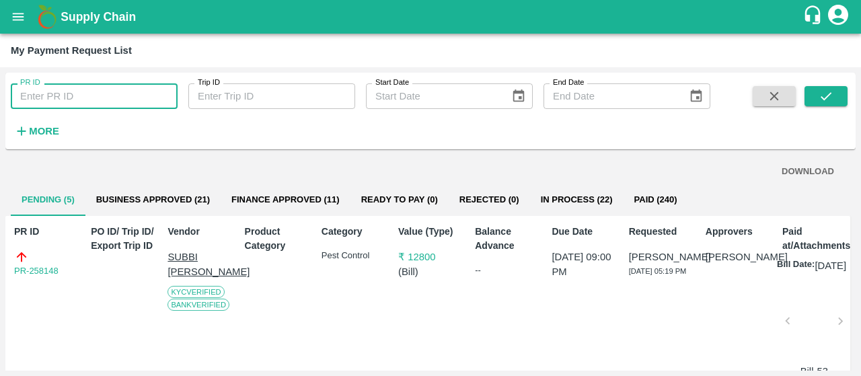
click at [129, 104] on input "PR ID" at bounding box center [94, 96] width 167 height 26
type input "257860"
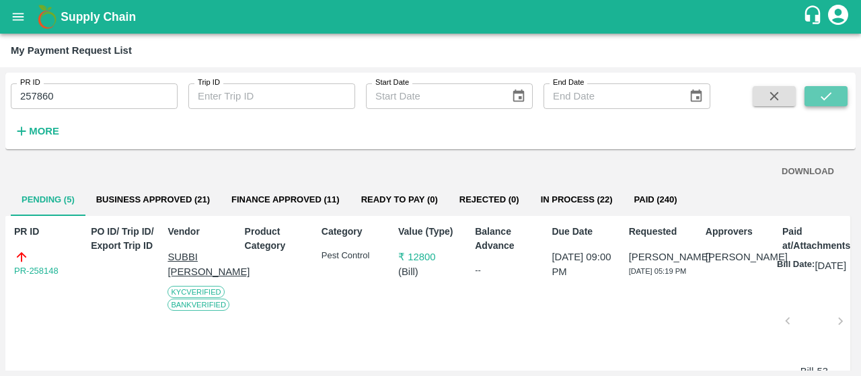
click at [824, 91] on icon "submit" at bounding box center [826, 96] width 15 height 15
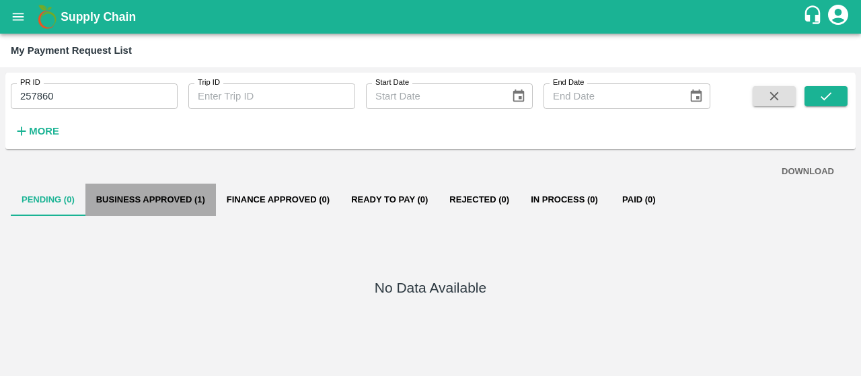
click at [145, 198] on button "Business Approved (1)" at bounding box center [150, 200] width 131 height 32
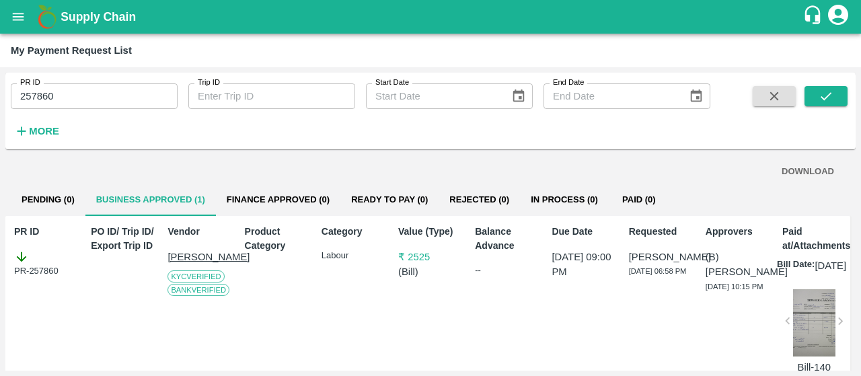
scroll to position [68, 0]
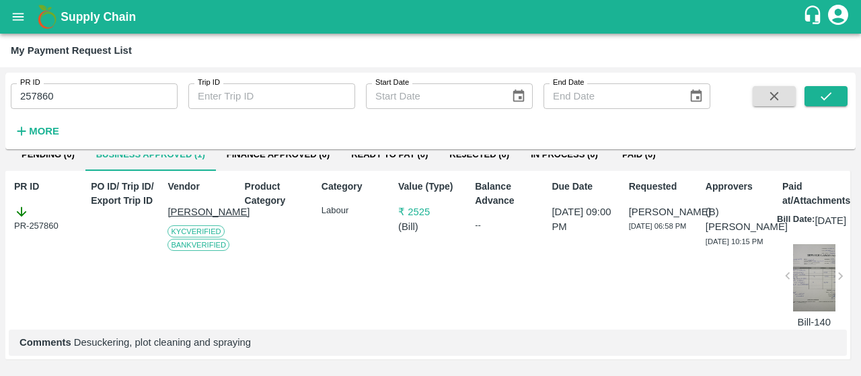
click at [809, 264] on div at bounding box center [814, 277] width 42 height 67
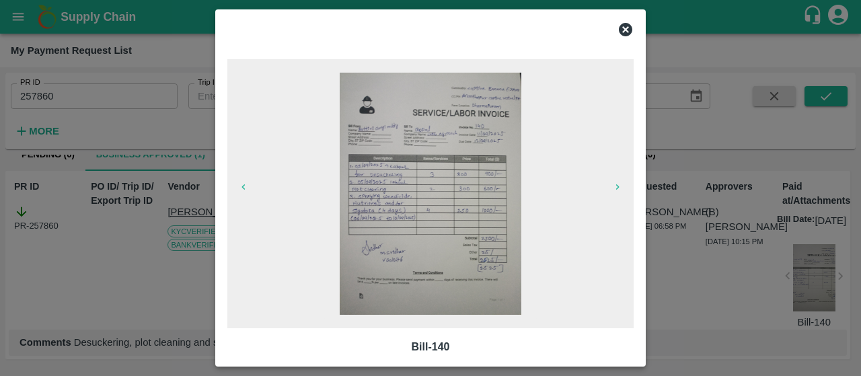
click at [626, 27] on icon at bounding box center [625, 29] width 13 height 13
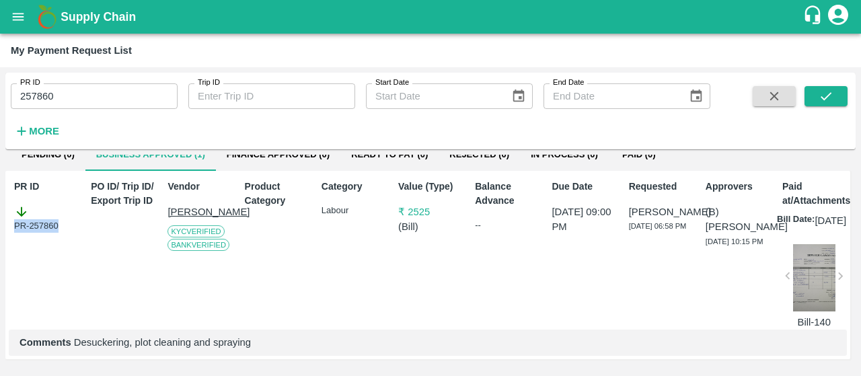
drag, startPoint x: 61, startPoint y: 202, endPoint x: 0, endPoint y: 207, distance: 60.7
click at [0, 207] on div "PR ID 257860 PR ID Trip ID Trip ID Start Date Start Date End Date End Date More…" at bounding box center [430, 221] width 861 height 309
copy div "PR-257860"
click at [19, 18] on icon "open drawer" at bounding box center [18, 16] width 15 height 15
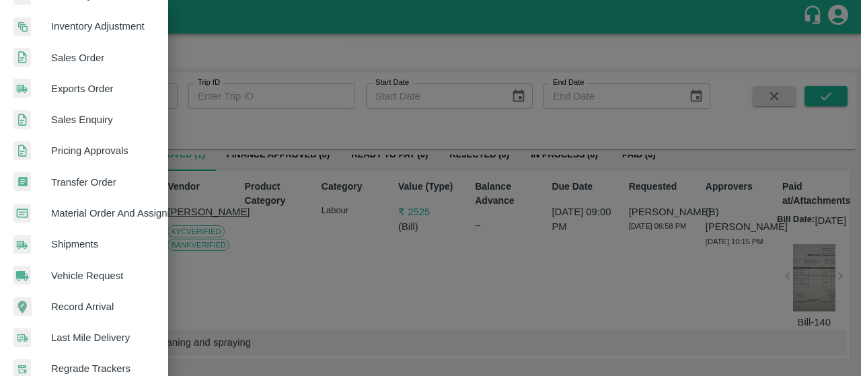
scroll to position [452, 0]
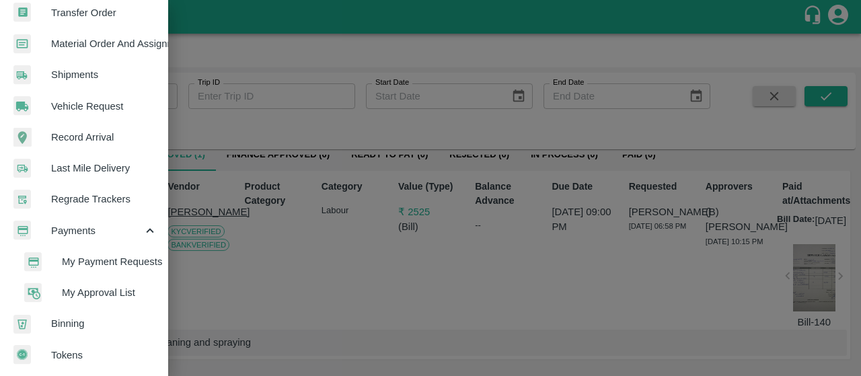
click at [96, 254] on span "My Payment Requests" at bounding box center [110, 261] width 96 height 15
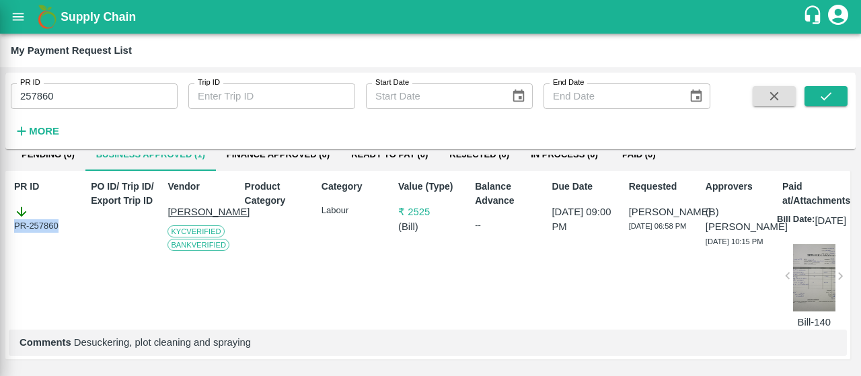
scroll to position [447, 0]
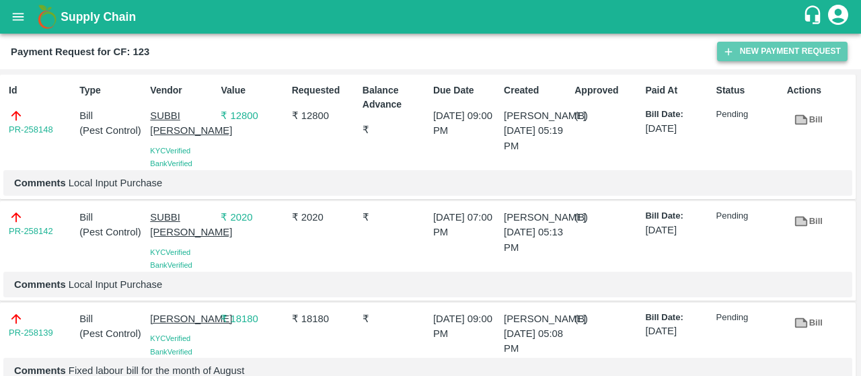
click at [819, 50] on button "New Payment Request" at bounding box center [782, 52] width 131 height 20
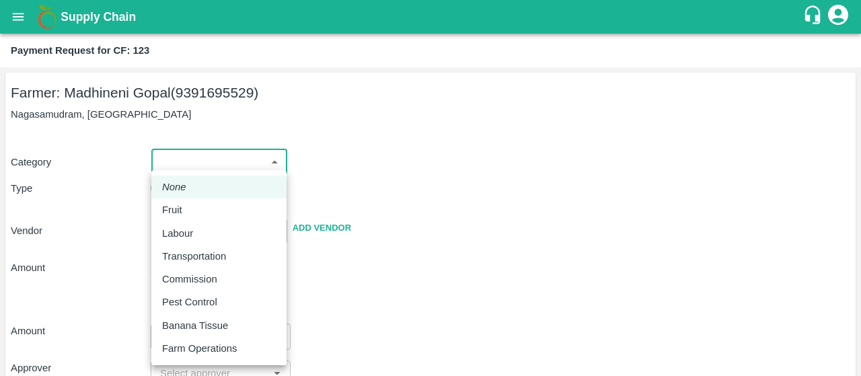
click at [175, 159] on body "Supply Chain Payment Request for CF: 123 Farmer: Madhineni Gopal (9391695529) N…" at bounding box center [430, 188] width 861 height 376
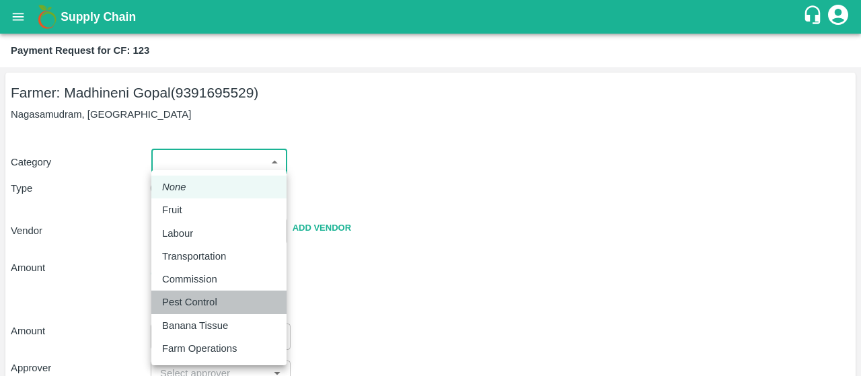
click at [180, 301] on p "Pest Control" at bounding box center [189, 302] width 55 height 15
type input "21"
radio input "false"
radio input "true"
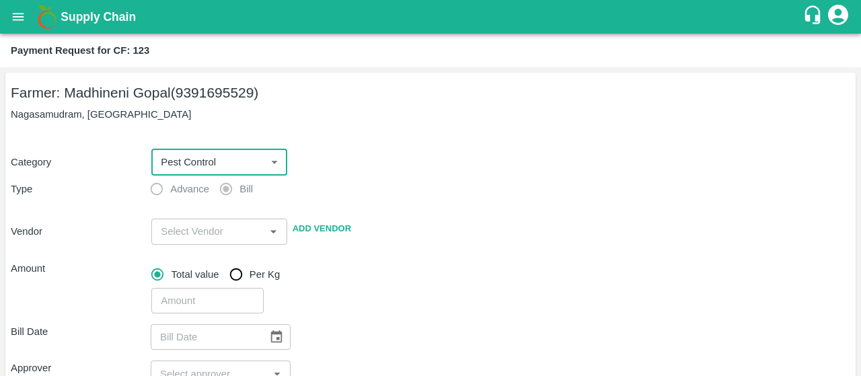
click at [201, 220] on div "​" at bounding box center [218, 232] width 135 height 26
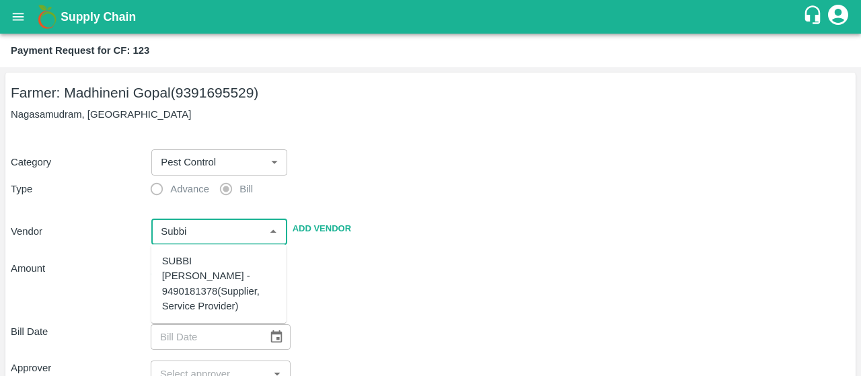
click at [187, 289] on div "SUBBI [PERSON_NAME] - 9490181378(Supplier, Service Provider)" at bounding box center [219, 284] width 114 height 60
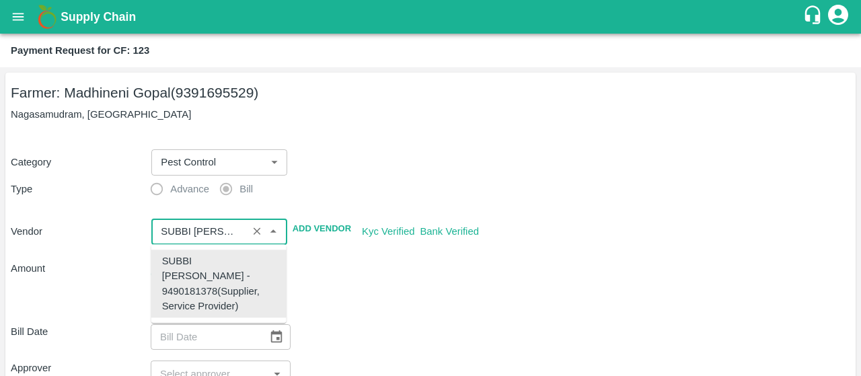
type input "SUBBI [PERSON_NAME] - 9490181378(Supplier, Service Provider)"
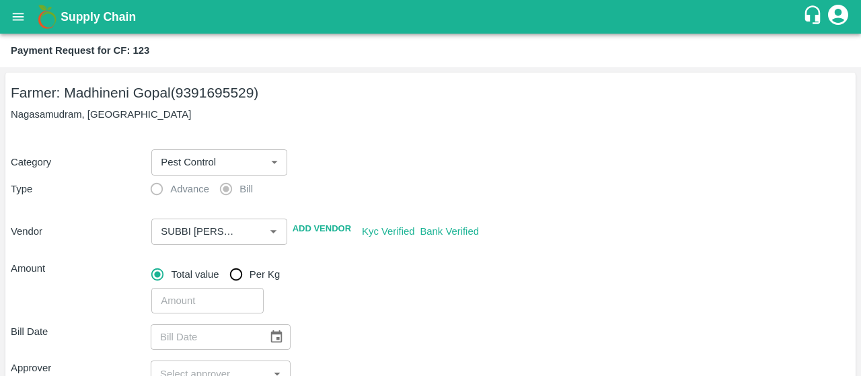
click at [377, 307] on div "​" at bounding box center [498, 298] width 704 height 31
click at [192, 303] on input "number" at bounding box center [207, 301] width 112 height 26
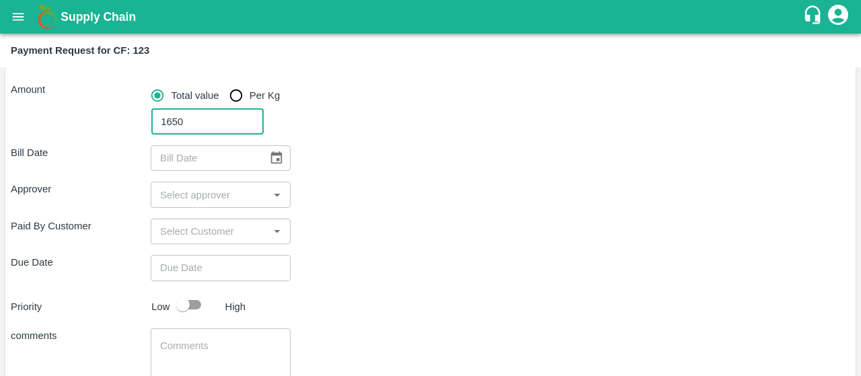
scroll to position [180, 0]
type input "1650"
click at [362, 238] on div "Paid By Customer ​" at bounding box center [431, 231] width 840 height 26
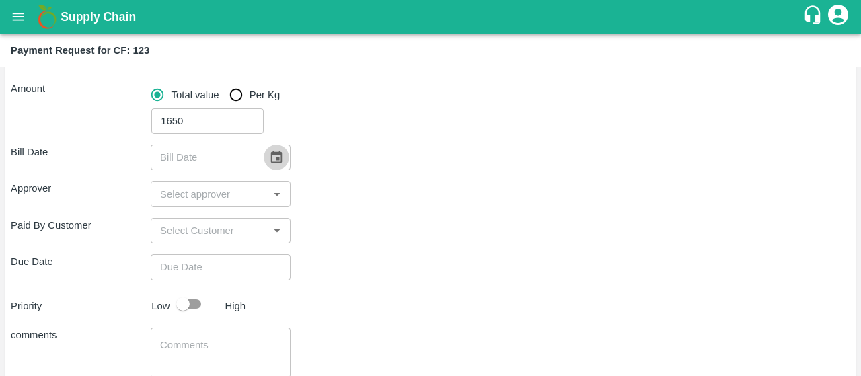
click at [271, 156] on icon "Choose date" at bounding box center [276, 157] width 11 height 13
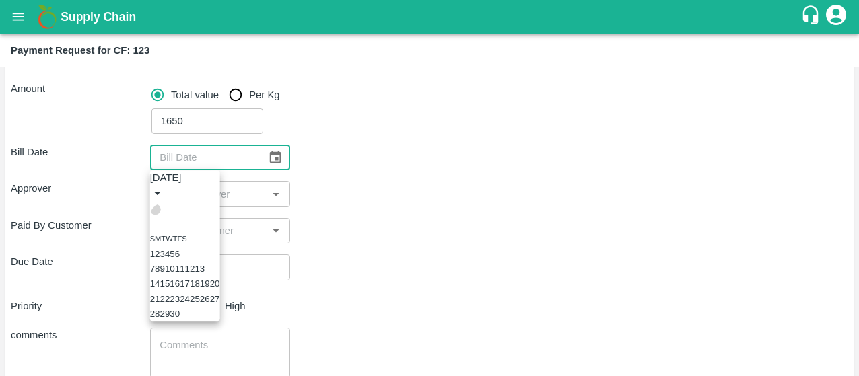
click at [155, 209] on icon "Previous month" at bounding box center [155, 209] width 0 height 0
click at [210, 304] on button "22" at bounding box center [205, 299] width 10 height 10
type input "22/08/2025"
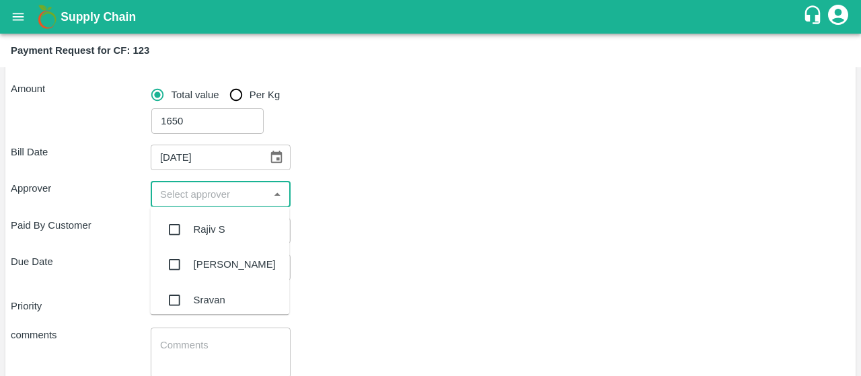
click at [191, 198] on input "input" at bounding box center [210, 193] width 110 height 17
type input "kiran"
click at [170, 225] on input "checkbox" at bounding box center [174, 229] width 27 height 27
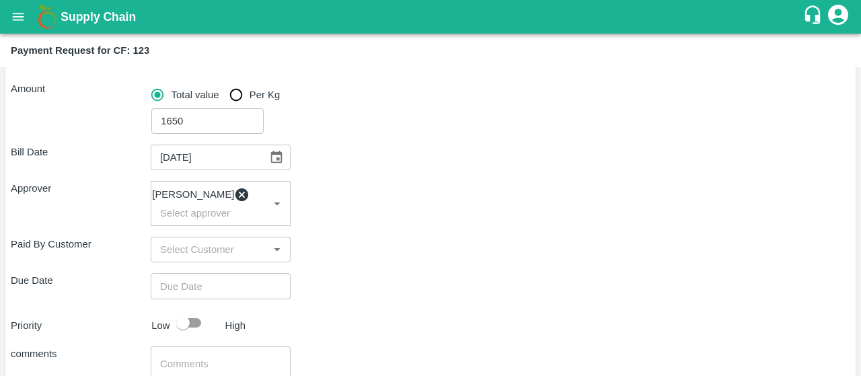
click at [436, 299] on div "Due Date ​" at bounding box center [431, 286] width 840 height 26
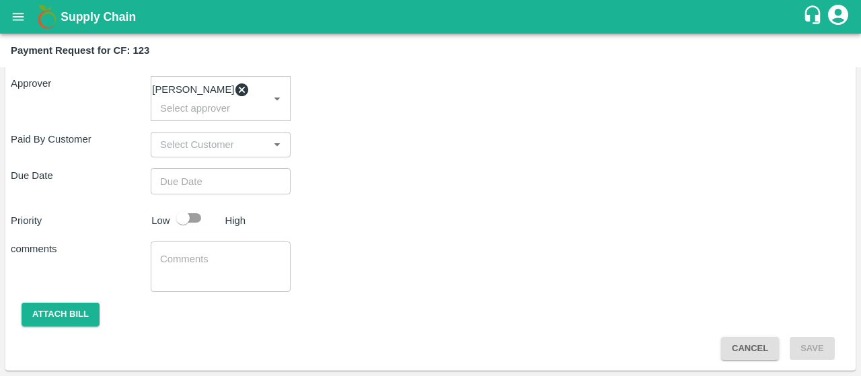
type input "DD/MM/YYYY hh:mm aa"
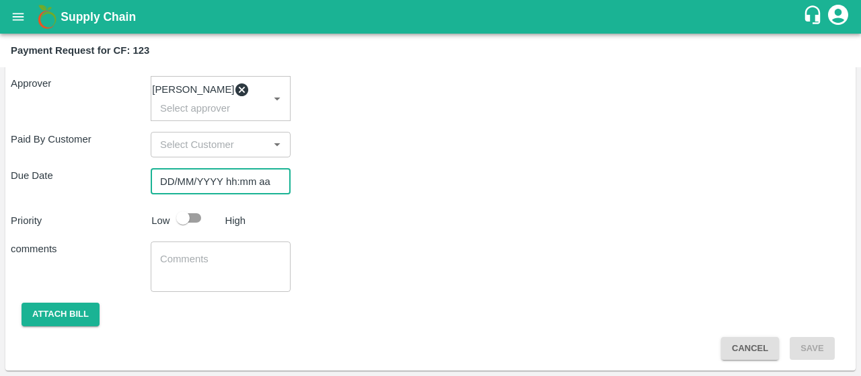
click at [206, 192] on input "DD/MM/YYYY hh:mm aa" at bounding box center [216, 181] width 131 height 26
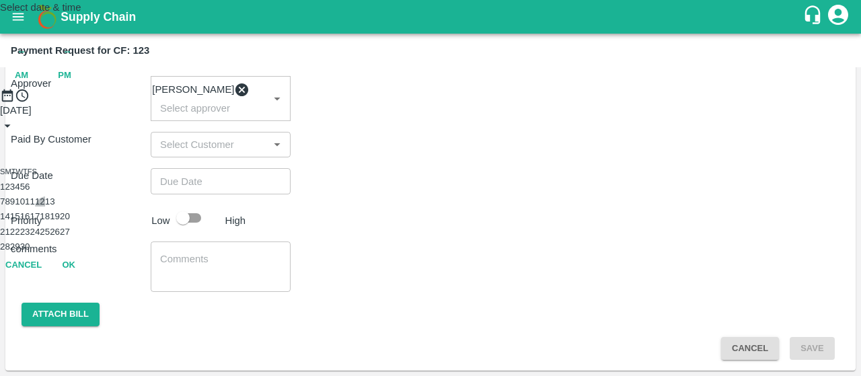
click at [45, 207] on button "12" at bounding box center [40, 201] width 10 height 10
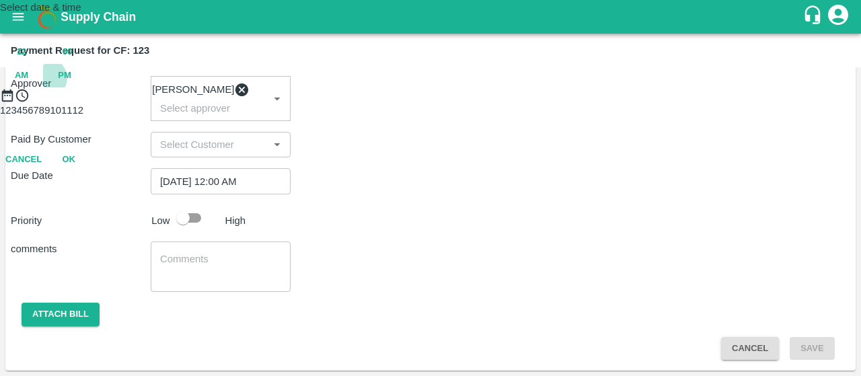
click at [71, 83] on span "PM" at bounding box center [64, 75] width 13 height 15
click at [395, 103] on div at bounding box center [430, 103] width 861 height 0
type input "12/09/2025 07:00 PM"
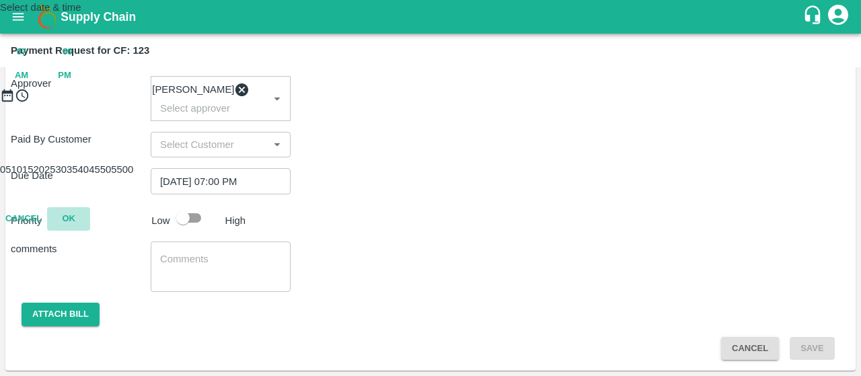
click at [90, 231] on button "OK" at bounding box center [68, 219] width 43 height 24
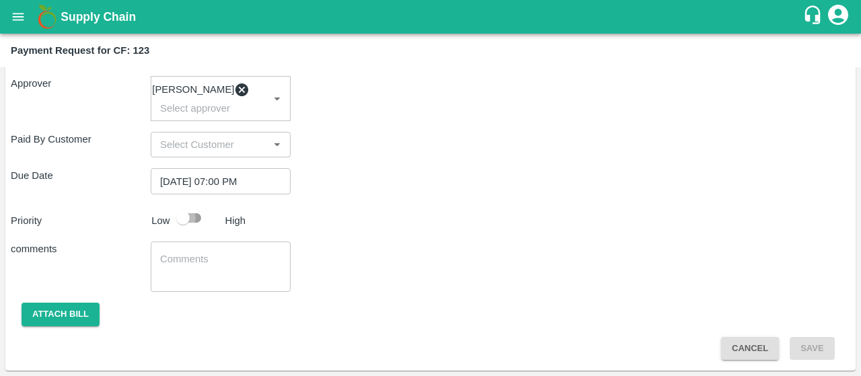
click at [178, 215] on input "checkbox" at bounding box center [183, 218] width 77 height 26
checkbox input "true"
click at [171, 254] on textarea at bounding box center [220, 266] width 121 height 28
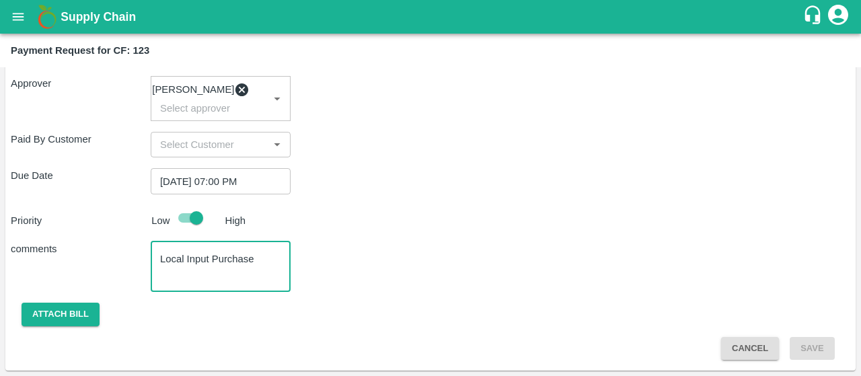
type textarea "Local Input Purchase"
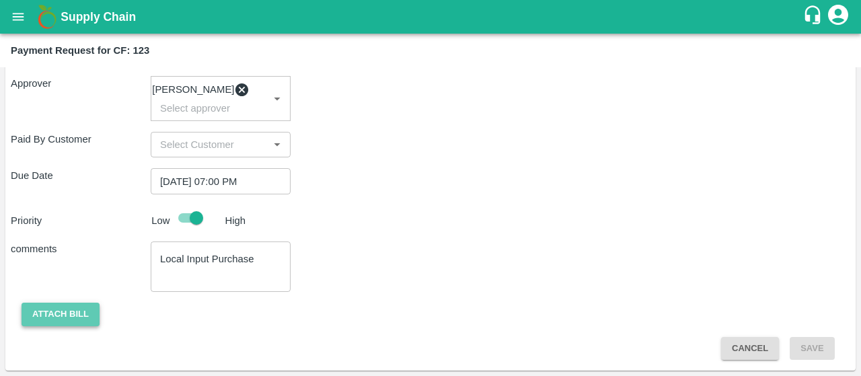
click at [81, 306] on button "Attach bill" at bounding box center [61, 315] width 78 height 24
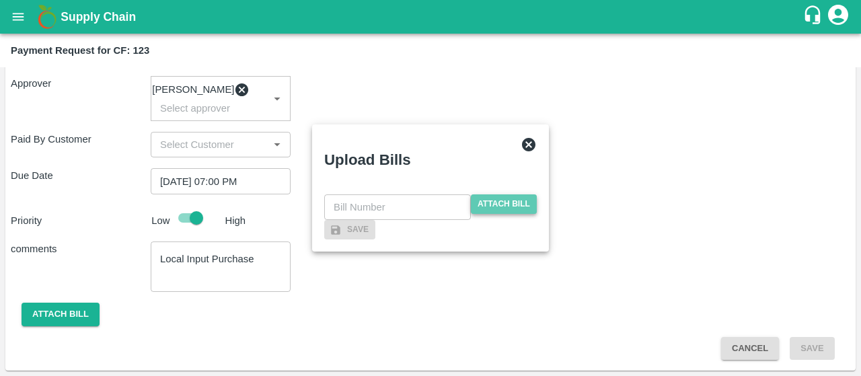
click at [518, 194] on span "Attach bill" at bounding box center [504, 204] width 66 height 20
click at [0, 0] on input "Attach bill" at bounding box center [0, 0] width 0 height 0
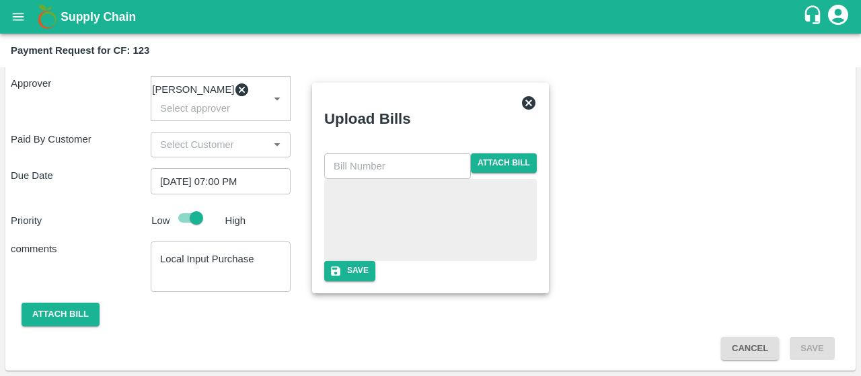
click at [407, 211] on div at bounding box center [431, 219] width 202 height 71
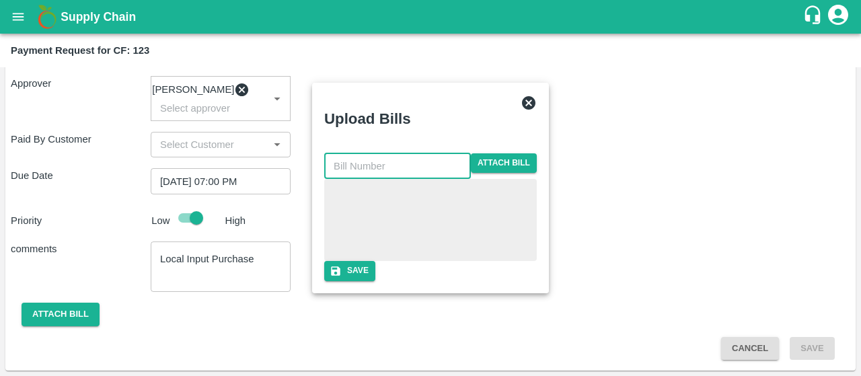
click at [389, 153] on input "text" at bounding box center [397, 166] width 147 height 26
type input "New-I00839"
click at [464, 89] on div "Upload Bills" at bounding box center [415, 115] width 202 height 63
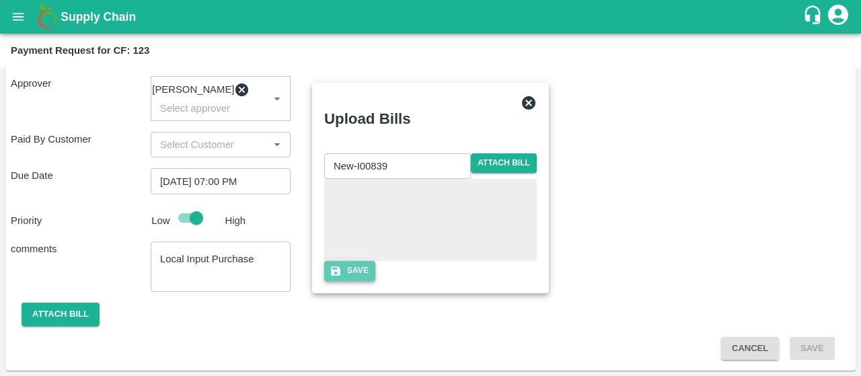
click at [340, 276] on icon "button" at bounding box center [335, 270] width 9 height 9
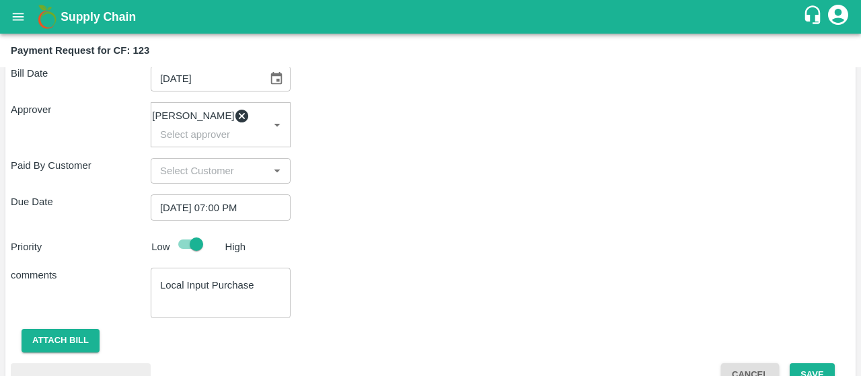
scroll to position [362, 0]
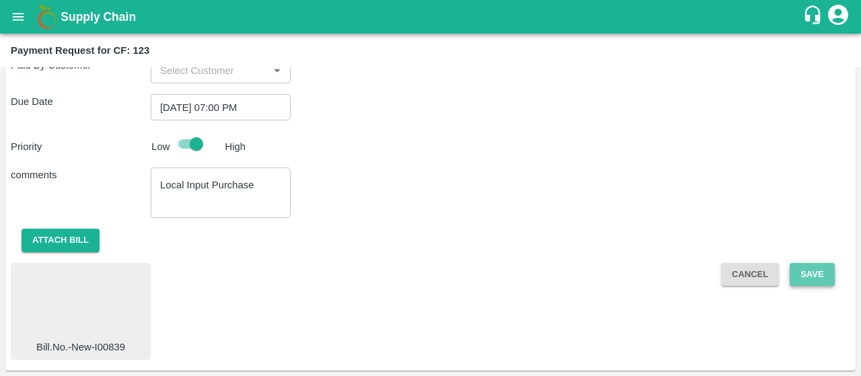
click at [821, 278] on button "Save" at bounding box center [812, 275] width 44 height 24
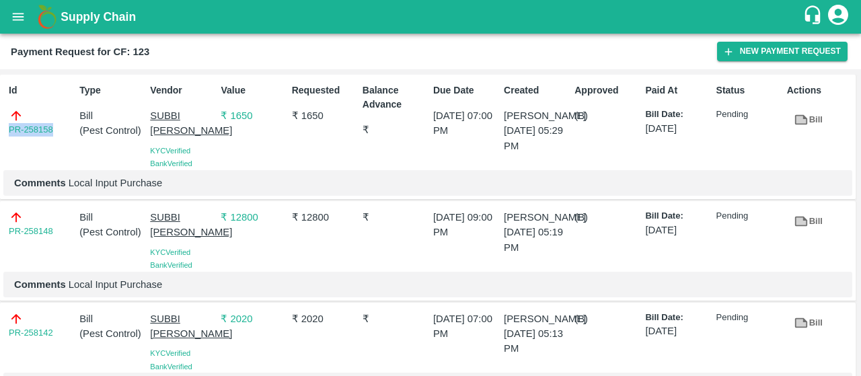
drag, startPoint x: 60, startPoint y: 131, endPoint x: 0, endPoint y: 122, distance: 60.5
click at [0, 122] on div "Id PR-258158 Type Bill ( Pest Control ) Vendor SUBBI REDDY CHAGAM KYC Verified …" at bounding box center [428, 137] width 856 height 125
copy link "PR-258158"
click at [26, 14] on button "open drawer" at bounding box center [18, 16] width 31 height 31
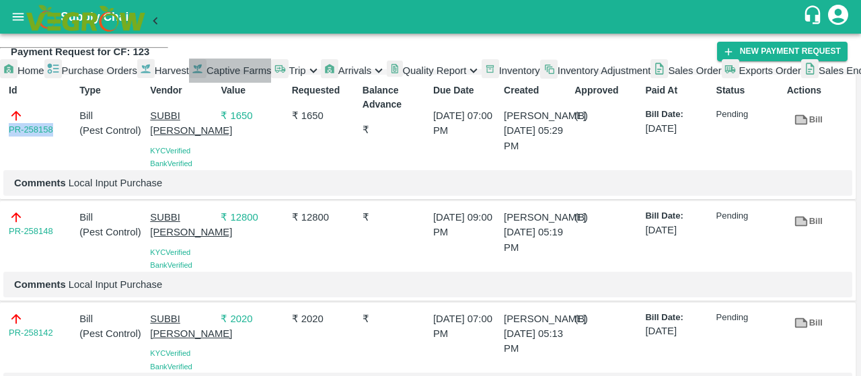
click at [207, 76] on span "Captive Farms" at bounding box center [239, 70] width 65 height 11
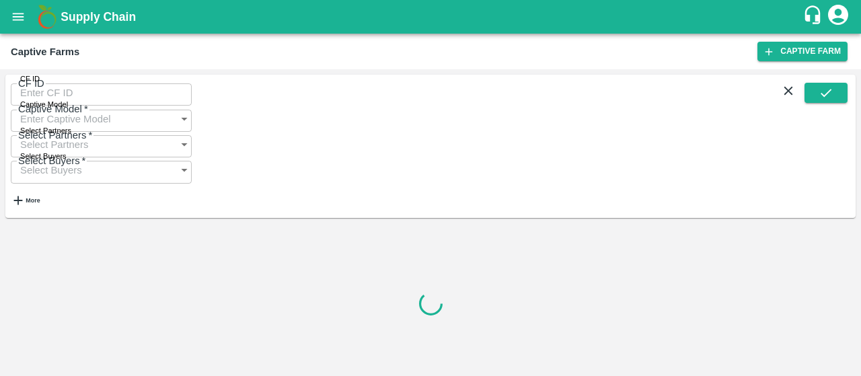
click at [75, 106] on input "CF ID" at bounding box center [101, 93] width 181 height 26
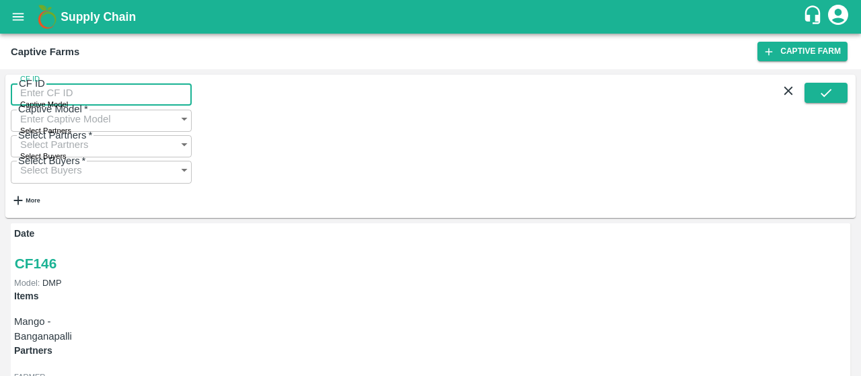
paste input "126"
type input "126"
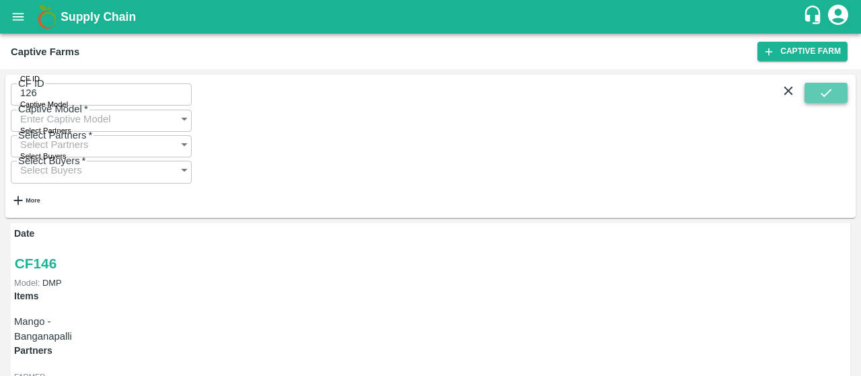
click at [846, 96] on button "submit" at bounding box center [826, 93] width 43 height 20
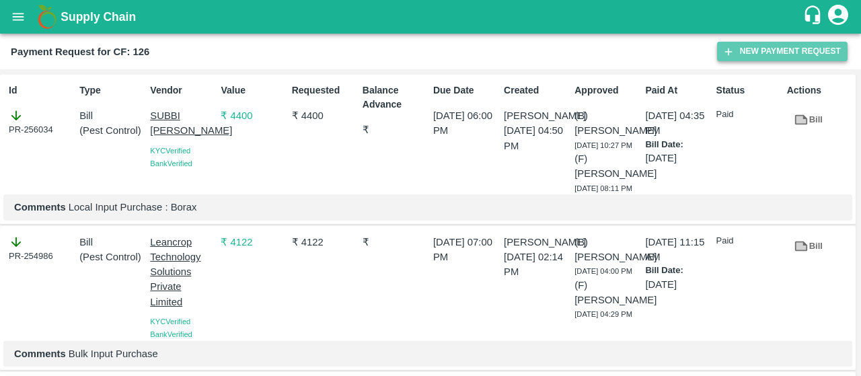
click at [732, 47] on icon "button" at bounding box center [729, 52] width 12 height 12
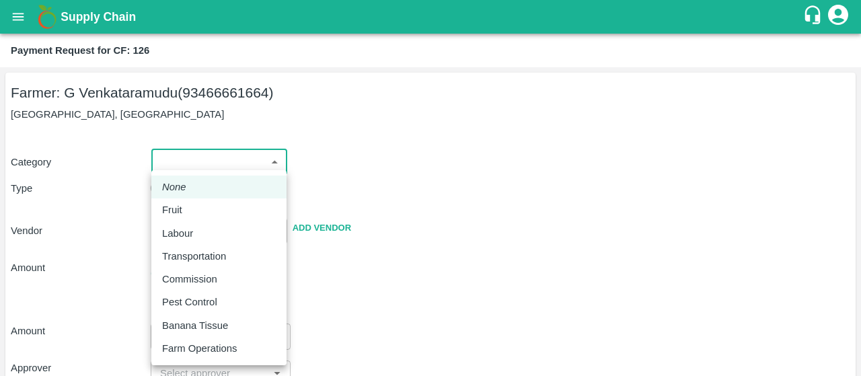
click at [190, 172] on body "Supply Chain Payment Request for CF: 126 Farmer: G Venkataramudu (93466661664) …" at bounding box center [430, 188] width 861 height 376
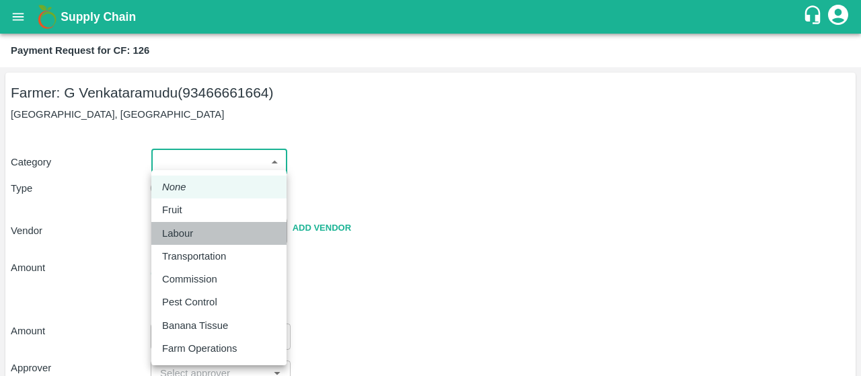
click at [210, 231] on div "Labour" at bounding box center [219, 233] width 114 height 15
type input "2"
radio input "false"
radio input "true"
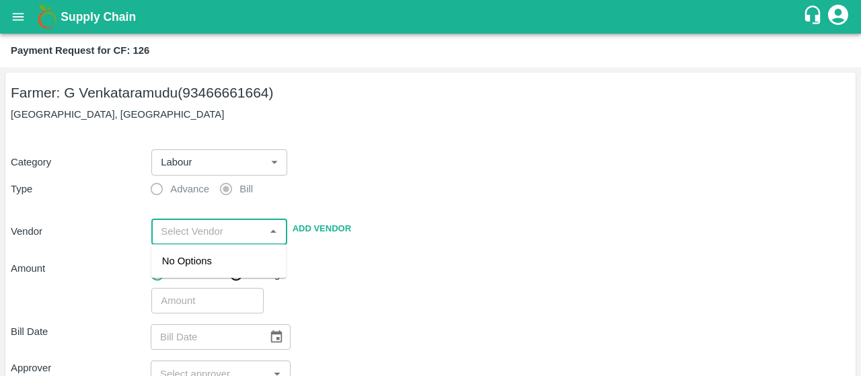
click at [157, 234] on input "input" at bounding box center [207, 231] width 105 height 17
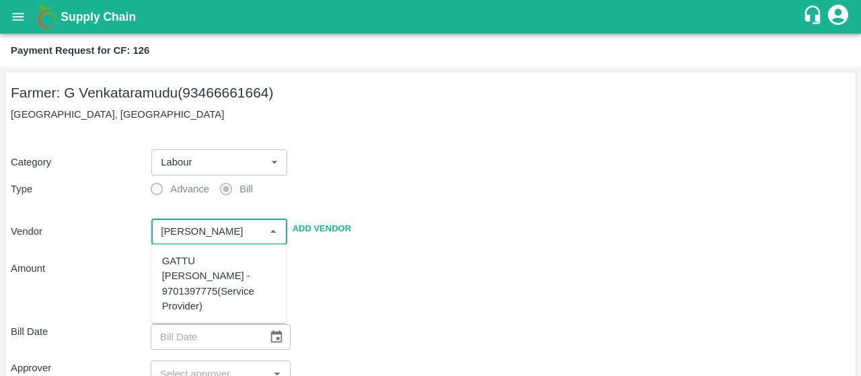
click at [190, 285] on div "GATTU [PERSON_NAME] - 9701397775(Service Provider)" at bounding box center [219, 284] width 114 height 60
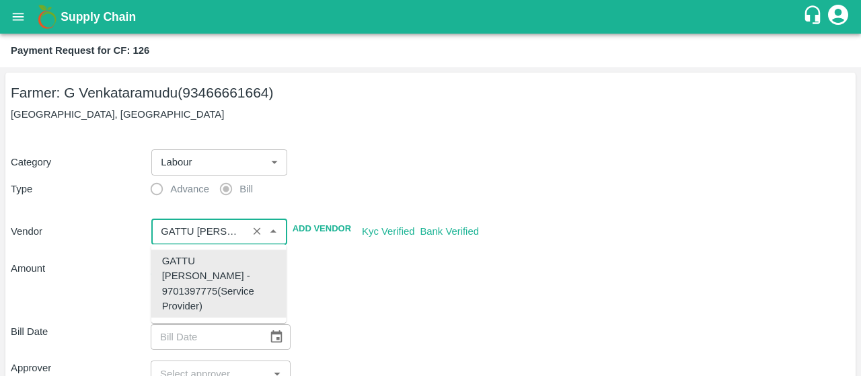
type input "GATTU [PERSON_NAME] - 9701397775(Service Provider)"
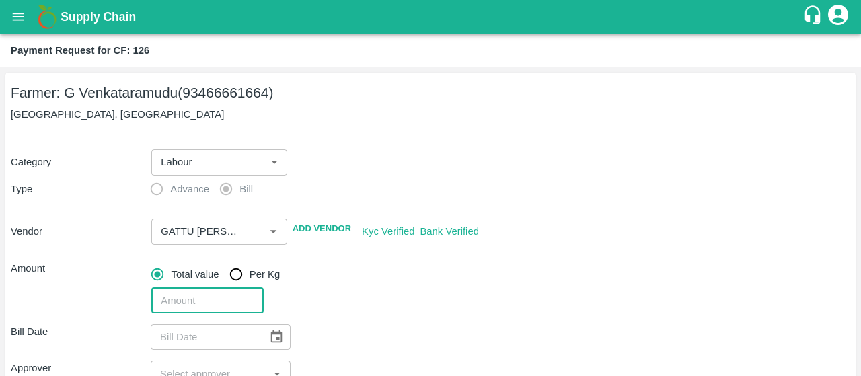
click at [233, 307] on input "number" at bounding box center [207, 301] width 112 height 26
type input "17129.6"
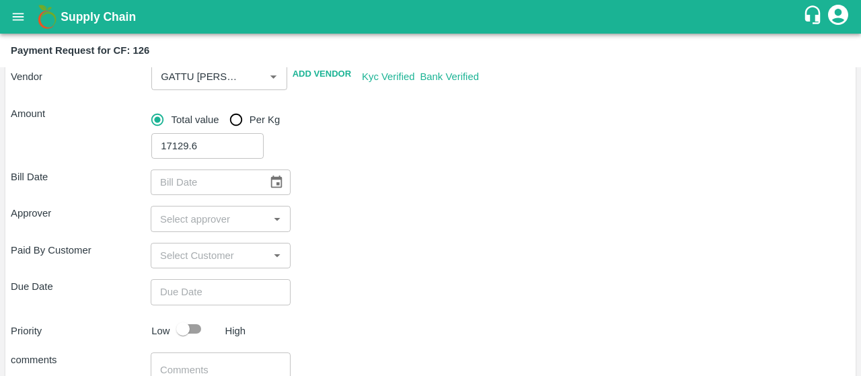
scroll to position [170, 0]
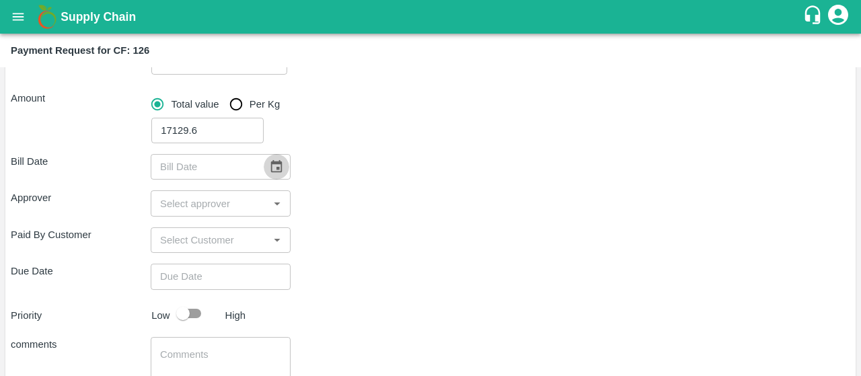
click at [278, 170] on icon "Choose date" at bounding box center [276, 166] width 11 height 13
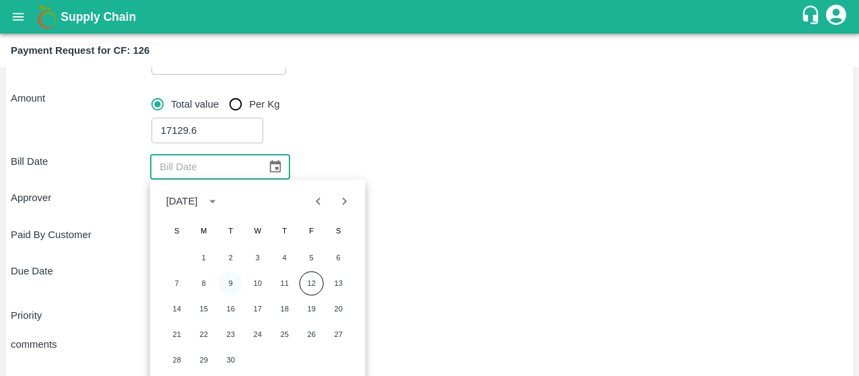
click at [226, 285] on button "9" at bounding box center [231, 283] width 24 height 24
type input "[DATE]"
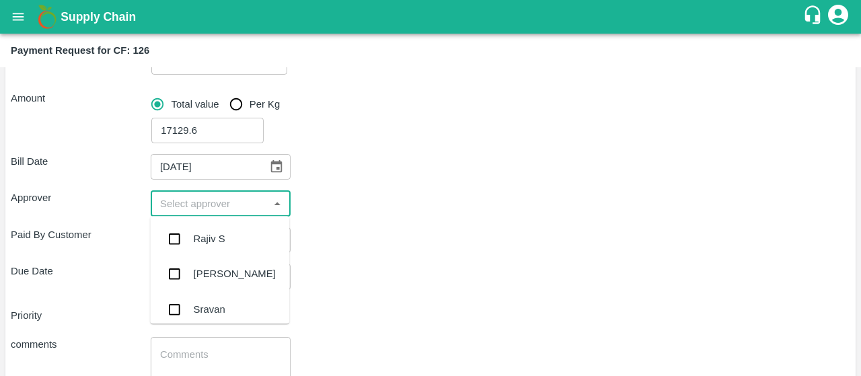
click at [224, 204] on input "input" at bounding box center [210, 202] width 110 height 17
type input "kiran"
click at [176, 240] on input "checkbox" at bounding box center [174, 238] width 27 height 27
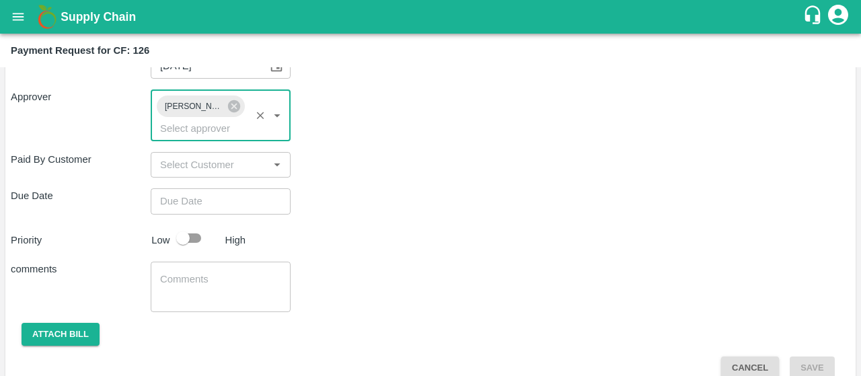
scroll to position [291, 0]
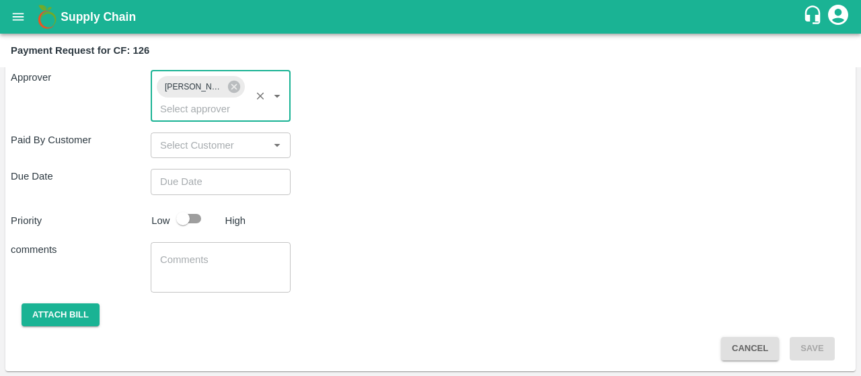
type input "DD/MM/YYYY hh:mm aa"
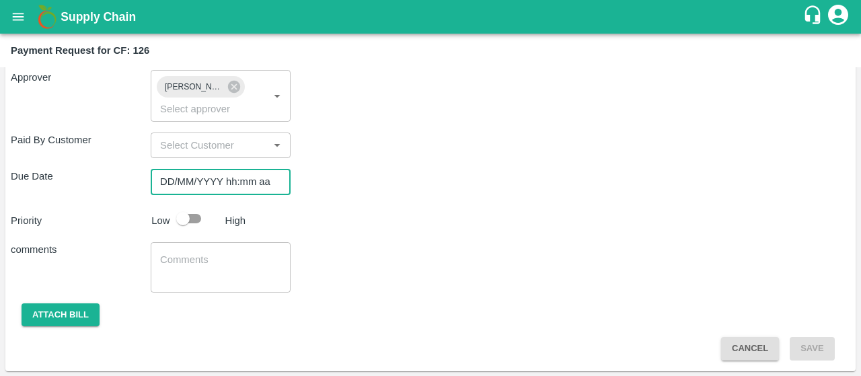
click at [224, 186] on input "DD/MM/YYYY hh:mm aa" at bounding box center [216, 182] width 131 height 26
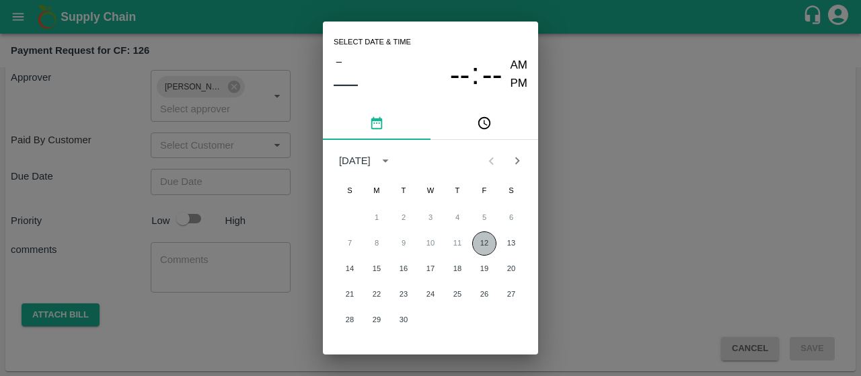
click at [480, 243] on button "12" at bounding box center [484, 243] width 24 height 24
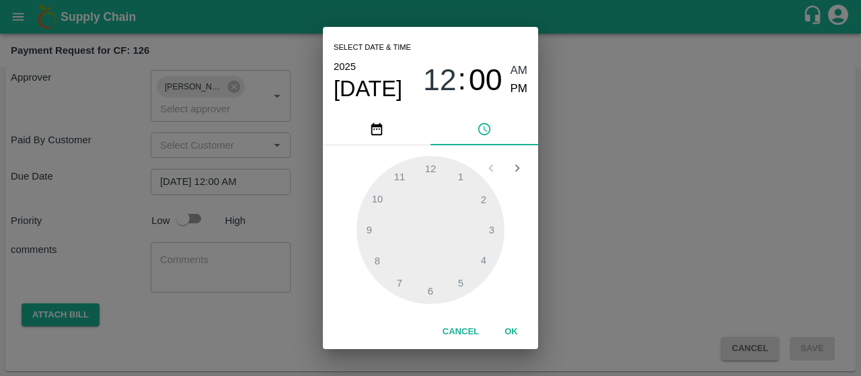
click at [509, 95] on div "12 : 00 AM PM" at bounding box center [475, 80] width 104 height 36
click at [511, 92] on span "PM" at bounding box center [519, 89] width 17 height 18
click at [379, 258] on div at bounding box center [431, 230] width 148 height 148
type input "[DATE] 08:00 PM"
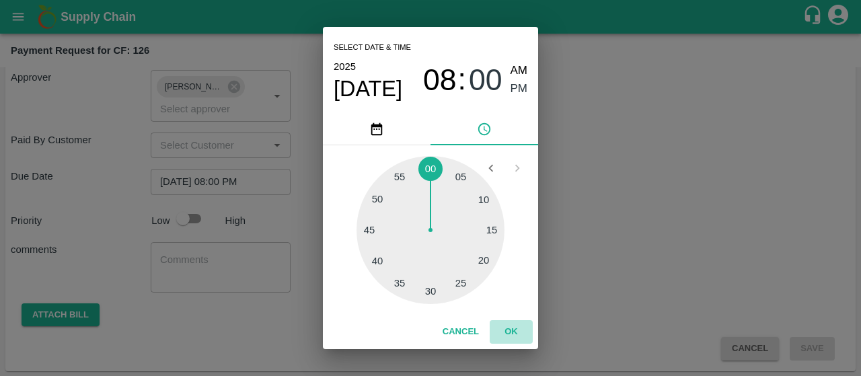
click at [514, 332] on button "OK" at bounding box center [511, 332] width 43 height 24
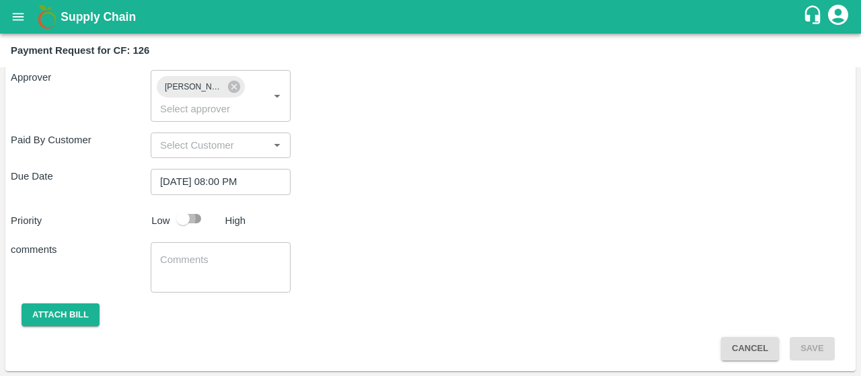
click at [201, 219] on input "checkbox" at bounding box center [183, 219] width 77 height 26
checkbox input "true"
click at [175, 266] on textarea at bounding box center [220, 267] width 121 height 28
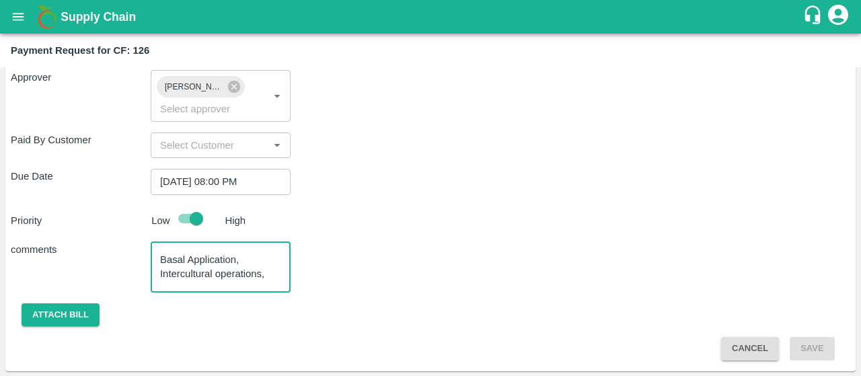
scroll to position [13, 0]
click at [188, 268] on textarea "Basal Application, Intercultural operations, labour movement," at bounding box center [220, 267] width 121 height 28
click at [249, 272] on textarea "Basal Application, Intercultural operations, labour & Input movement," at bounding box center [220, 267] width 121 height 28
type textarea "Basal Application, Intercultural operations, labour & Input movement, etc"
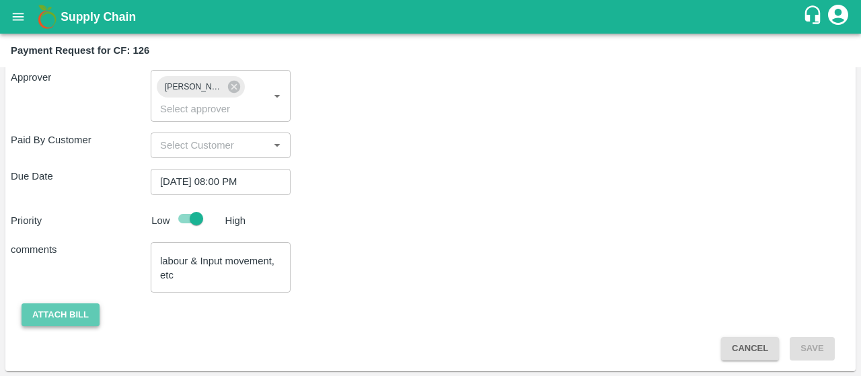
click at [94, 313] on button "Attach bill" at bounding box center [61, 315] width 78 height 24
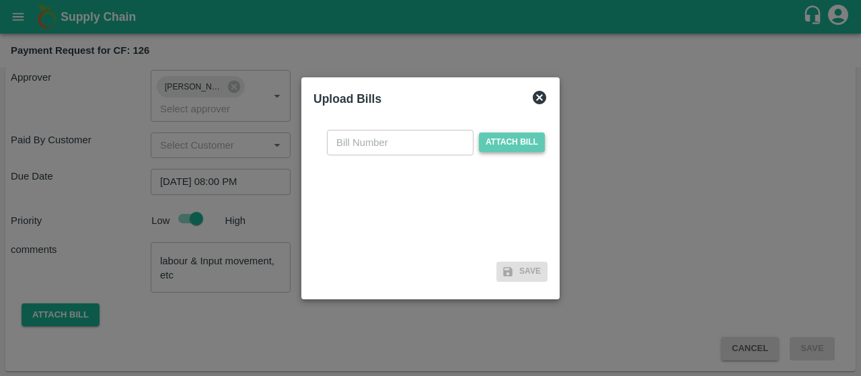
click at [488, 142] on span "Attach bill" at bounding box center [512, 143] width 66 height 20
click at [0, 0] on input "Attach bill" at bounding box center [0, 0] width 0 height 0
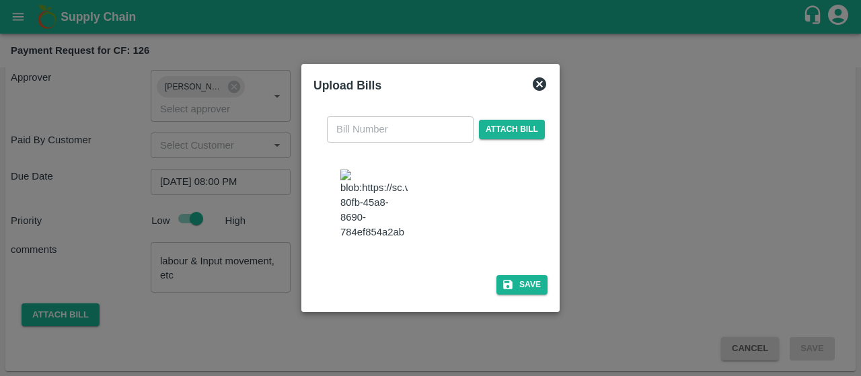
click at [428, 116] on input "text" at bounding box center [400, 129] width 147 height 26
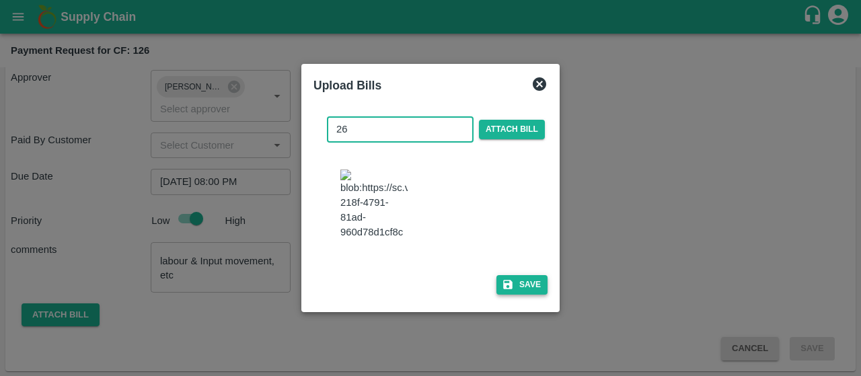
type input "26"
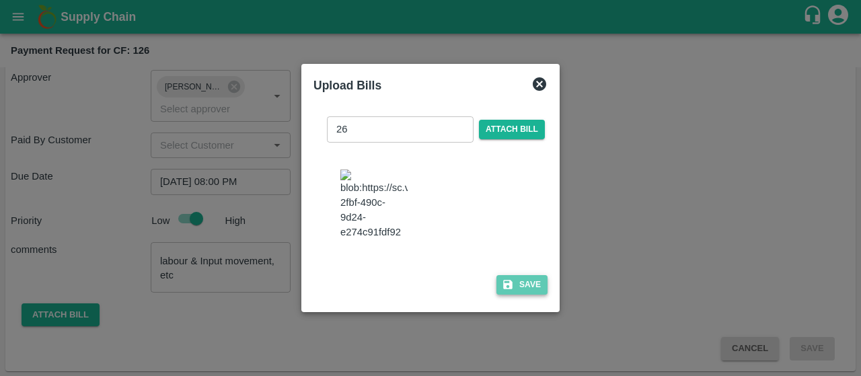
click at [503, 289] on icon "button" at bounding box center [507, 284] width 9 height 9
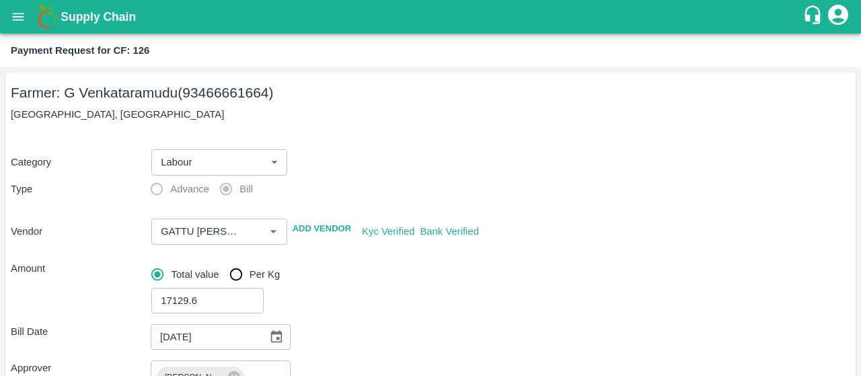
scroll to position [381, 0]
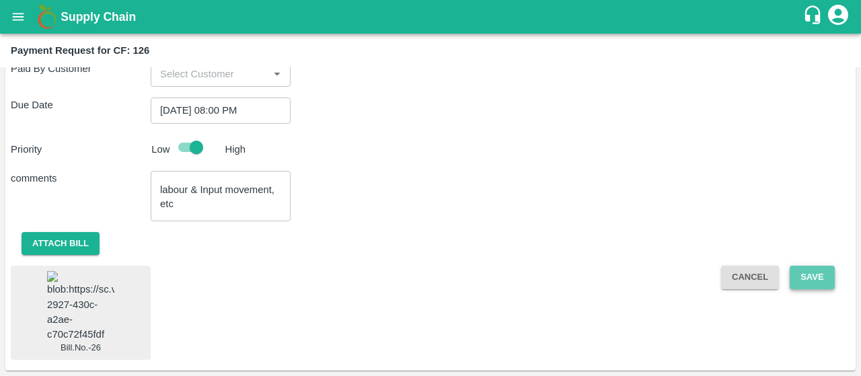
click at [809, 266] on button "Save" at bounding box center [812, 278] width 44 height 24
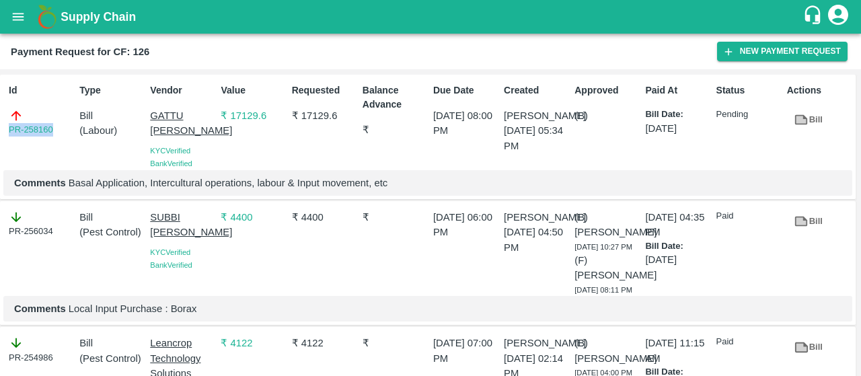
drag, startPoint x: 59, startPoint y: 131, endPoint x: 0, endPoint y: 139, distance: 59.7
click at [0, 139] on div "Id PR-258160 Type Bill ( Labour ) Vendor GATTU [PERSON_NAME] KYC Verified Bank …" at bounding box center [428, 137] width 856 height 125
copy link "PR-258160"
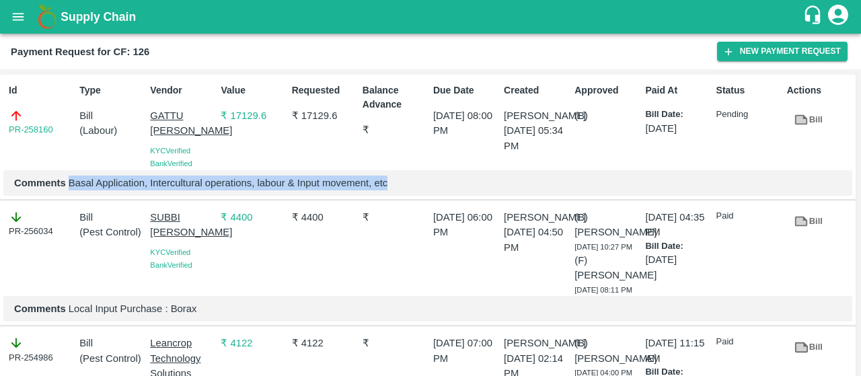
drag, startPoint x: 69, startPoint y: 196, endPoint x: 410, endPoint y: 211, distance: 342.1
click at [410, 196] on div "Comments Basal Application, Intercultural operations, labour & Input movement, …" at bounding box center [427, 183] width 849 height 26
copy p "Basal Application, Intercultural operations, labour & Input movement, etc"
click at [739, 48] on button "New Payment Request" at bounding box center [782, 52] width 131 height 20
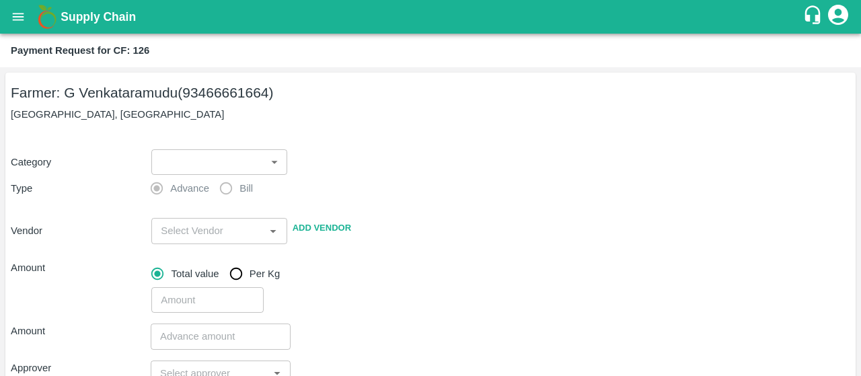
click at [219, 133] on div "Category ​ ​ Type Advance Bill Vendor ​ Add Vendor Amount Total value Per Kg ​" at bounding box center [431, 223] width 840 height 180
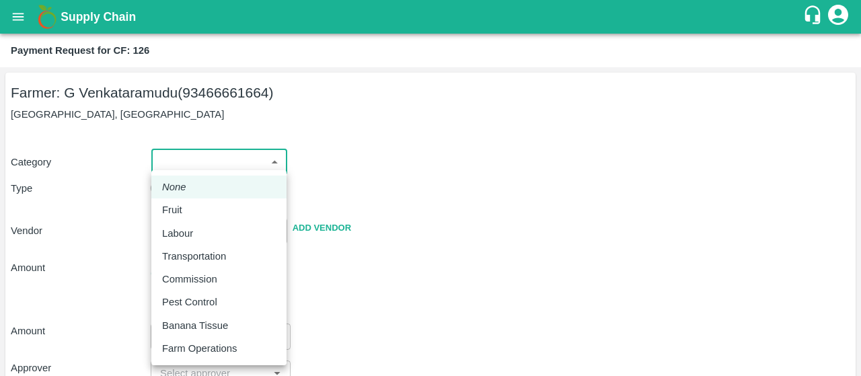
click at [188, 166] on body "Supply Chain Payment Request for CF: 126 Farmer: G Venkataramudu (93466661664) …" at bounding box center [430, 188] width 861 height 376
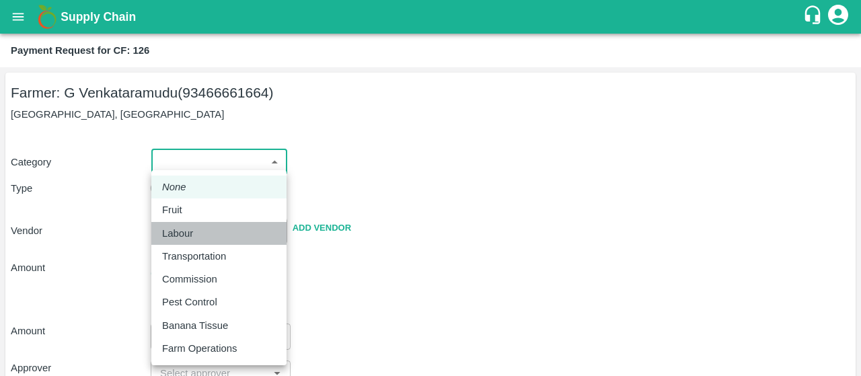
click at [201, 229] on div "Labour" at bounding box center [219, 233] width 114 height 15
type input "2"
radio input "false"
radio input "true"
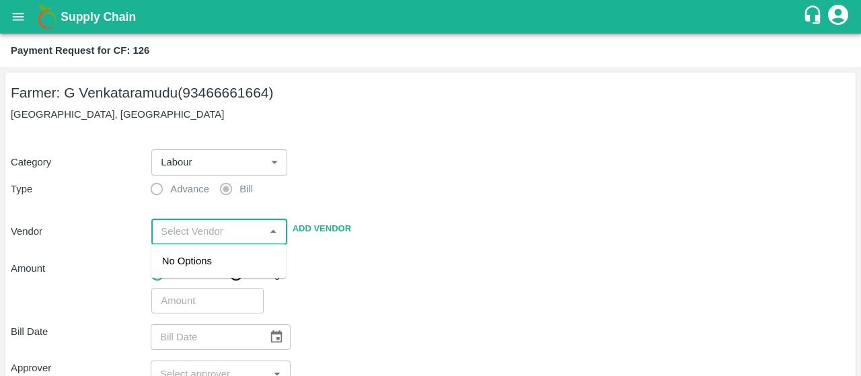
click at [188, 229] on input "input" at bounding box center [207, 231] width 105 height 17
click at [194, 279] on div "GATTU [PERSON_NAME] - 9701397775(Service Provider)" at bounding box center [219, 284] width 114 height 60
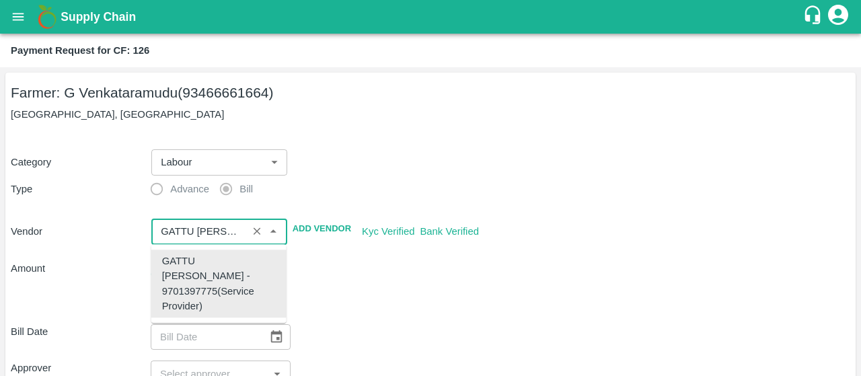
type input "GATTU [PERSON_NAME] - 9701397775(Service Provider)"
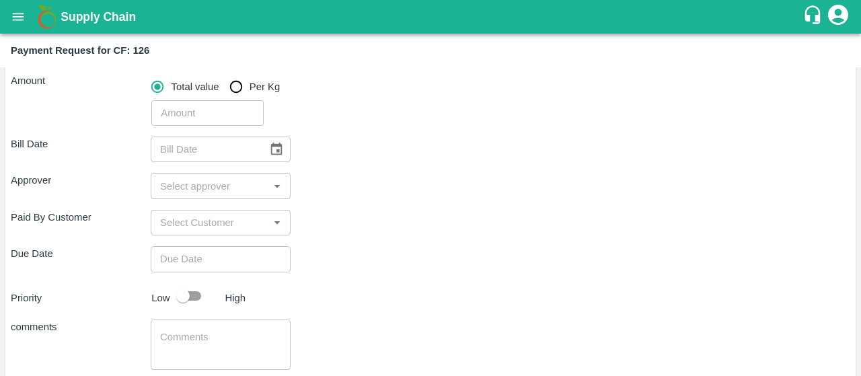
scroll to position [189, 0]
click at [178, 113] on input "number" at bounding box center [207, 112] width 112 height 26
type input "12665.47"
click at [275, 147] on icon "Choose date" at bounding box center [276, 148] width 15 height 15
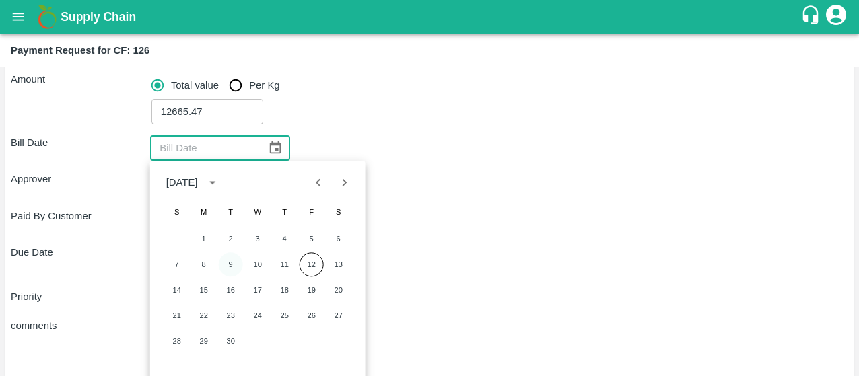
click at [229, 262] on button "9" at bounding box center [231, 264] width 24 height 24
type input "[DATE]"
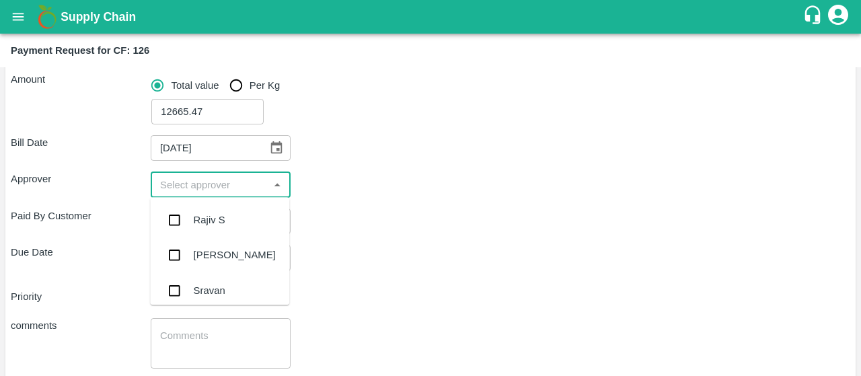
click at [209, 184] on input "input" at bounding box center [210, 184] width 110 height 17
type input "kiran"
click at [174, 221] on input "checkbox" at bounding box center [174, 220] width 27 height 27
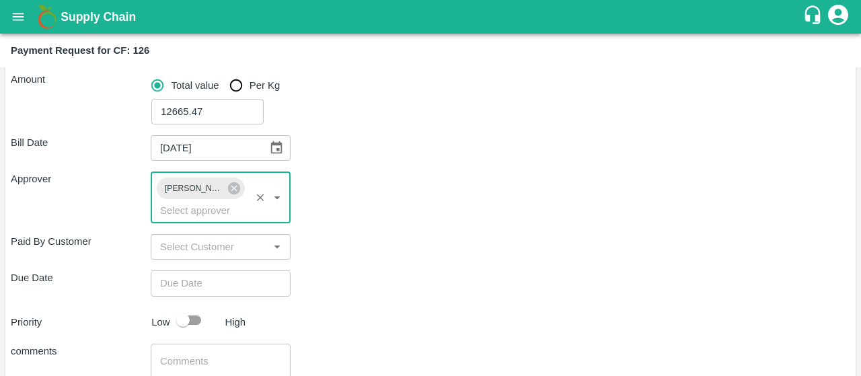
type input "DD/MM/YYYY hh:mm aa"
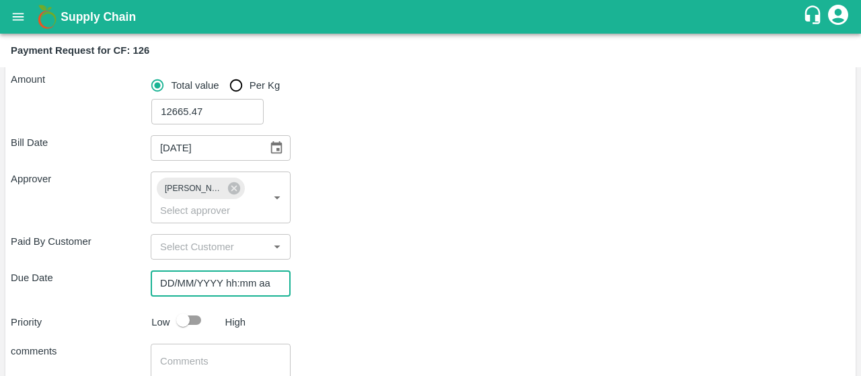
click at [184, 272] on input "DD/MM/YYYY hh:mm aa" at bounding box center [216, 283] width 131 height 26
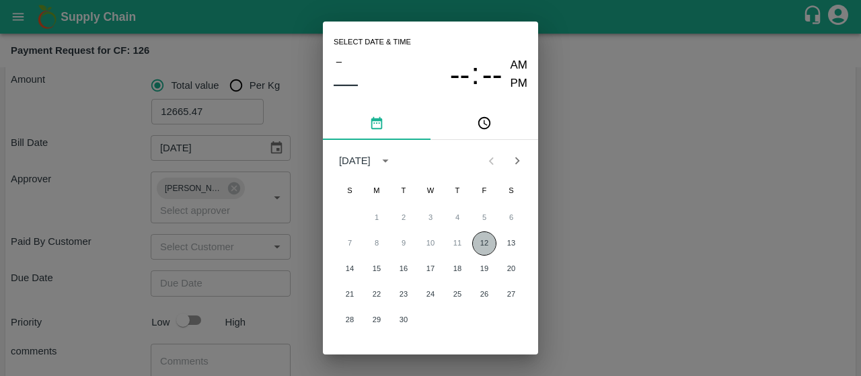
click at [488, 239] on button "12" at bounding box center [484, 243] width 24 height 24
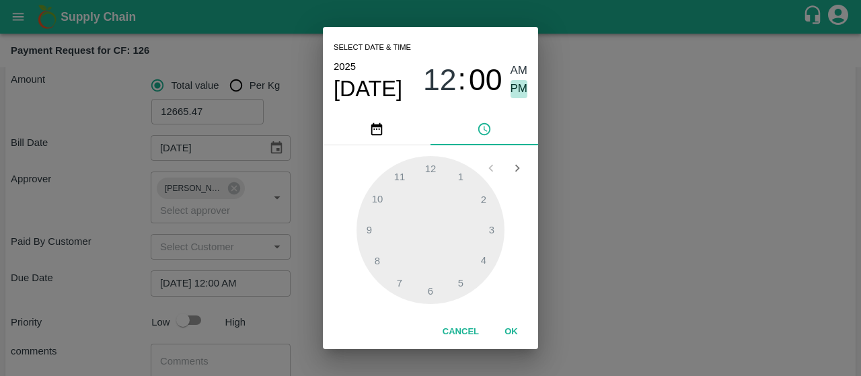
click at [519, 94] on span "PM" at bounding box center [519, 89] width 17 height 18
click at [381, 261] on div at bounding box center [431, 230] width 148 height 148
type input "[DATE] 08:00 PM"
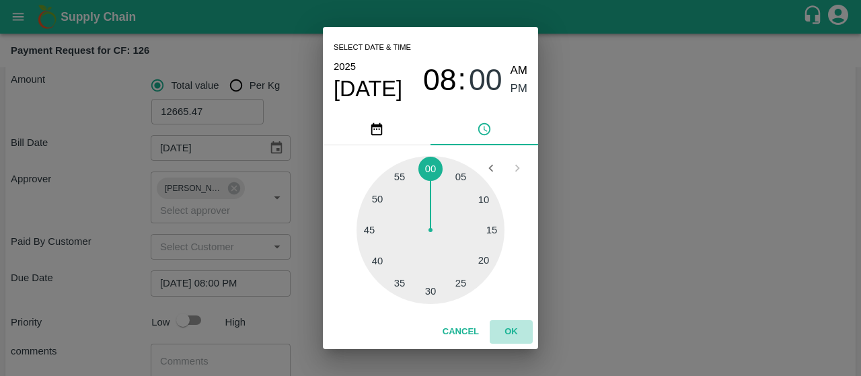
click at [522, 337] on button "OK" at bounding box center [511, 332] width 43 height 24
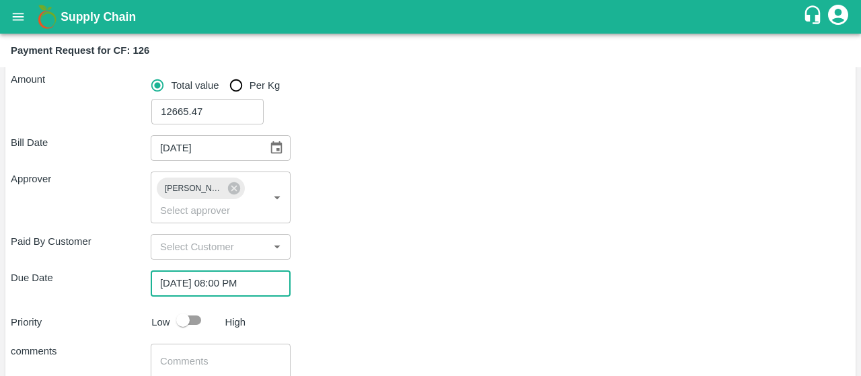
scroll to position [291, 0]
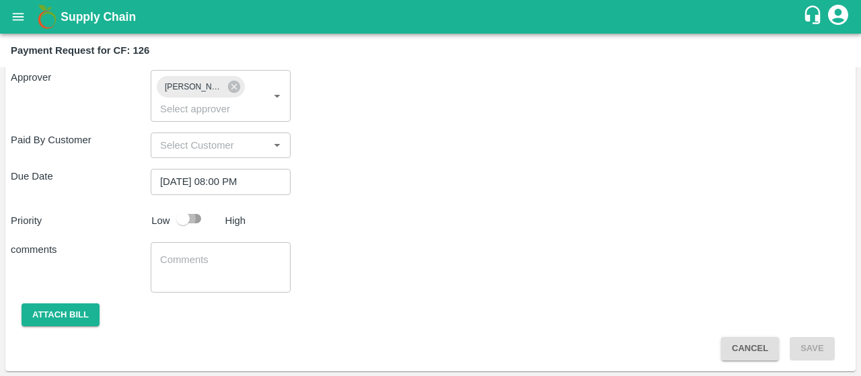
click at [186, 217] on input "checkbox" at bounding box center [183, 219] width 77 height 26
checkbox input "true"
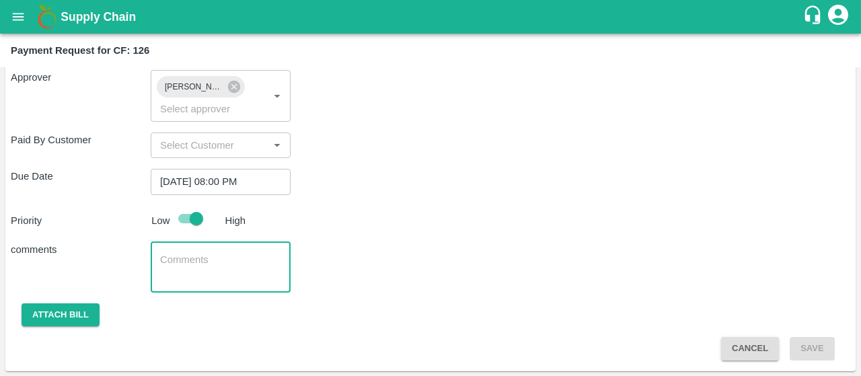
click at [188, 276] on textarea at bounding box center [220, 267] width 121 height 28
type textarea "Lateral Alignment, Supportig, Spraying & etc"
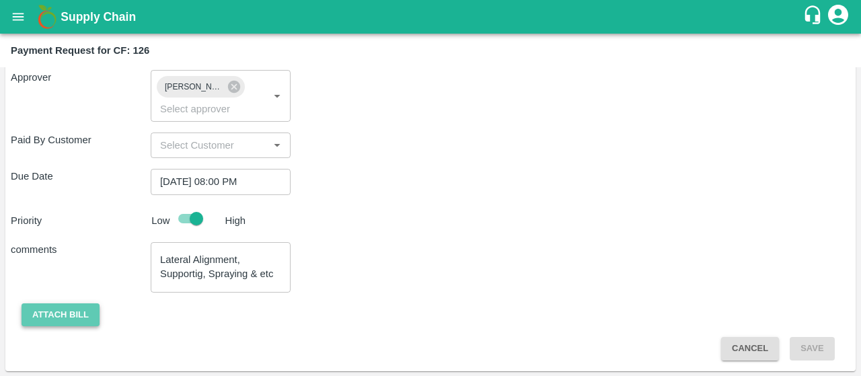
click at [44, 309] on button "Attach bill" at bounding box center [61, 315] width 78 height 24
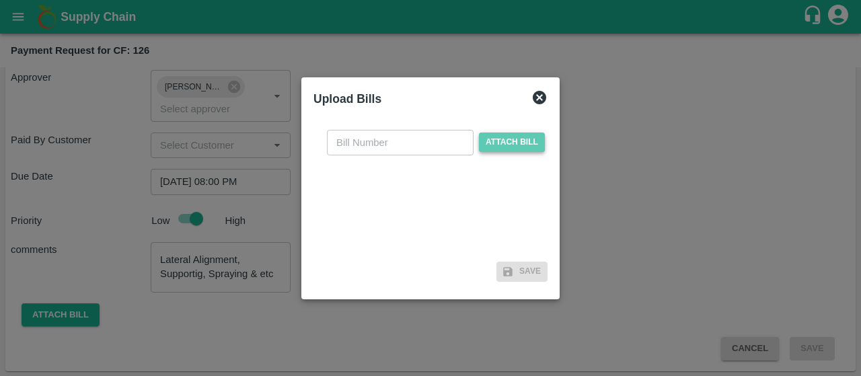
click at [479, 150] on span "Attach bill" at bounding box center [512, 143] width 66 height 20
click at [0, 0] on input "Attach bill" at bounding box center [0, 0] width 0 height 0
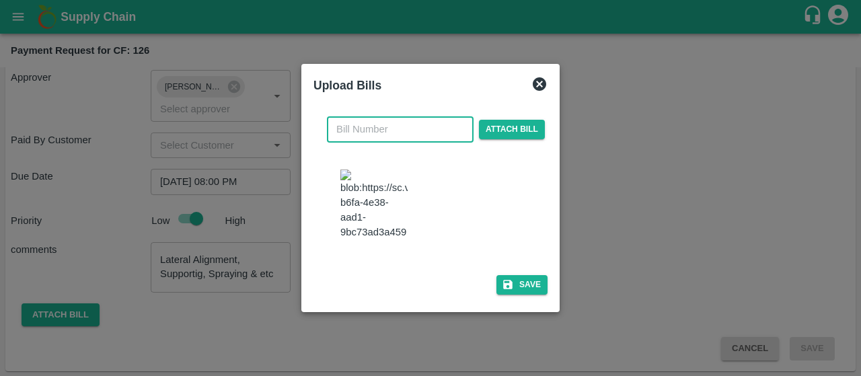
click at [344, 122] on input "text" at bounding box center [400, 129] width 147 height 26
type input "27"
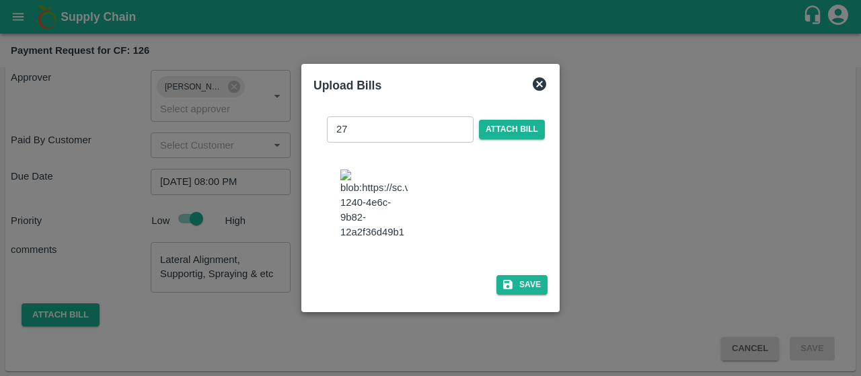
click at [527, 248] on div at bounding box center [436, 206] width 202 height 84
click at [517, 295] on button "Save" at bounding box center [522, 285] width 51 height 20
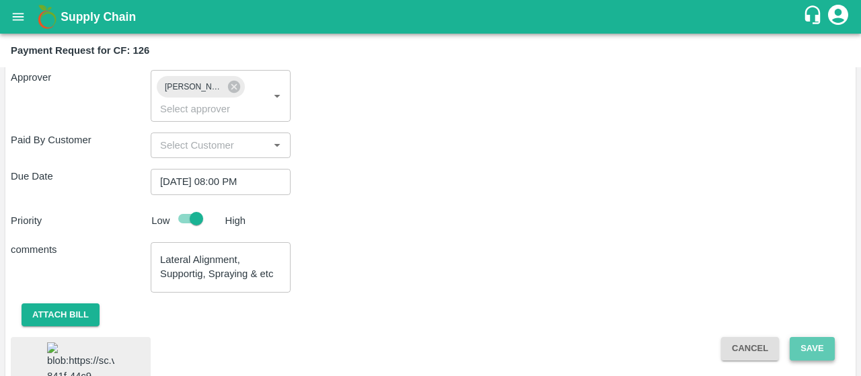
click at [807, 349] on button "Save" at bounding box center [812, 349] width 44 height 24
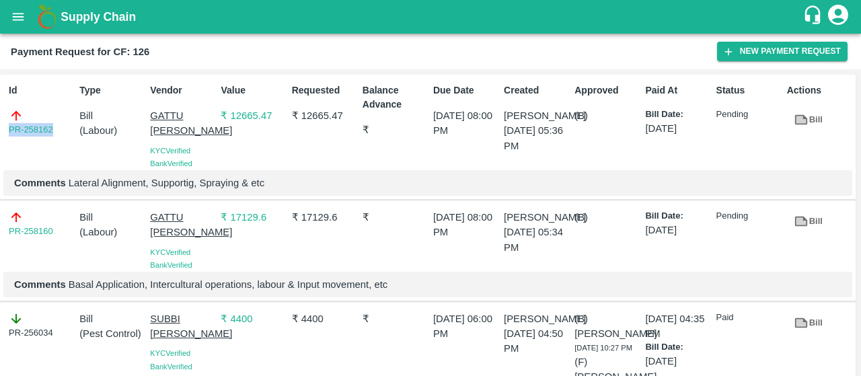
drag, startPoint x: 59, startPoint y: 129, endPoint x: 1, endPoint y: 127, distance: 57.9
click at [1, 127] on div "Id PR-258162 Type Bill ( Labour ) Vendor GATTU [PERSON_NAME] KYC Verified Bank …" at bounding box center [428, 137] width 856 height 125
copy link "PR-258162"
click at [9, 9] on button "open drawer" at bounding box center [18, 16] width 31 height 31
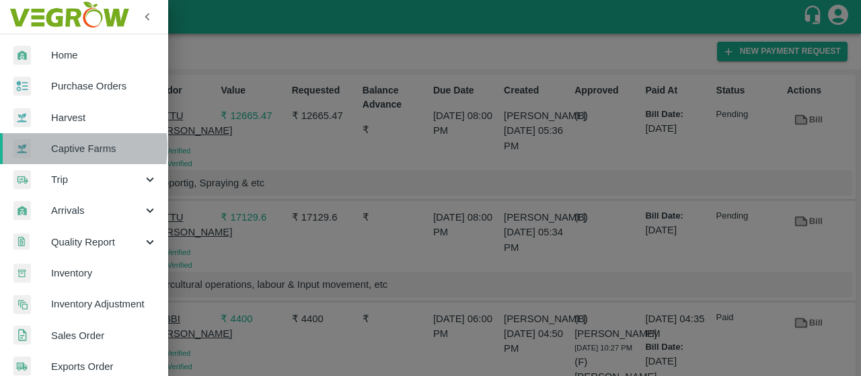
click at [54, 147] on span "Captive Farms" at bounding box center [104, 148] width 106 height 15
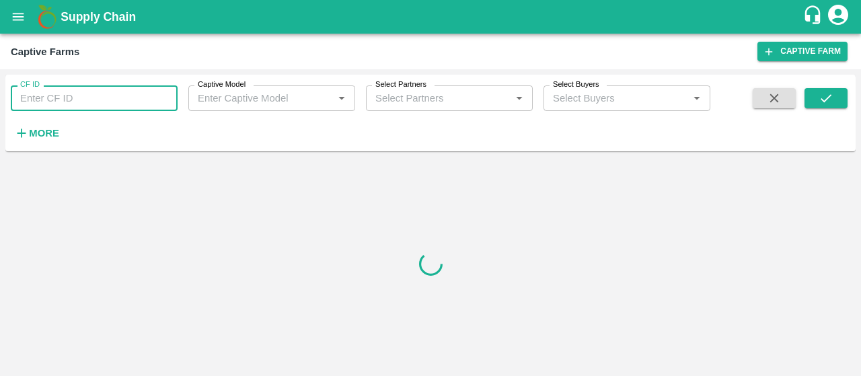
click at [62, 89] on input "CF ID" at bounding box center [94, 98] width 167 height 26
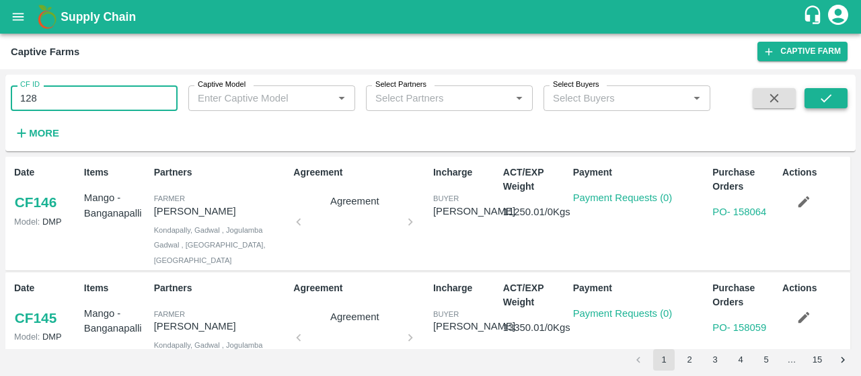
type input "128"
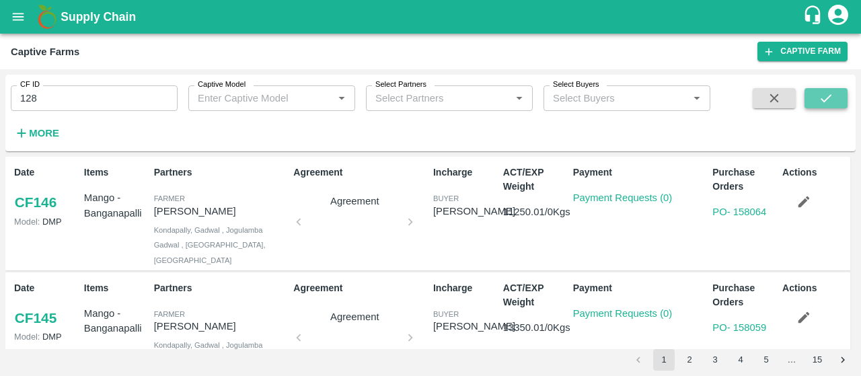
click at [829, 95] on icon "submit" at bounding box center [826, 98] width 15 height 15
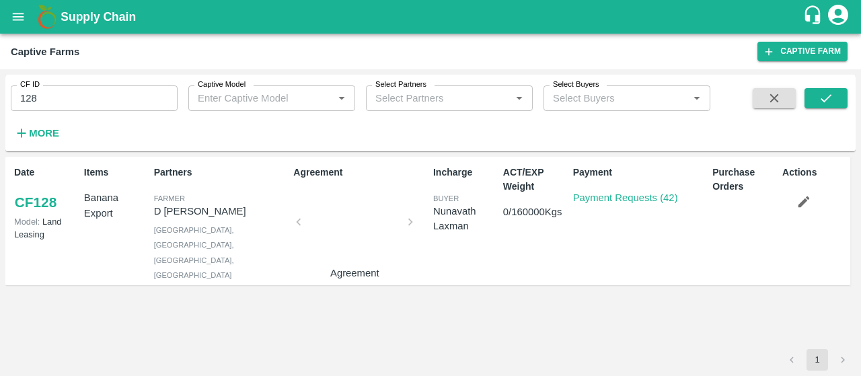
click at [591, 204] on p "Payment Requests (42)" at bounding box center [625, 197] width 105 height 15
click at [592, 203] on link "Payment Requests (42)" at bounding box center [625, 197] width 105 height 11
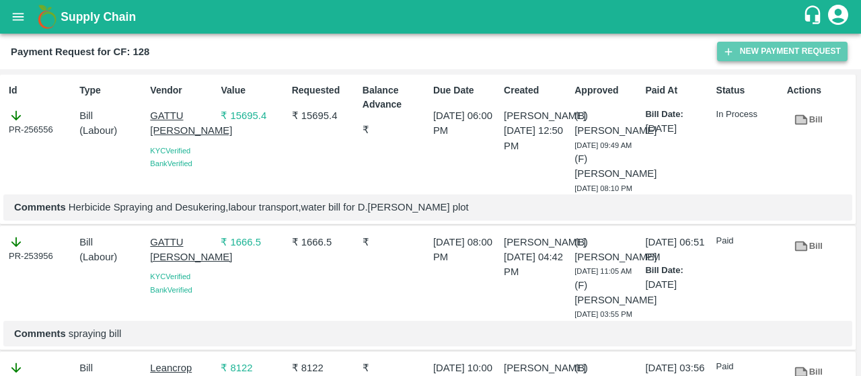
click at [731, 49] on icon "button" at bounding box center [729, 52] width 12 height 12
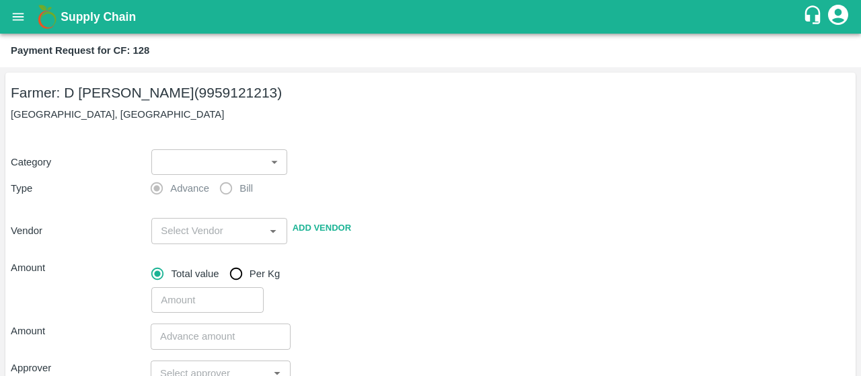
click at [196, 154] on body "Supply Chain Payment Request for CF: 128 Farmer: D Ramakrishna Reddy (995912121…" at bounding box center [430, 188] width 861 height 376
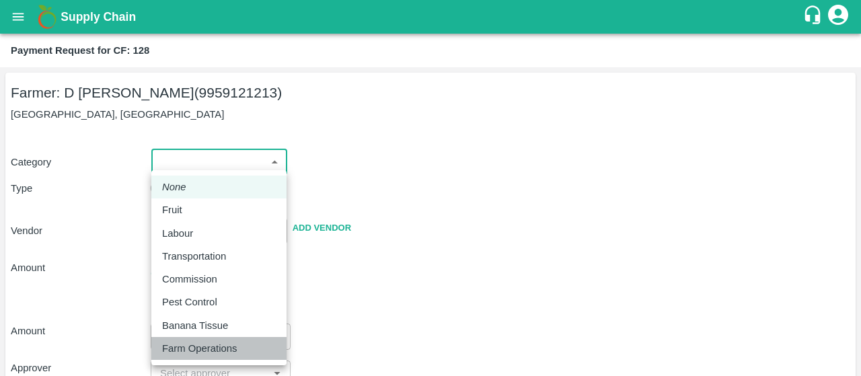
click at [170, 342] on p "Farm Operations" at bounding box center [199, 348] width 75 height 15
type input "37"
radio input "false"
radio input "true"
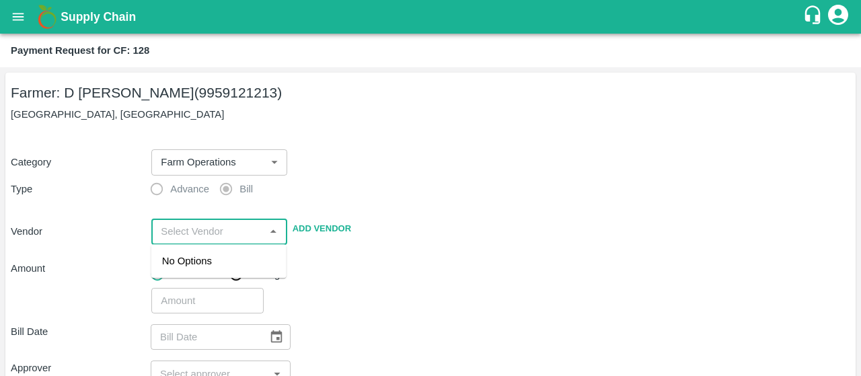
click at [191, 227] on input "input" at bounding box center [207, 231] width 105 height 17
click at [168, 281] on div "GATTU BHASKARA REDDY - 9701397775(Service Provider)" at bounding box center [219, 284] width 114 height 60
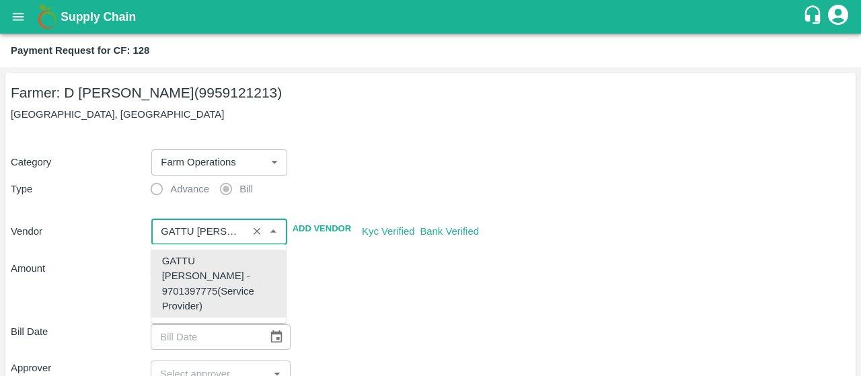
type input "GATTU BHASKARA REDDY - 9701397775(Service Provider)"
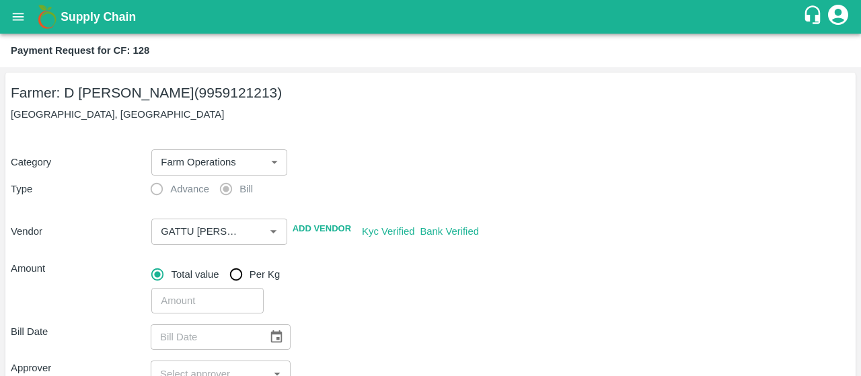
click at [361, 291] on div "​" at bounding box center [498, 298] width 704 height 31
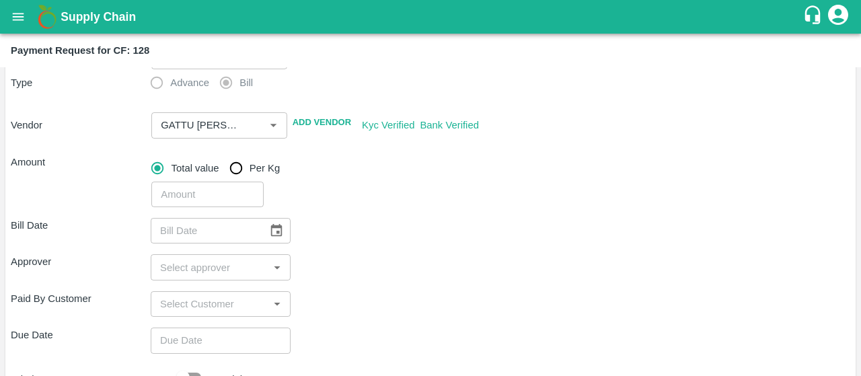
scroll to position [108, 0]
click at [227, 182] on input "number" at bounding box center [207, 193] width 112 height 26
type input "727.2"
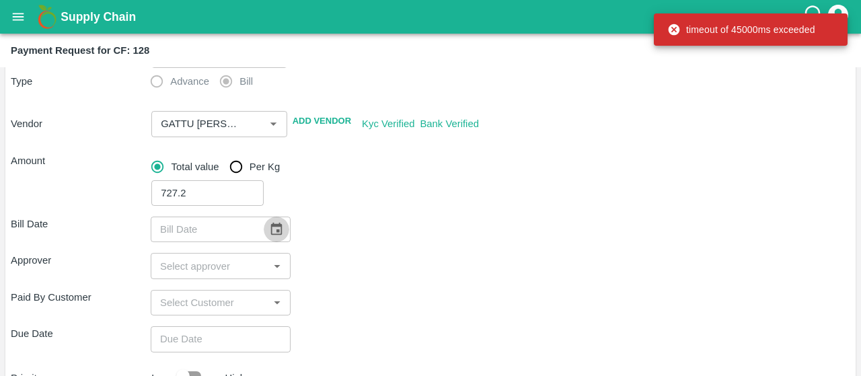
click at [277, 228] on icon "Choose date" at bounding box center [276, 229] width 15 height 15
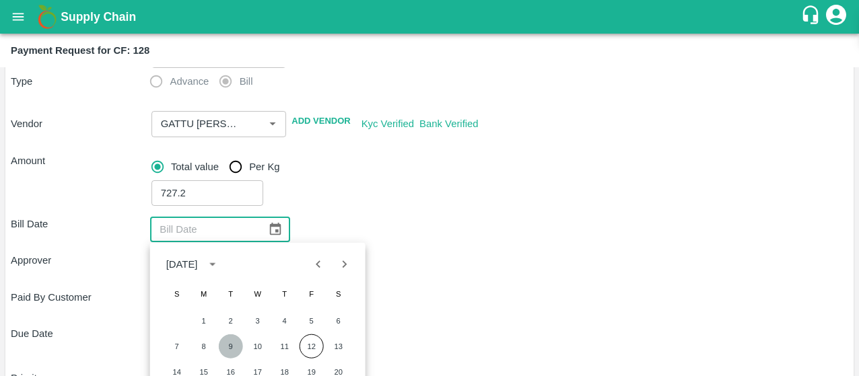
click at [230, 344] on button "9" at bounding box center [231, 346] width 24 height 24
type input "09/09/2025"
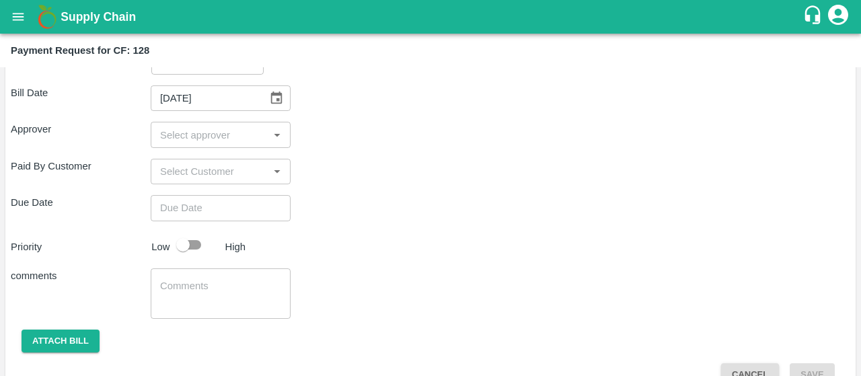
scroll to position [243, 0]
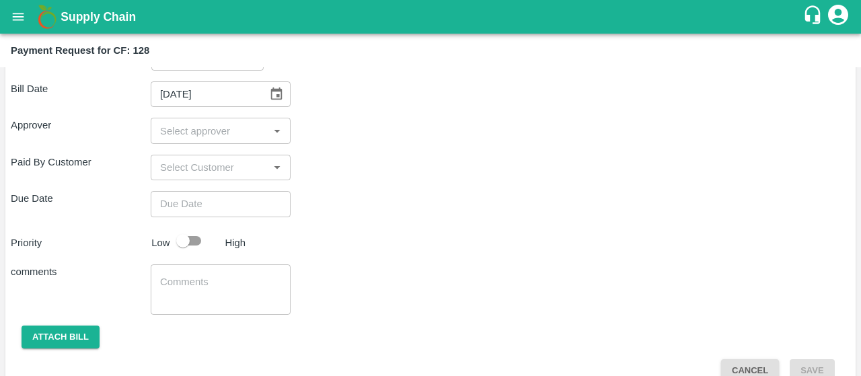
click at [222, 141] on div "​" at bounding box center [221, 131] width 140 height 26
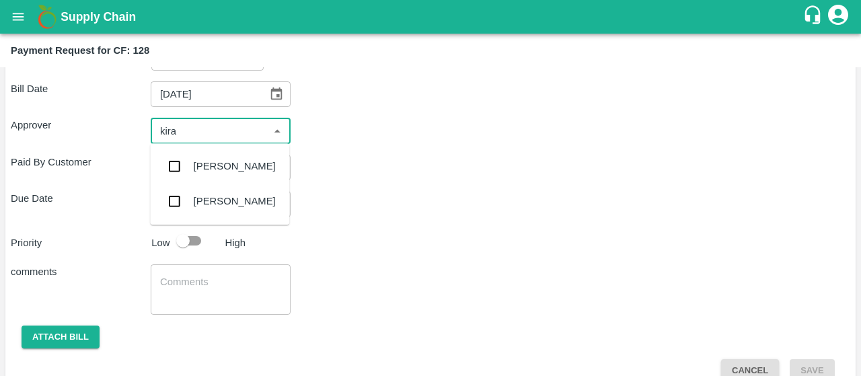
type input "kiran"
click at [172, 166] on input "checkbox" at bounding box center [174, 166] width 27 height 27
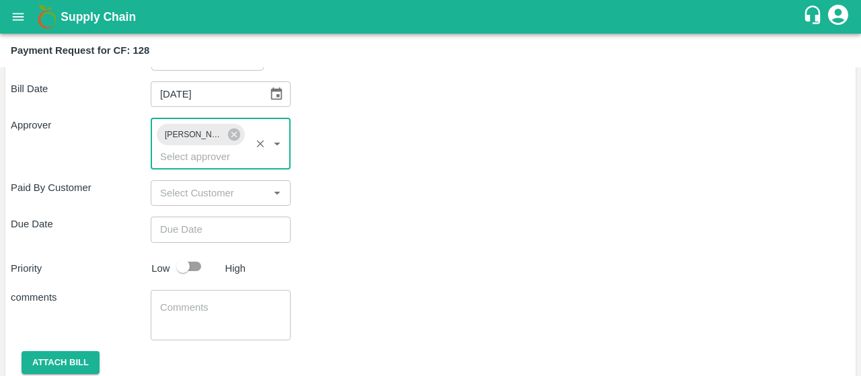
type input "DD/MM/YYYY hh:mm aa"
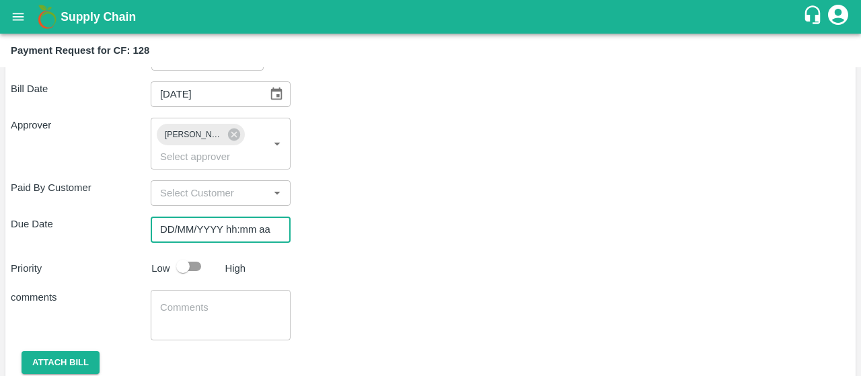
click at [185, 228] on input "DD/MM/YYYY hh:mm aa" at bounding box center [216, 230] width 131 height 26
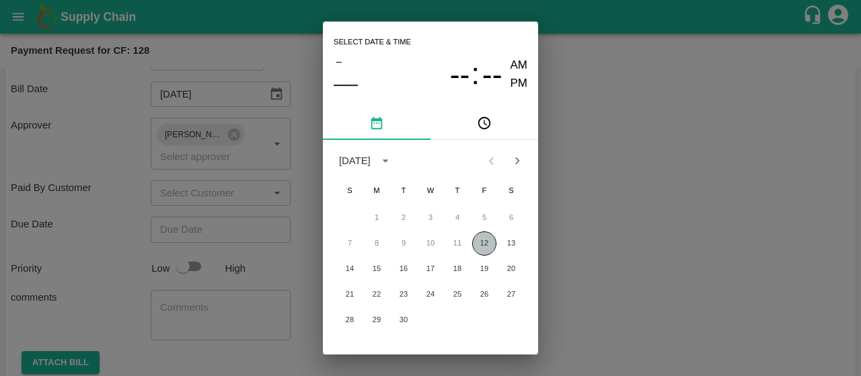
click at [475, 240] on button "12" at bounding box center [484, 243] width 24 height 24
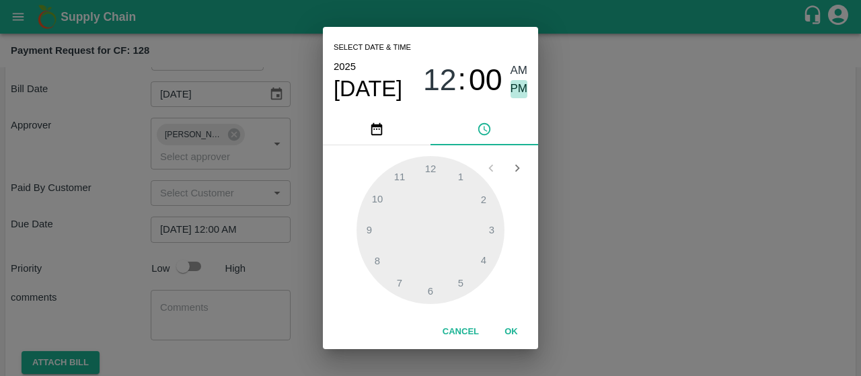
click at [514, 87] on span "PM" at bounding box center [519, 89] width 17 height 18
click at [374, 258] on div at bounding box center [431, 230] width 148 height 148
type input "12/09/2025 08:00 PM"
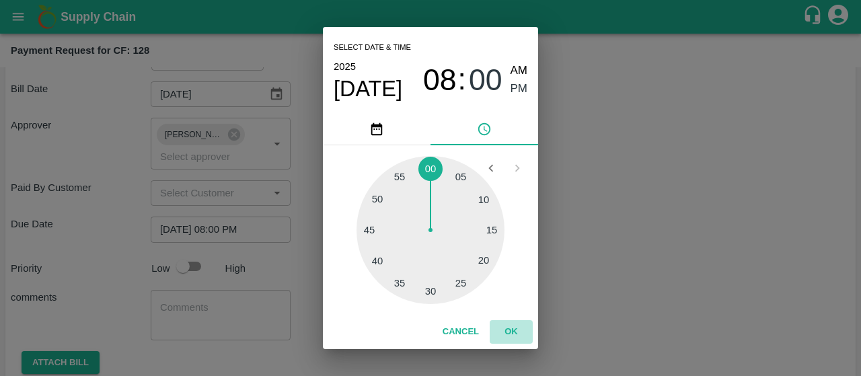
click at [506, 329] on button "OK" at bounding box center [511, 332] width 43 height 24
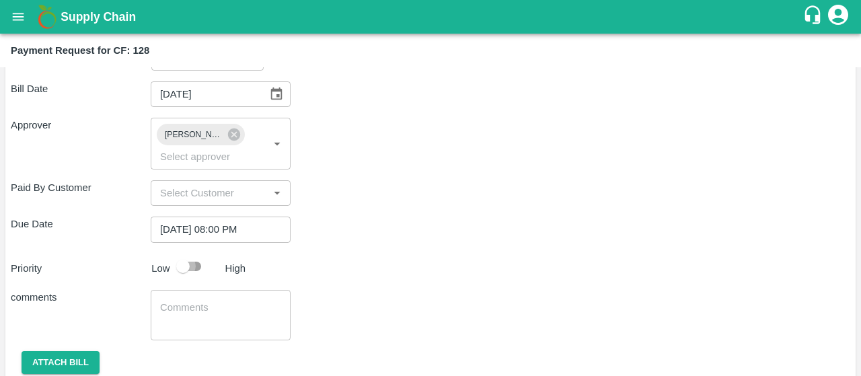
click at [203, 264] on input "checkbox" at bounding box center [183, 267] width 77 height 26
checkbox input "true"
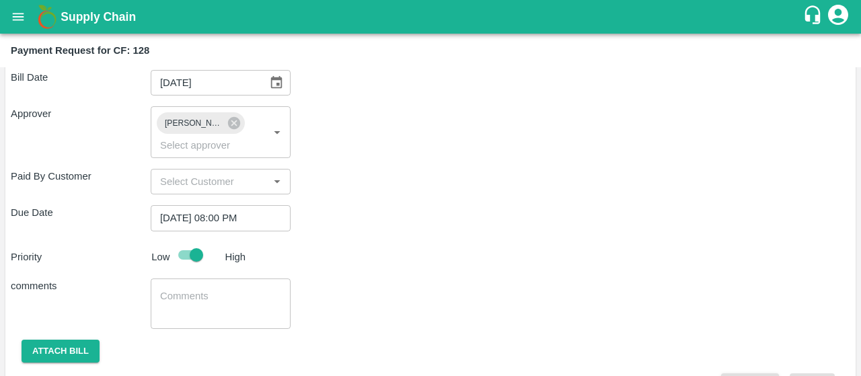
scroll to position [291, 0]
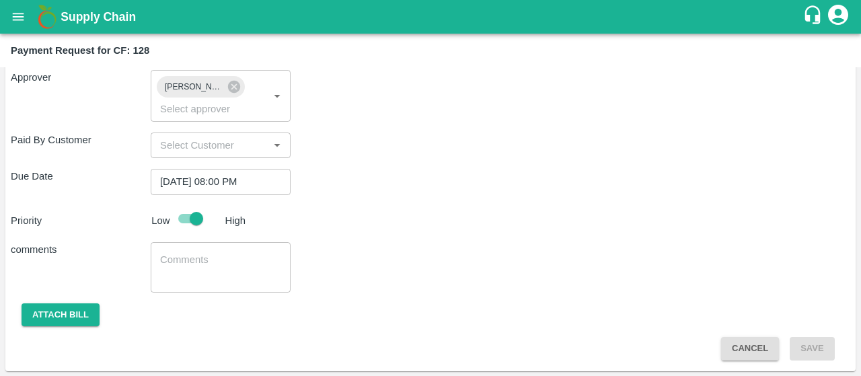
click at [229, 246] on div "x ​" at bounding box center [221, 267] width 140 height 50
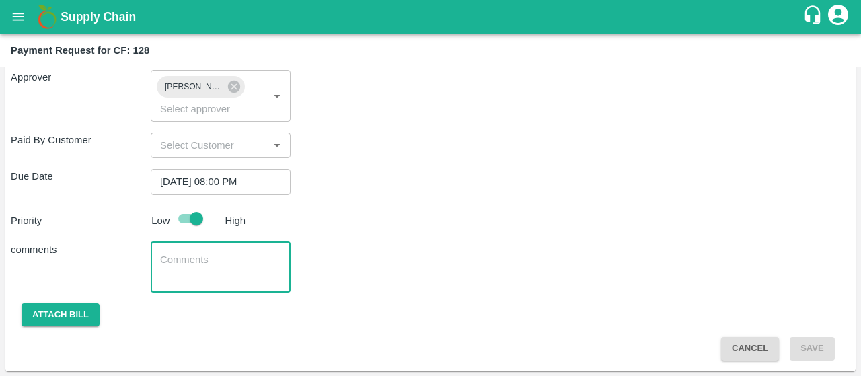
paste textarea "Main line Damage"
type textarea "Main line Damage Related Bill"
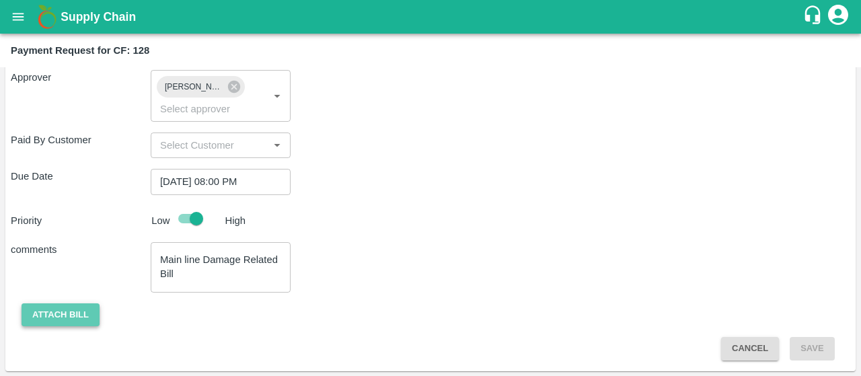
click at [61, 321] on button "Attach bill" at bounding box center [61, 315] width 78 height 24
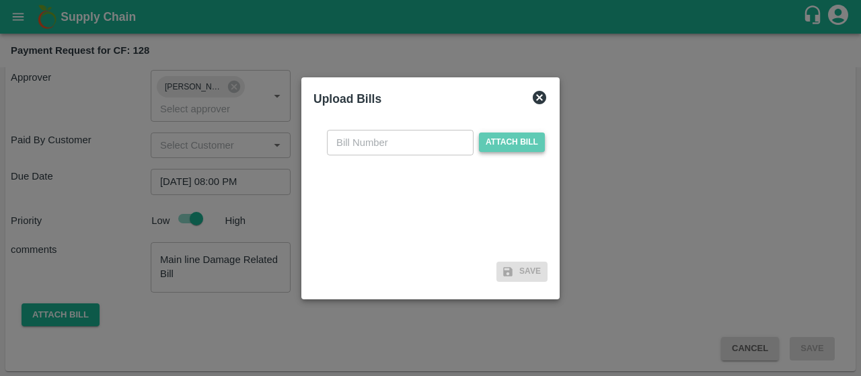
click at [499, 137] on span "Attach bill" at bounding box center [512, 143] width 66 height 20
click at [0, 0] on input "Attach bill" at bounding box center [0, 0] width 0 height 0
click at [491, 146] on span "Attach bill" at bounding box center [512, 143] width 66 height 20
click at [0, 0] on input "Attach bill" at bounding box center [0, 0] width 0 height 0
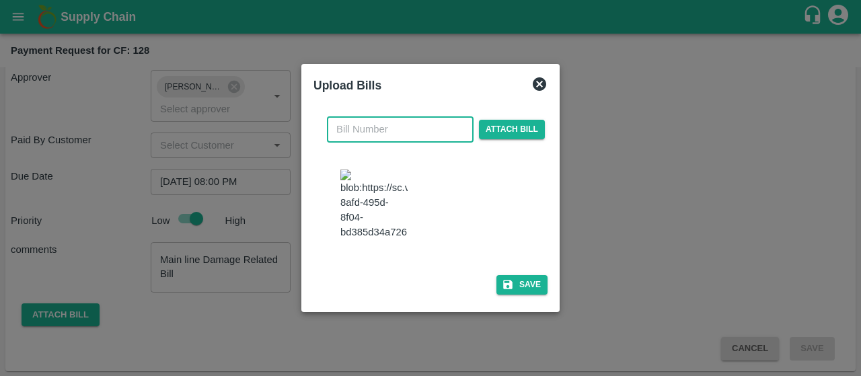
click at [369, 121] on input "text" at bounding box center [400, 129] width 147 height 26
type input "25"
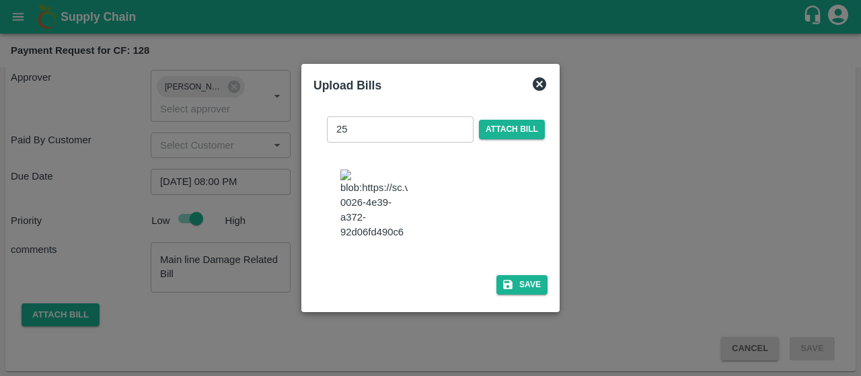
click at [394, 293] on div "Save" at bounding box center [431, 285] width 234 height 20
click at [522, 286] on button "Save" at bounding box center [522, 285] width 51 height 20
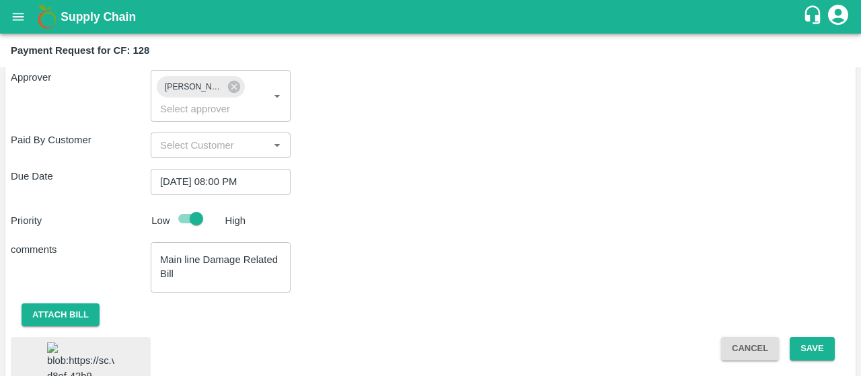
scroll to position [381, 0]
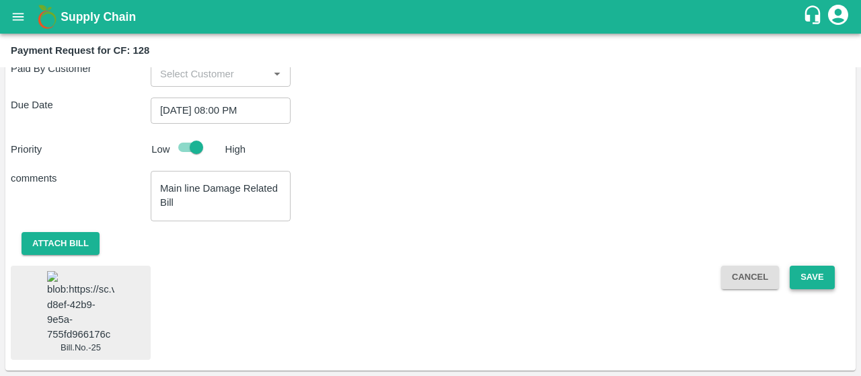
click at [807, 266] on button "Save" at bounding box center [812, 278] width 44 height 24
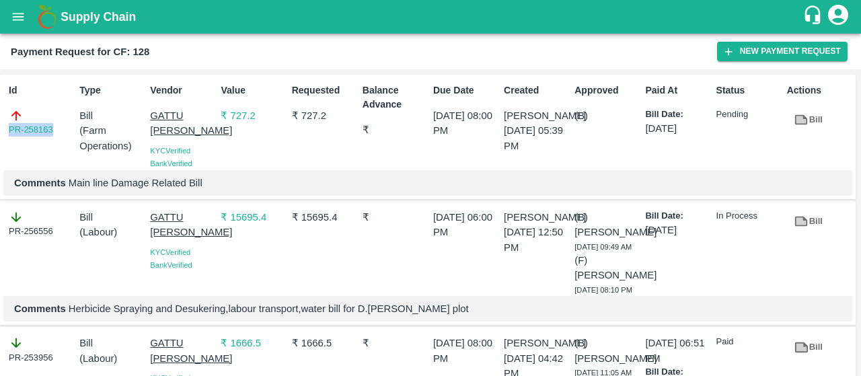
drag, startPoint x: 57, startPoint y: 127, endPoint x: 0, endPoint y: 127, distance: 56.5
click at [0, 127] on div "Id PR-258163 Type Bill ( Farm Operations ) Vendor GATTU BHASKARA REDDY KYC Veri…" at bounding box center [428, 137] width 856 height 125
copy link "PR-258163"
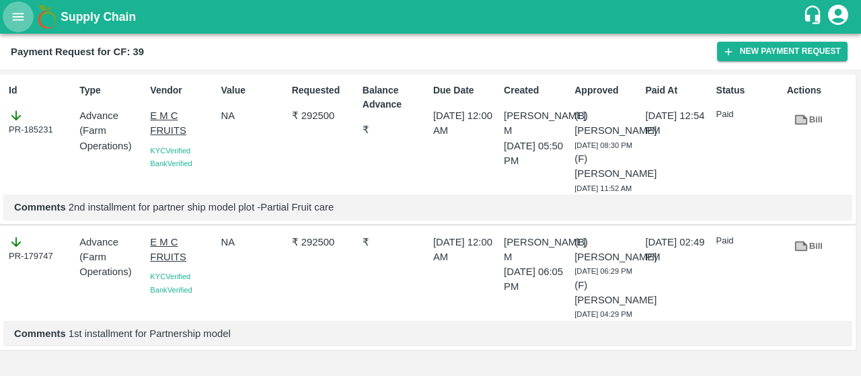
click at [18, 9] on icon "open drawer" at bounding box center [18, 16] width 15 height 15
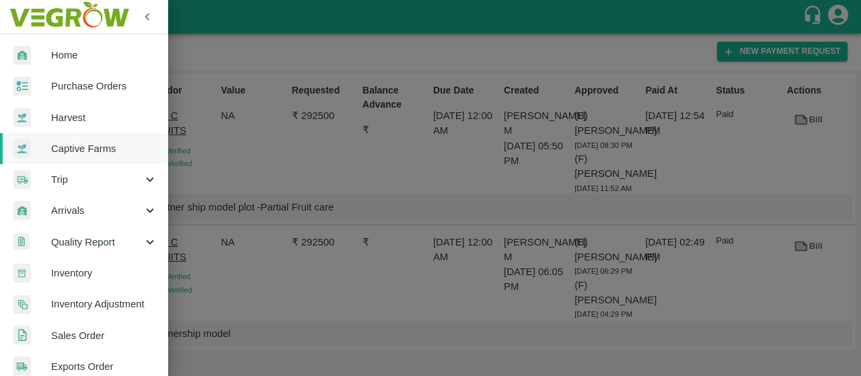
scroll to position [390, 0]
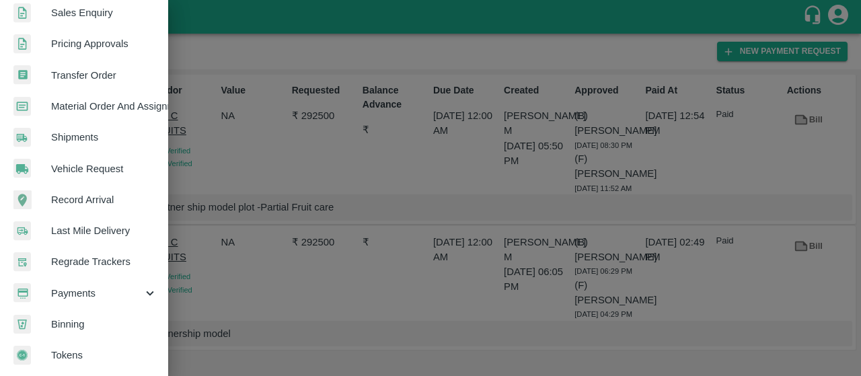
click at [70, 293] on span "Payments" at bounding box center [97, 293] width 92 height 15
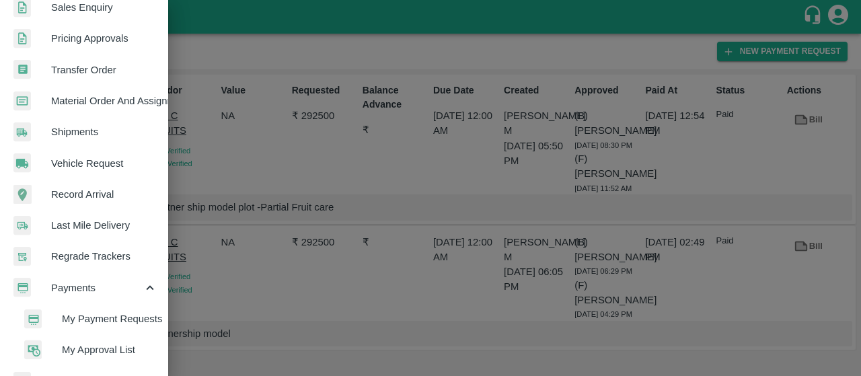
click at [61, 318] on div at bounding box center [43, 319] width 38 height 20
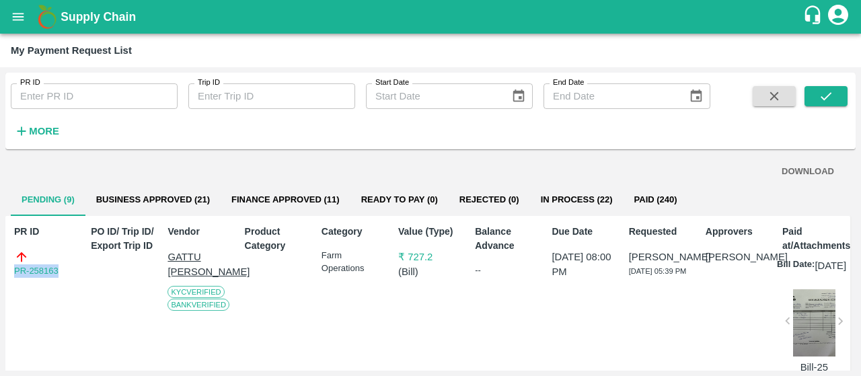
drag, startPoint x: 71, startPoint y: 268, endPoint x: 0, endPoint y: 270, distance: 70.7
click at [0, 270] on div "PR ID PR ID Trip ID Trip ID Start Date Start Date End Date End Date More DOWNLO…" at bounding box center [430, 221] width 861 height 309
copy link "PR-258163"
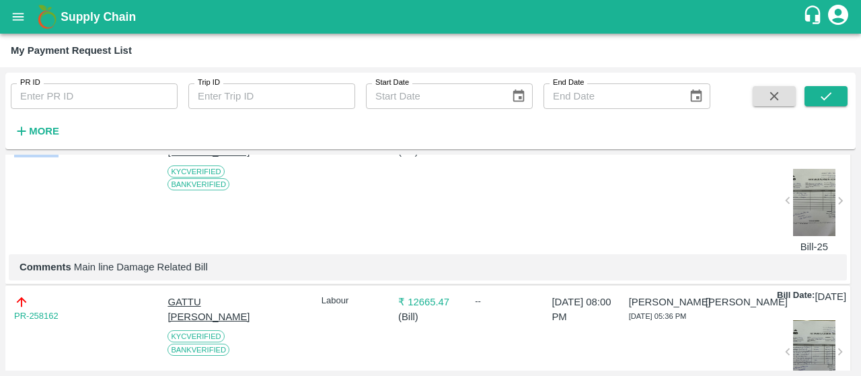
scroll to position [125, 0]
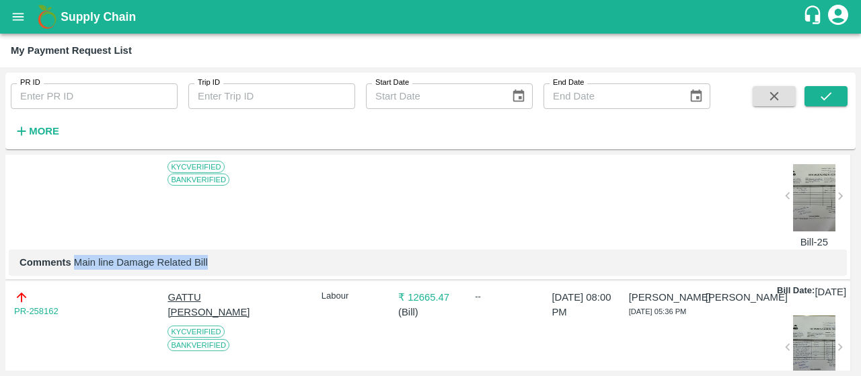
drag, startPoint x: 74, startPoint y: 279, endPoint x: 212, endPoint y: 281, distance: 137.9
click at [212, 270] on p "Comments Main line Damage Related Bill" at bounding box center [428, 262] width 817 height 15
copy p "Main line Damage Related Bill"
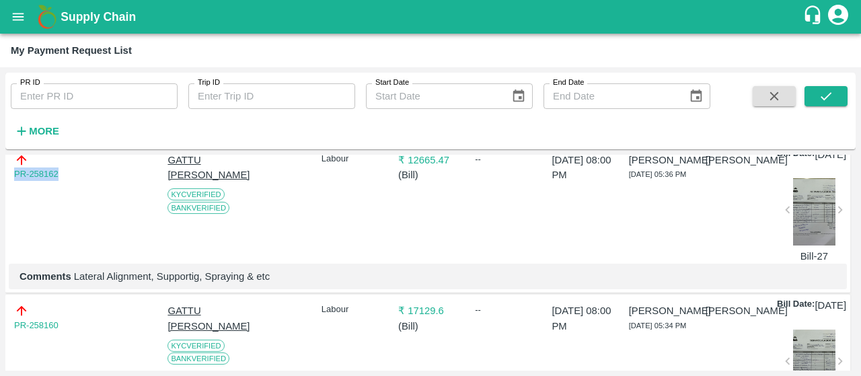
drag, startPoint x: 62, startPoint y: 193, endPoint x: 0, endPoint y: 191, distance: 61.9
click at [0, 191] on div "PR ID PR ID Trip ID Trip ID Start Date Start Date End Date End Date More DOWNLO…" at bounding box center [430, 221] width 861 height 309
copy link "PR-258162"
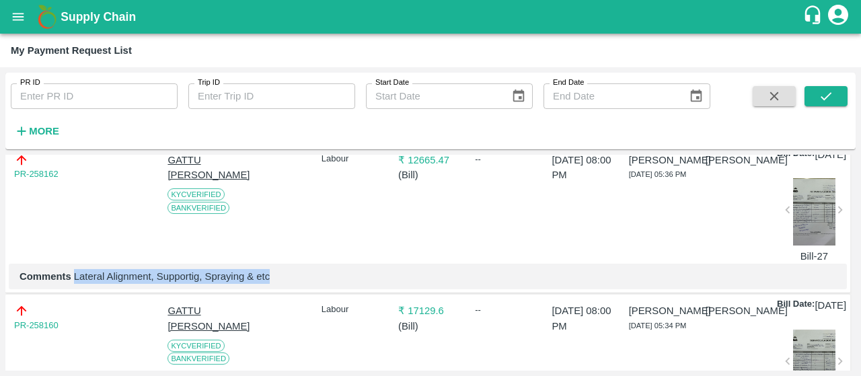
drag, startPoint x: 74, startPoint y: 310, endPoint x: 274, endPoint y: 306, distance: 199.9
click at [274, 284] on p "Comments Lateral Alignment, Supportig, Spraying & etc" at bounding box center [428, 276] width 817 height 15
copy p "Lateral Alignment, Supportig, Spraying & etc"
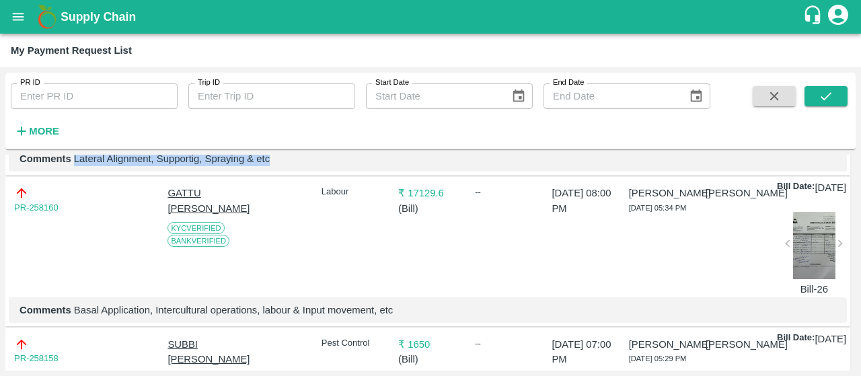
scroll to position [394, 0]
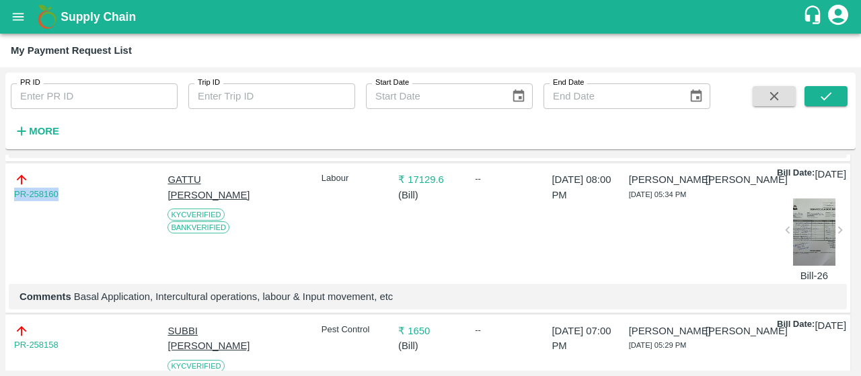
drag, startPoint x: 65, startPoint y: 225, endPoint x: 0, endPoint y: 225, distance: 64.6
click at [0, 225] on div "PR ID PR ID Trip ID Trip ID Start Date Start Date End Date End Date More DOWNLO…" at bounding box center [430, 221] width 861 height 309
copy link "PR-258160"
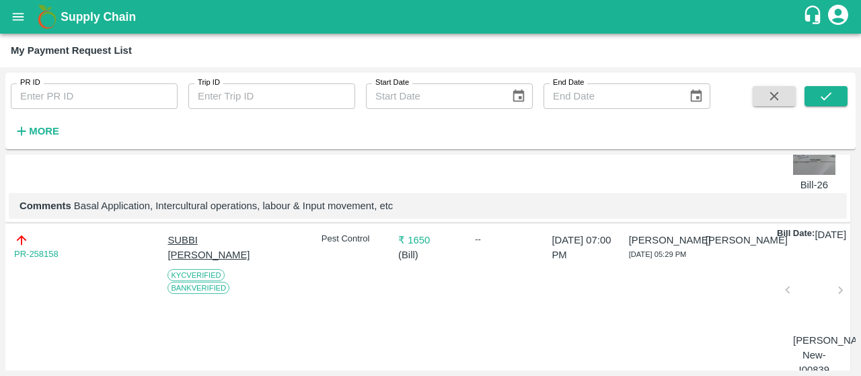
scroll to position [485, 0]
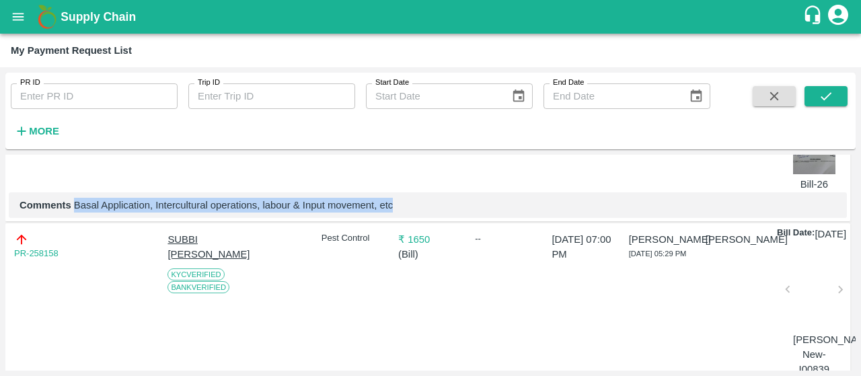
drag, startPoint x: 75, startPoint y: 252, endPoint x: 399, endPoint y: 254, distance: 324.3
click at [399, 213] on p "Comments Basal Application, Intercultural operations, labour & Input movement, …" at bounding box center [428, 205] width 817 height 15
copy p "Basal Application, Intercultural operations, labour & Input movement, etc"
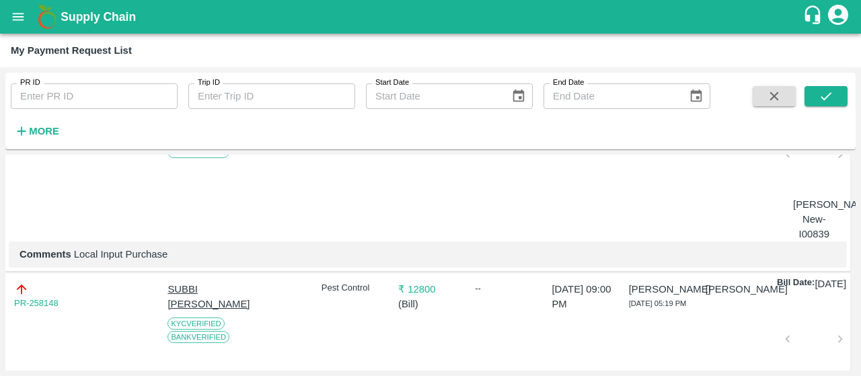
scroll to position [583, 0]
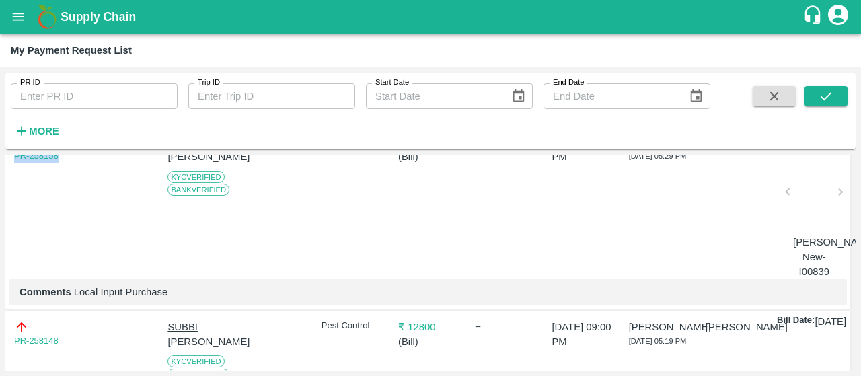
drag, startPoint x: 67, startPoint y: 207, endPoint x: 0, endPoint y: 215, distance: 67.8
click at [0, 215] on div "PR ID PR ID Trip ID Trip ID Start Date Start Date End Date End Date More DOWNLO…" at bounding box center [430, 221] width 861 height 309
copy link "PR-258158"
drag, startPoint x: 74, startPoint y: 344, endPoint x: 191, endPoint y: 347, distance: 117.1
click at [191, 299] on p "Comments Local Input Purchase" at bounding box center [428, 292] width 817 height 15
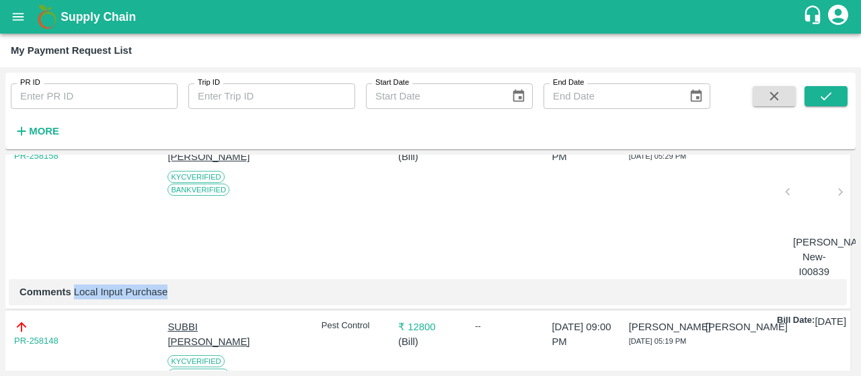
copy p "Local Input Purchase"
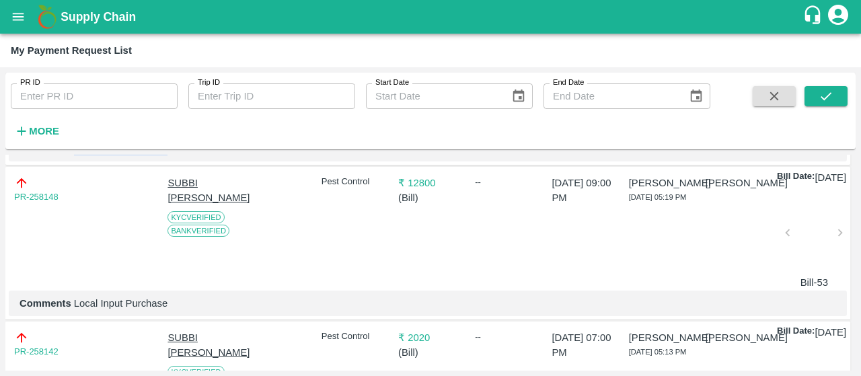
scroll to position [734, 0]
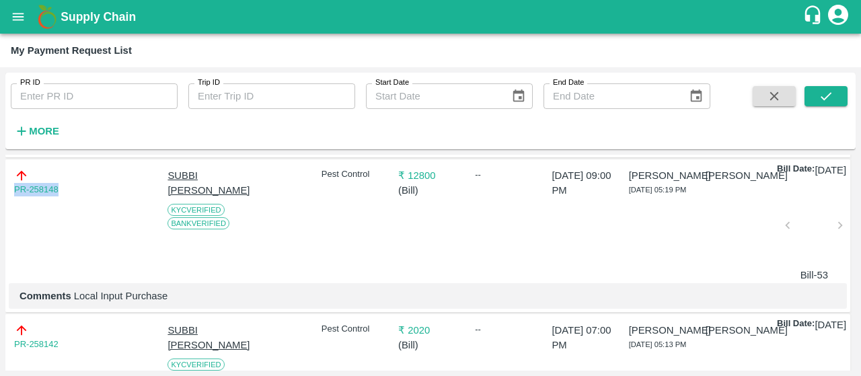
drag, startPoint x: 79, startPoint y: 244, endPoint x: 0, endPoint y: 240, distance: 79.5
click at [0, 240] on div "PR ID PR ID Trip ID Trip ID Start Date Start Date End Date End Date More DOWNLO…" at bounding box center [430, 221] width 861 height 309
copy link "PR-258148"
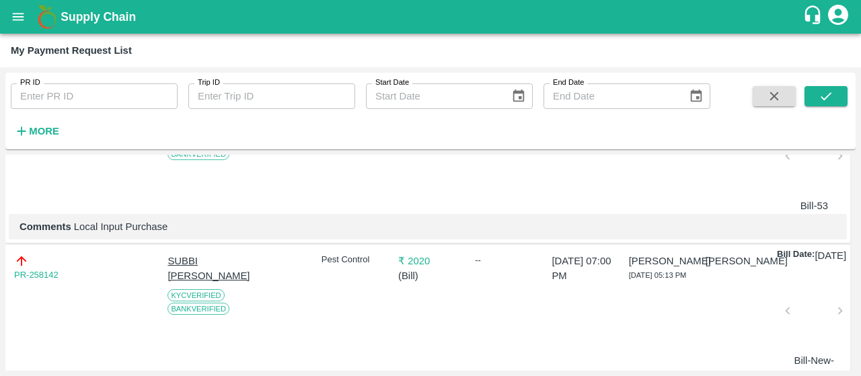
scroll to position [807, 0]
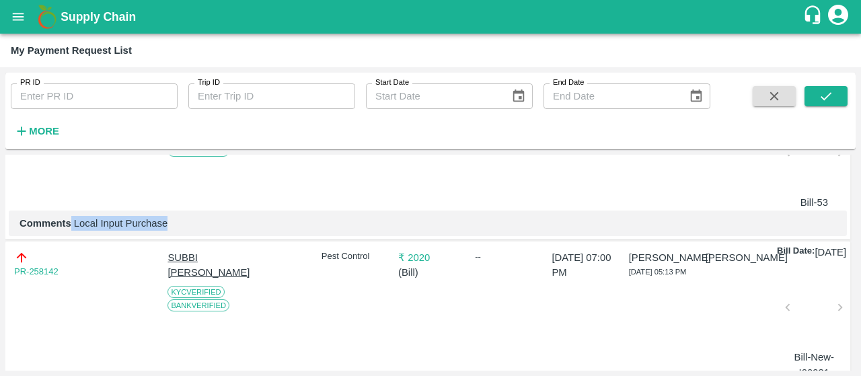
drag, startPoint x: 71, startPoint y: 287, endPoint x: 192, endPoint y: 285, distance: 121.1
click at [192, 231] on p "Comments Local Input Purchase" at bounding box center [428, 223] width 817 height 15
copy p "Local Input Purchase"
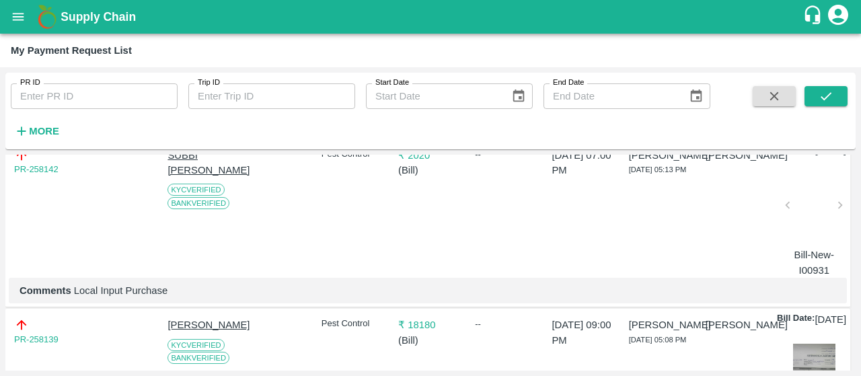
scroll to position [924, 0]
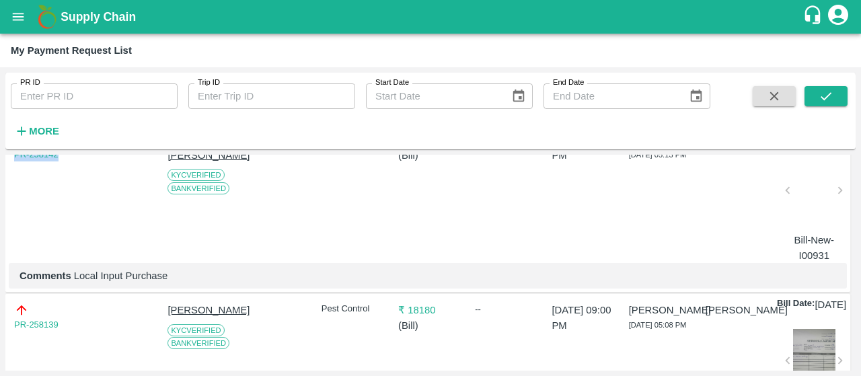
drag, startPoint x: 63, startPoint y: 213, endPoint x: 0, endPoint y: 214, distance: 63.3
click at [0, 214] on div "PR ID PR ID Trip ID Trip ID Start Date Start Date End Date End Date More DOWNLO…" at bounding box center [430, 221] width 861 height 309
drag, startPoint x: 72, startPoint y: 351, endPoint x: 184, endPoint y: 349, distance: 111.7
click at [184, 283] on p "Comments Local Input Purchase" at bounding box center [428, 275] width 817 height 15
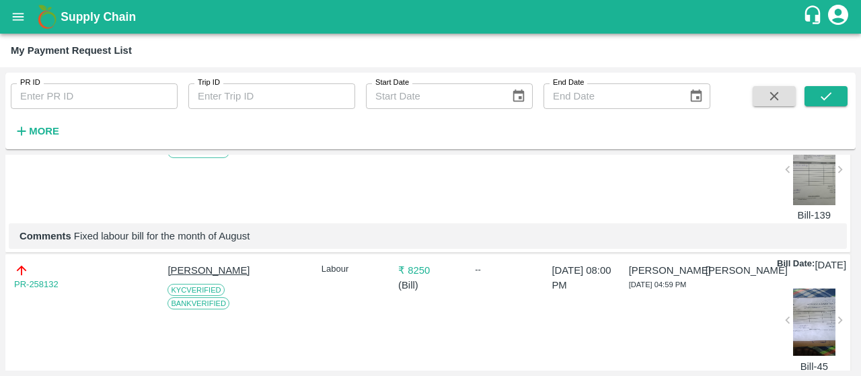
scroll to position [1116, 0]
drag, startPoint x: 70, startPoint y: 203, endPoint x: 0, endPoint y: 211, distance: 70.4
click at [0, 211] on div "PR ID PR ID Trip ID Trip ID Start Date Start Date End Date End Date More DOWNLO…" at bounding box center [430, 221] width 861 height 309
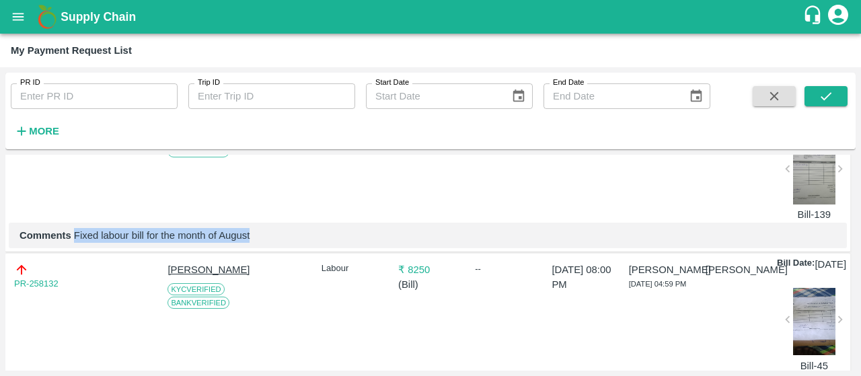
drag, startPoint x: 73, startPoint y: 329, endPoint x: 279, endPoint y: 328, distance: 206.6
click at [279, 243] on p "Comments Fixed labour bill for the month of August" at bounding box center [428, 235] width 817 height 15
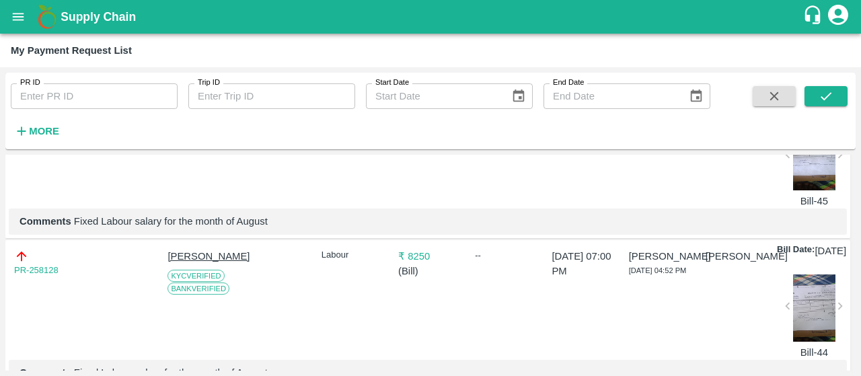
scroll to position [1282, 0]
drag, startPoint x: 70, startPoint y: 208, endPoint x: 0, endPoint y: 210, distance: 70.0
click at [0, 210] on div "PR ID PR ID Trip ID Trip ID Start Date Start Date End Date End Date More DOWNLO…" at bounding box center [430, 221] width 861 height 309
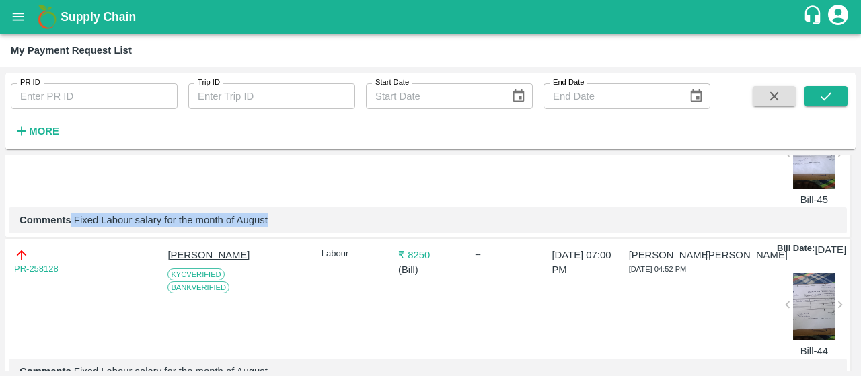
drag, startPoint x: 72, startPoint y: 328, endPoint x: 281, endPoint y: 326, distance: 209.3
click at [281, 227] on p "Comments Fixed Labour salary for the month of August" at bounding box center [428, 220] width 817 height 15
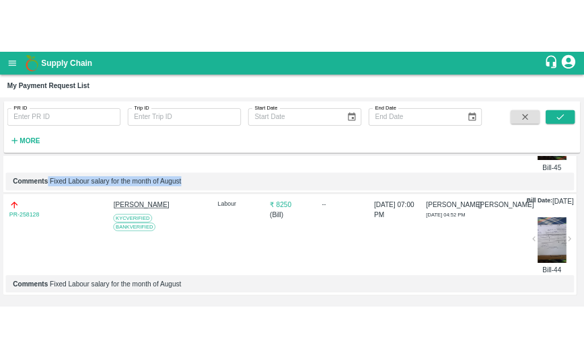
scroll to position [1444, 0]
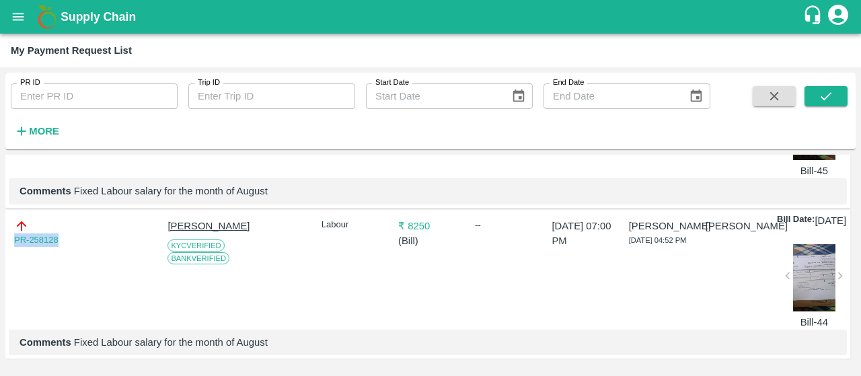
drag, startPoint x: 74, startPoint y: 220, endPoint x: 0, endPoint y: 214, distance: 74.3
click at [0, 214] on div "PR ID PR ID Trip ID Trip ID Start Date Start Date End Date End Date More DOWNLO…" at bounding box center [430, 221] width 861 height 309
drag, startPoint x: 74, startPoint y: 334, endPoint x: 285, endPoint y: 334, distance: 211.3
click at [285, 335] on p "Comments Fixed Labour salary for the month of August" at bounding box center [428, 342] width 817 height 15
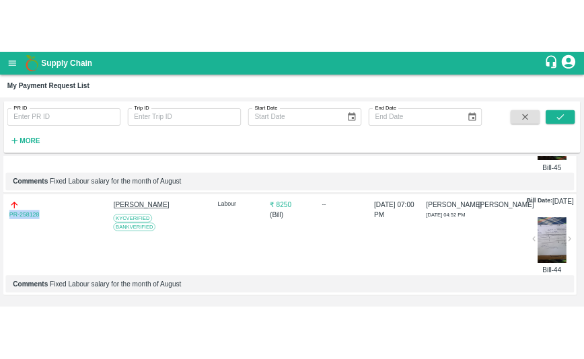
scroll to position [1653, 0]
